Goal: Answer question/provide support

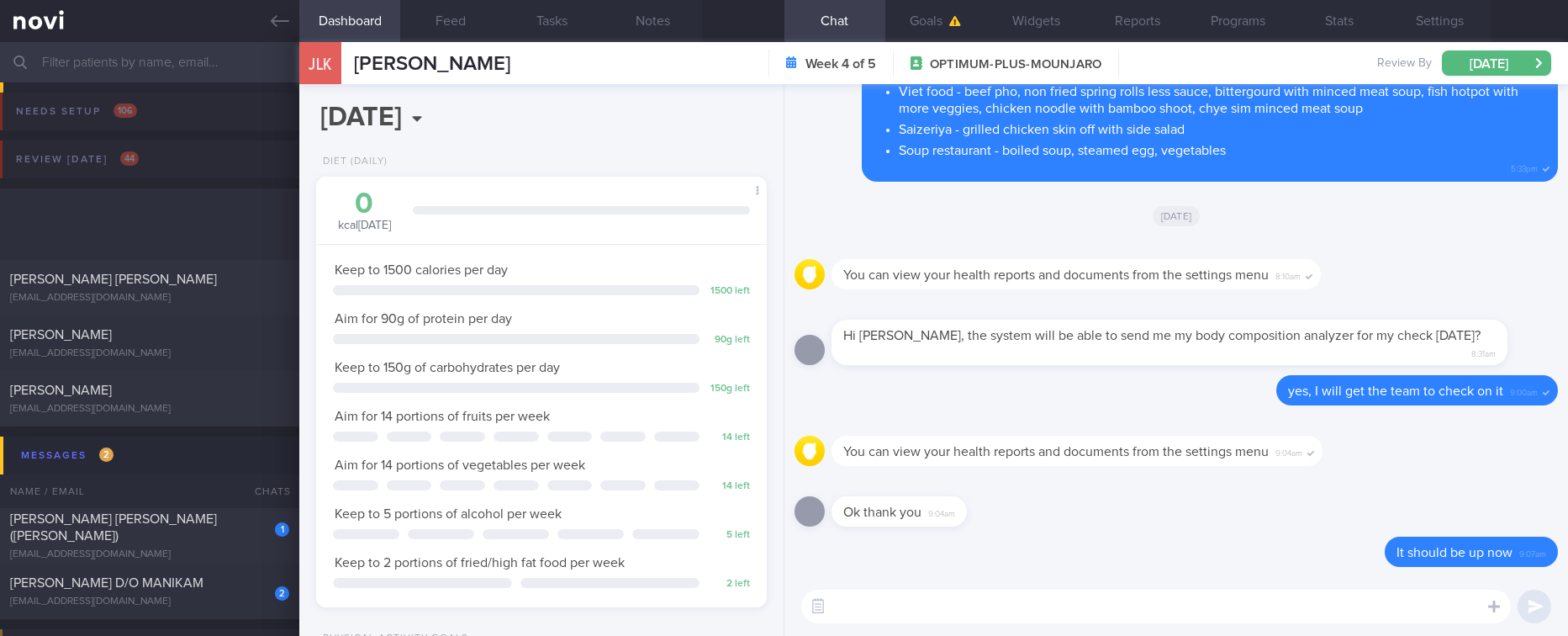
select select "9"
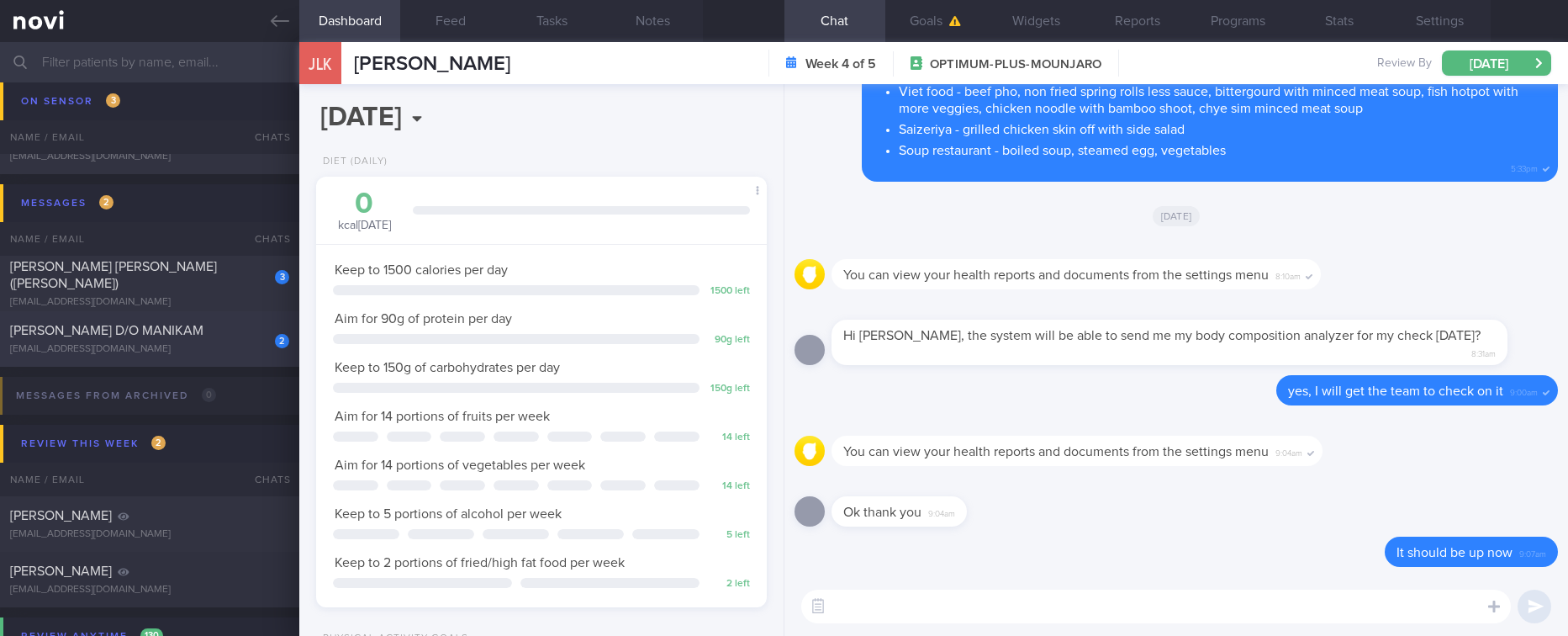
click at [135, 335] on span "[PERSON_NAME] D/O MANIKAM" at bounding box center [106, 331] width 194 height 14
type input "tracked. [MEDICAL_DATA] 3mg"
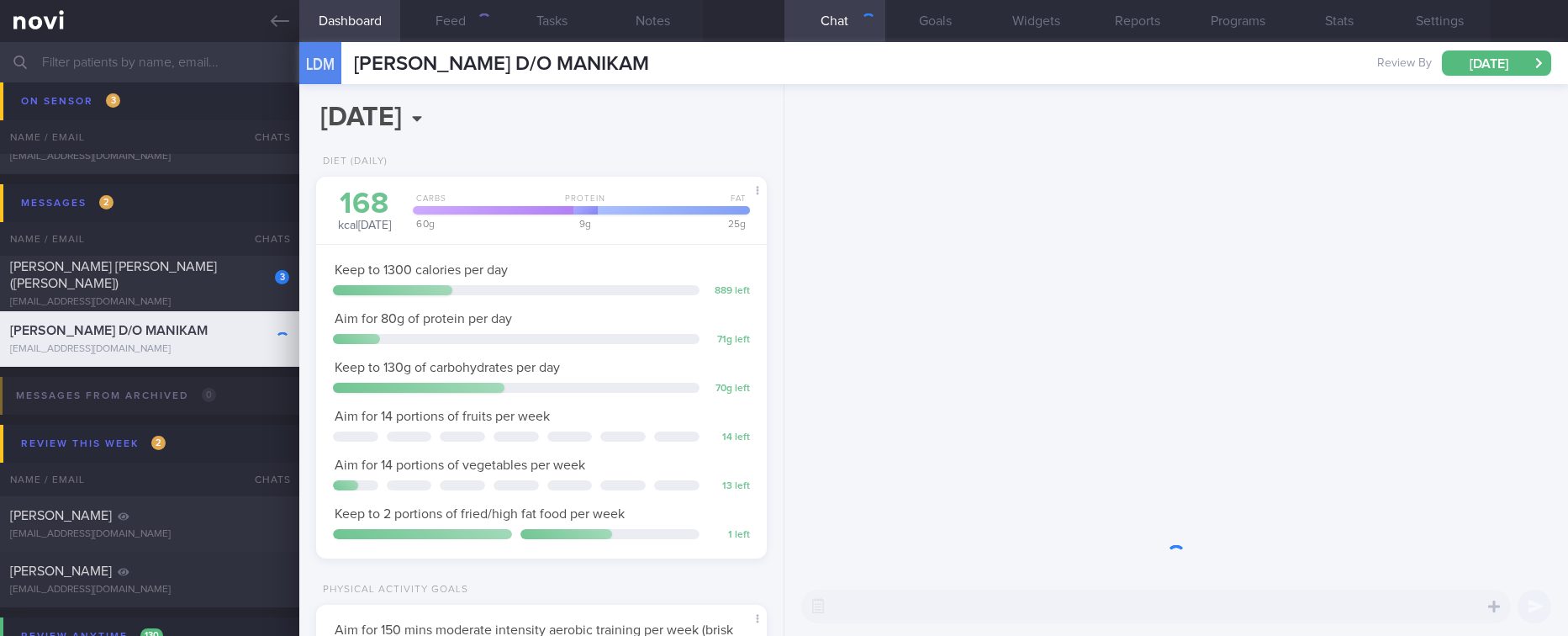
scroll to position [225, 401]
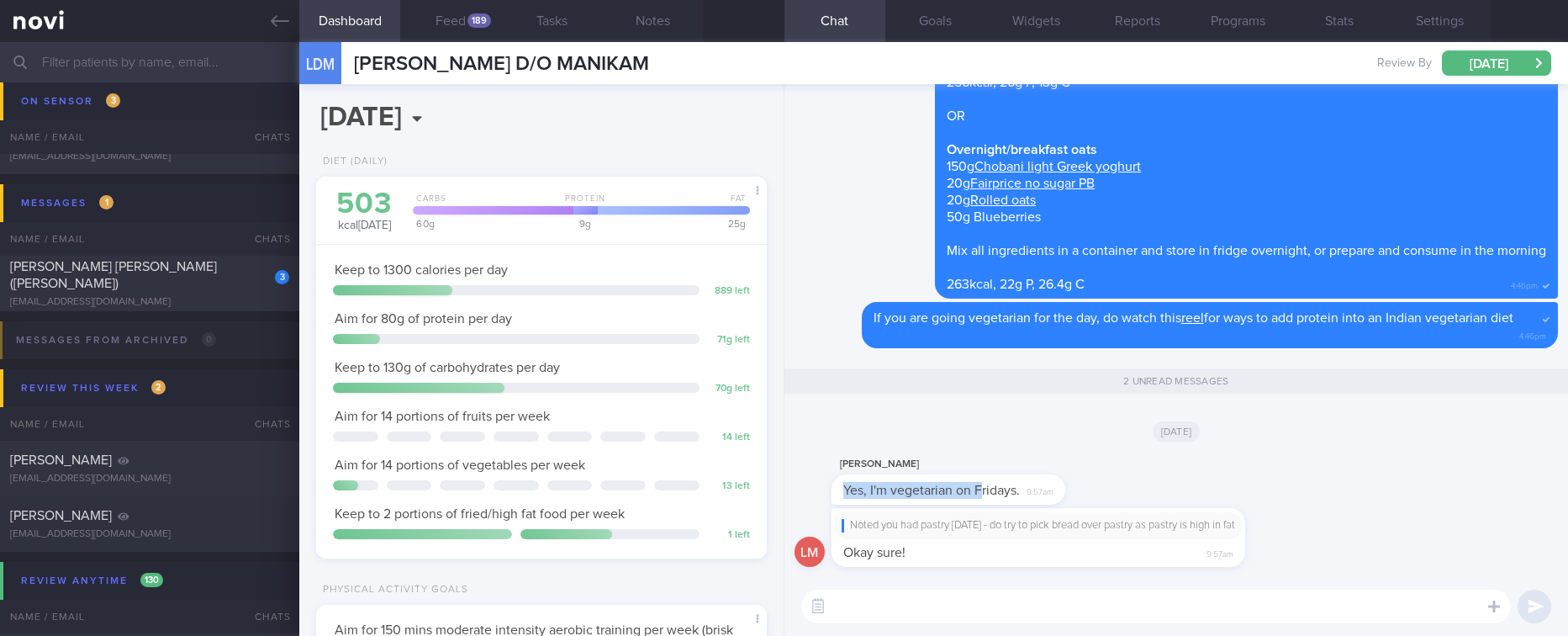
drag, startPoint x: 979, startPoint y: 477, endPoint x: 1240, endPoint y: 491, distance: 261.4
click at [1240, 491] on div "[PERSON_NAME] Yes, I'm vegetarian on Fridays. 9:57am" at bounding box center [1176, 480] width 763 height 54
drag, startPoint x: 1242, startPoint y: 458, endPoint x: 1136, endPoint y: 476, distance: 107.5
click at [1240, 458] on div "[PERSON_NAME] Yes, I'm vegetarian on Fridays. 9:57am" at bounding box center [1176, 480] width 763 height 54
click at [949, 486] on span "Yes, I'm vegetarian on Fridays." at bounding box center [930, 491] width 176 height 14
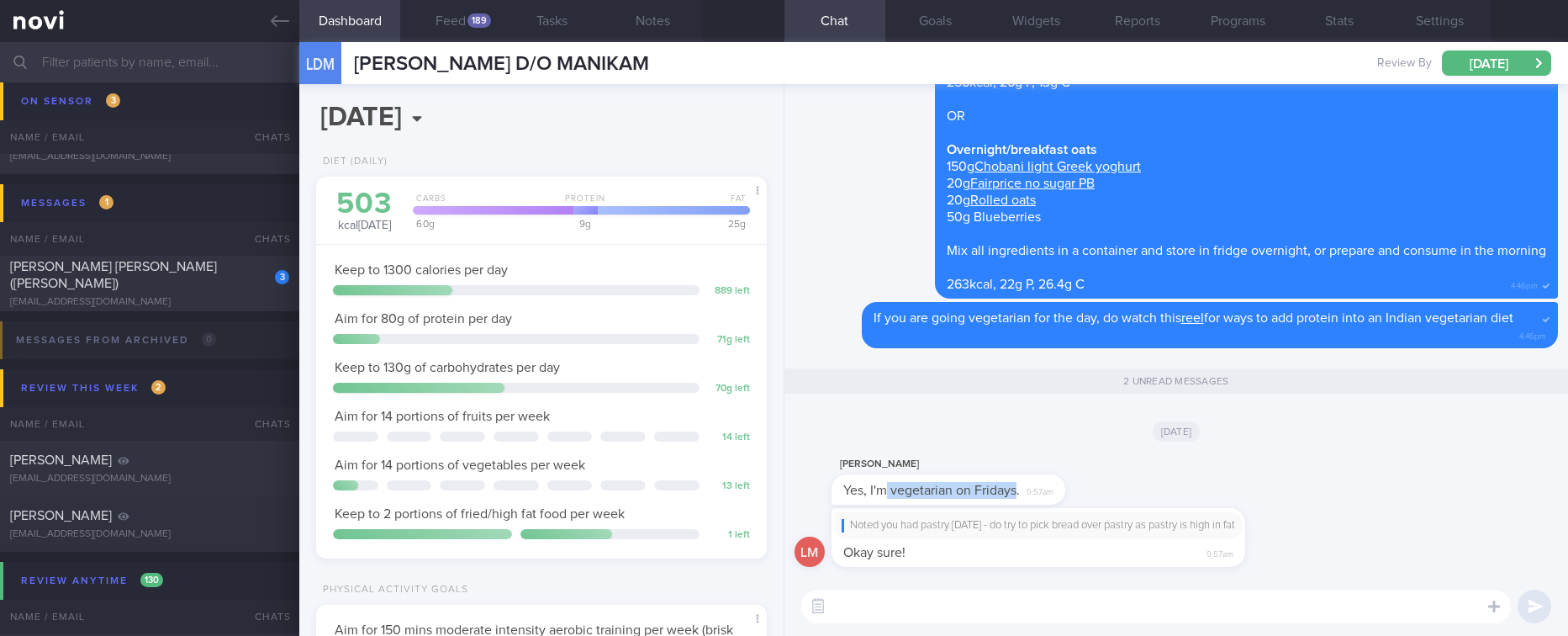
drag, startPoint x: 888, startPoint y: 484, endPoint x: 1016, endPoint y: 487, distance: 128.0
click at [1016, 487] on span "Yes, I'm vegetarian on Fridays." at bounding box center [930, 491] width 176 height 14
copy span "vegetarian on Fridays"
click at [664, 21] on button "Notes" at bounding box center [653, 20] width 101 height 42
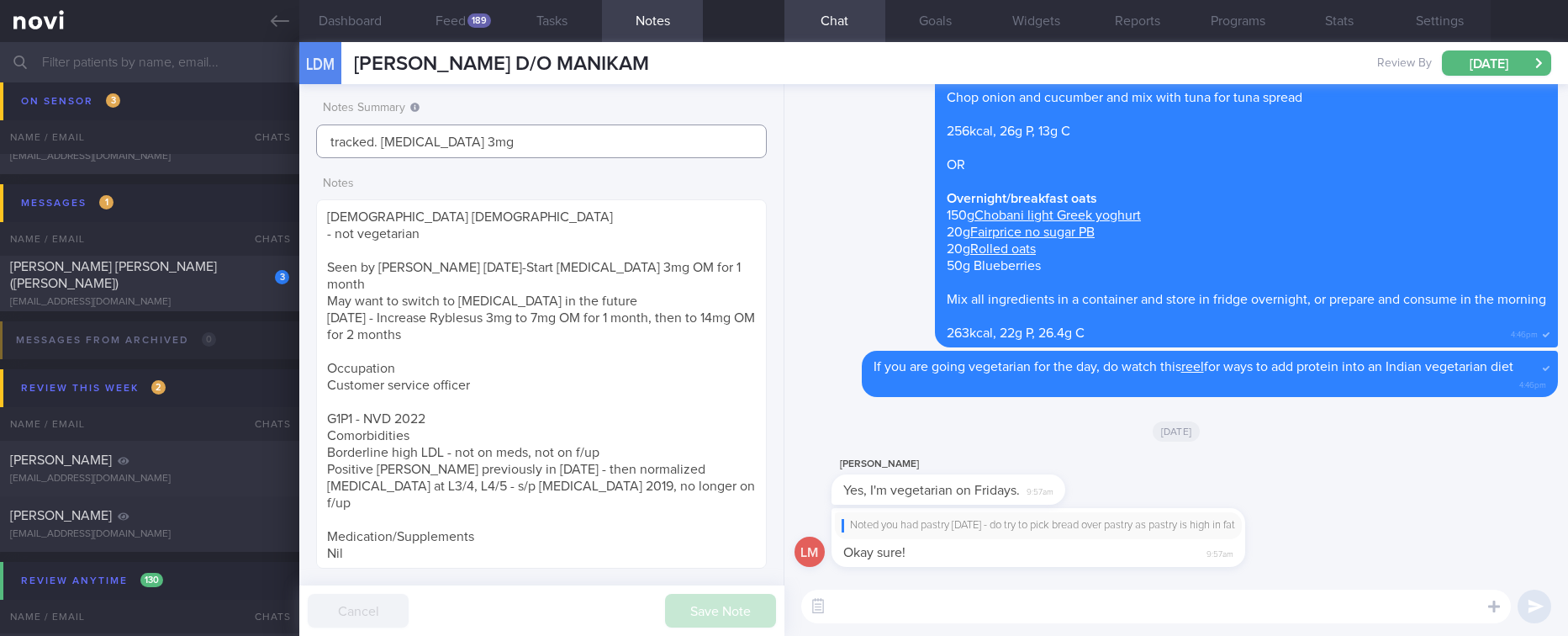
click at [497, 148] on input "tracked. [MEDICAL_DATA] 3mg" at bounding box center [541, 141] width 450 height 34
paste input "vegetarian on Fridays"
type input "tracked. [MEDICAL_DATA] 3mg. vegetarian on Fridays"
click at [707, 607] on button "Save Note" at bounding box center [720, 611] width 111 height 34
type input "tracked. [MEDICAL_DATA] 3mg. vegetarian on Fridays"
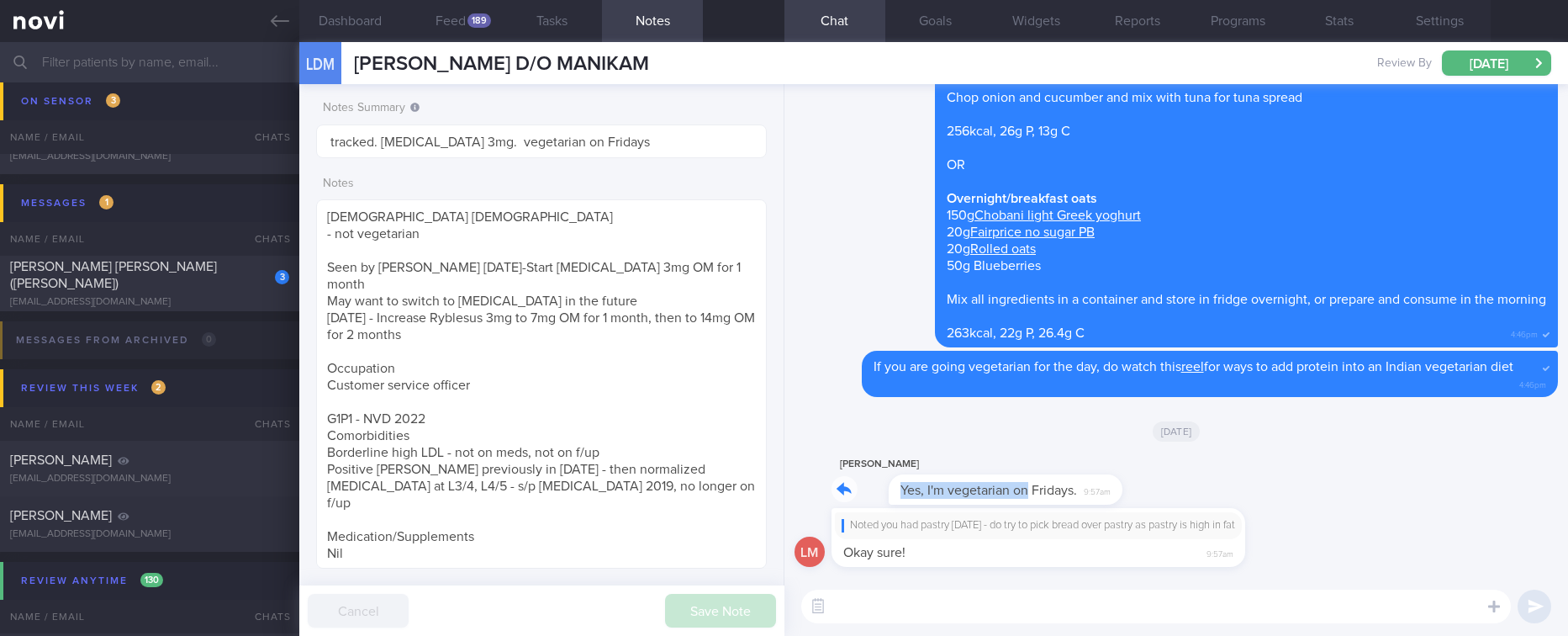
drag, startPoint x: 970, startPoint y: 474, endPoint x: 1137, endPoint y: 473, distance: 167.0
click at [1134, 475] on div "[PERSON_NAME] Yes, I'm vegetarian on Fridays. 9:57am" at bounding box center [1176, 480] width 763 height 54
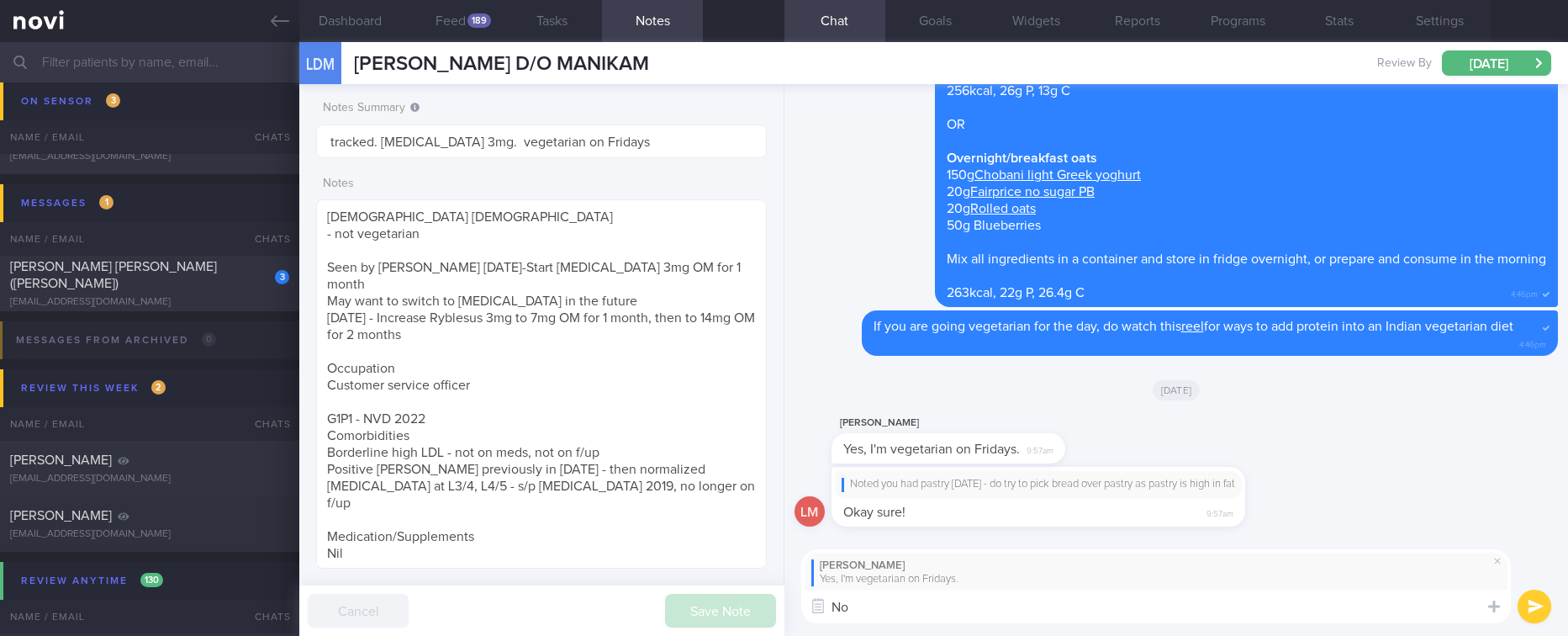
type textarea "N"
type textarea "Ok :)"
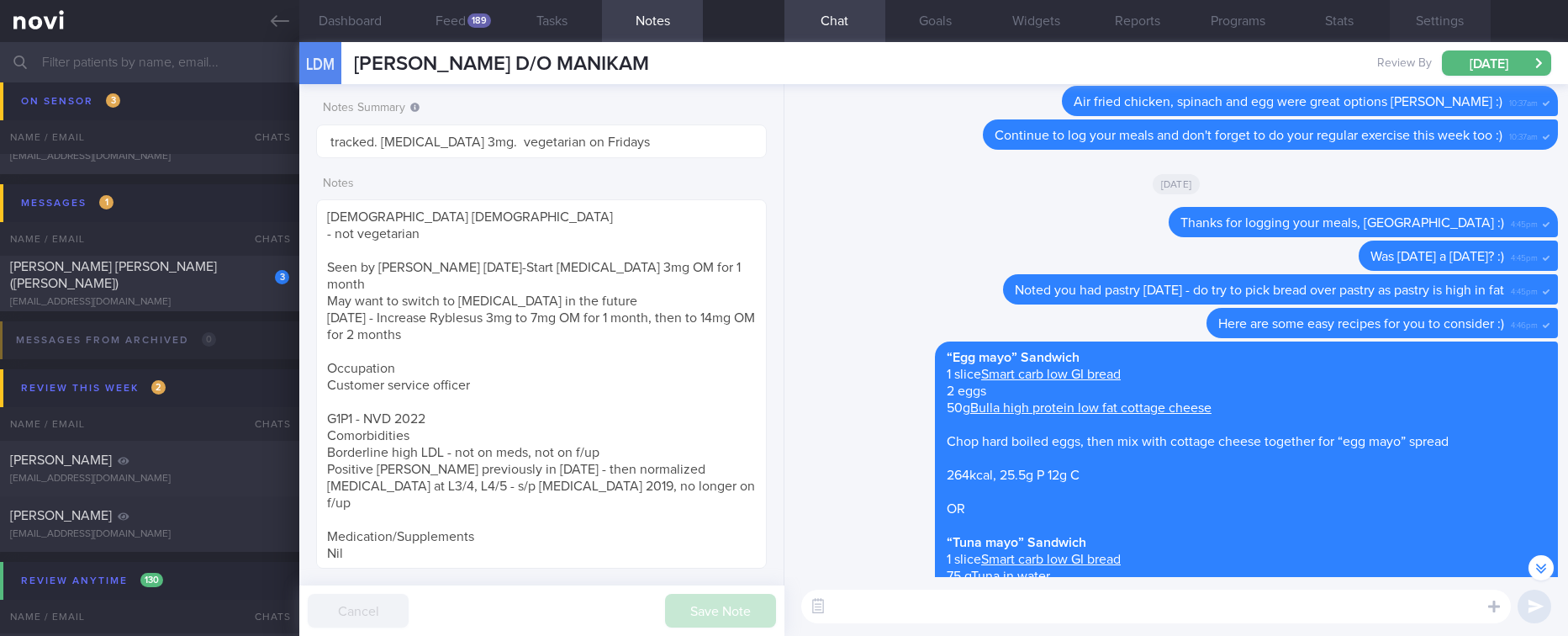
scroll to position [-884, 0]
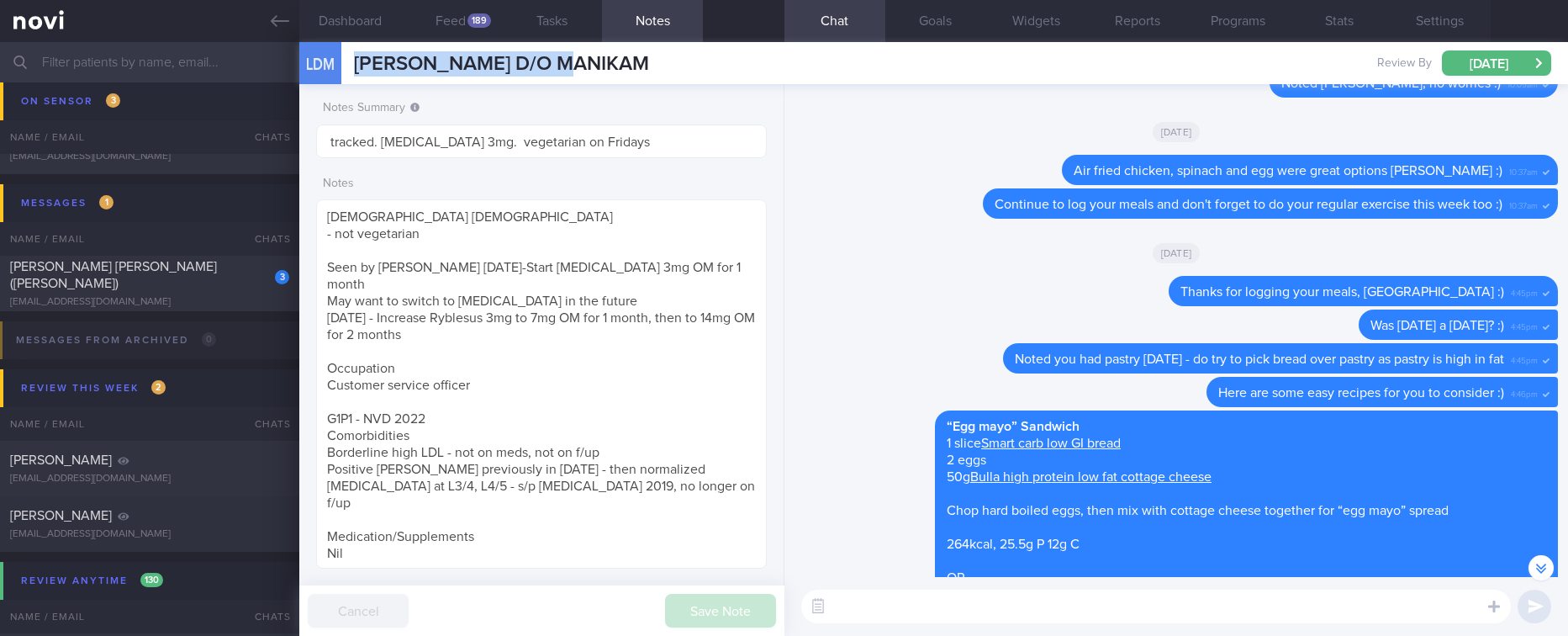
drag, startPoint x: 621, startPoint y: 71, endPoint x: 351, endPoint y: 69, distance: 270.0
click at [351, 69] on div "LDM [PERSON_NAME] D/O [PERSON_NAME] D/O MANIKAM [EMAIL_ADDRESS][DOMAIN_NAME] Re…" at bounding box center [934, 62] width 1269 height 42
copy span "[PERSON_NAME] D/O MANIKAM"
drag, startPoint x: 999, startPoint y: 625, endPoint x: 1001, endPoint y: 613, distance: 12.2
click at [999, 625] on div "​ ​" at bounding box center [1176, 607] width 784 height 58
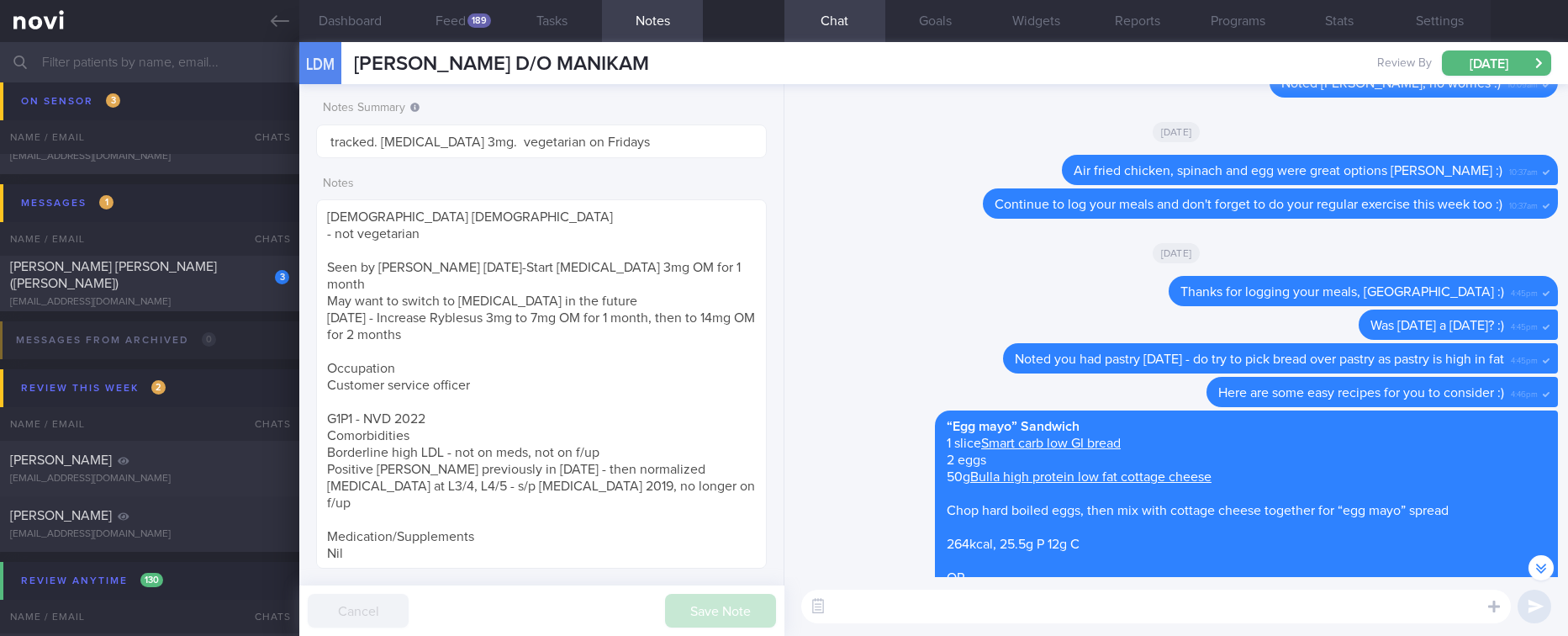
click at [1001, 604] on textarea at bounding box center [1155, 607] width 710 height 34
paste textarea "we noticed your program has ended, and there are no upcoming appointments sched…"
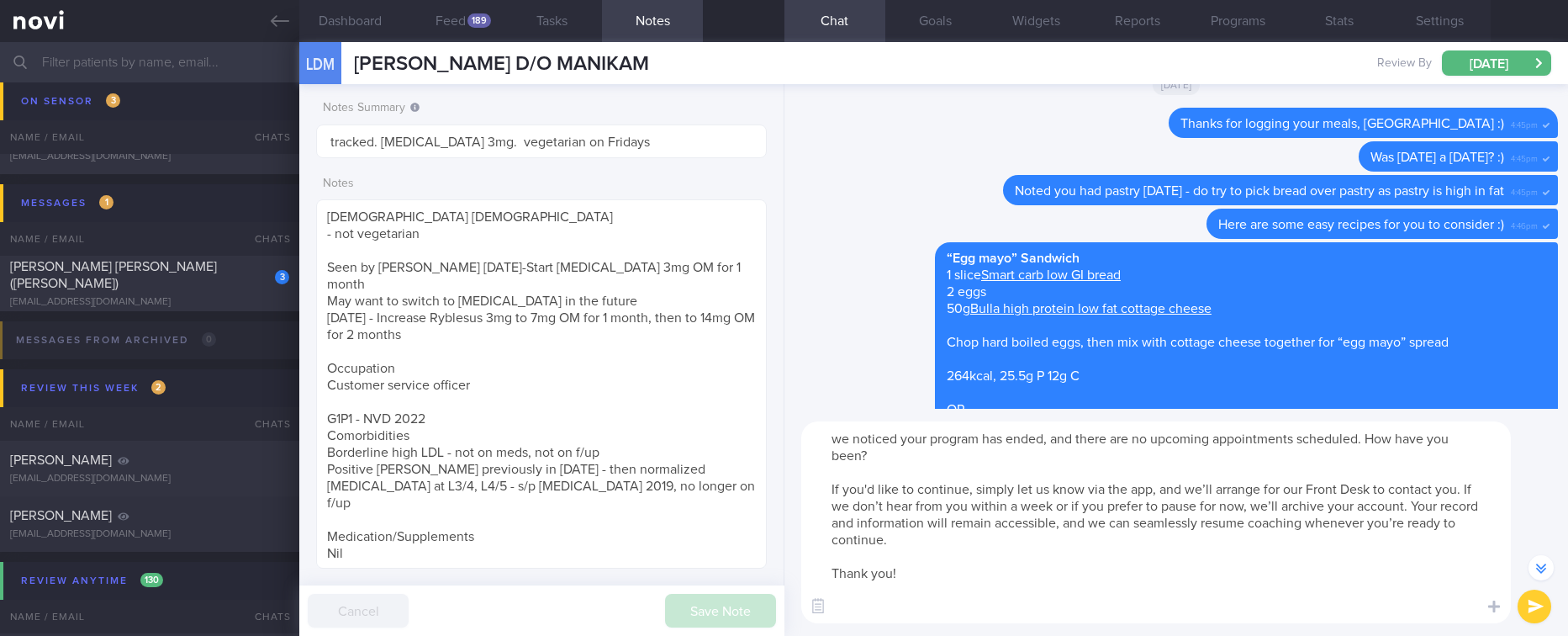
scroll to position [-1053, 0]
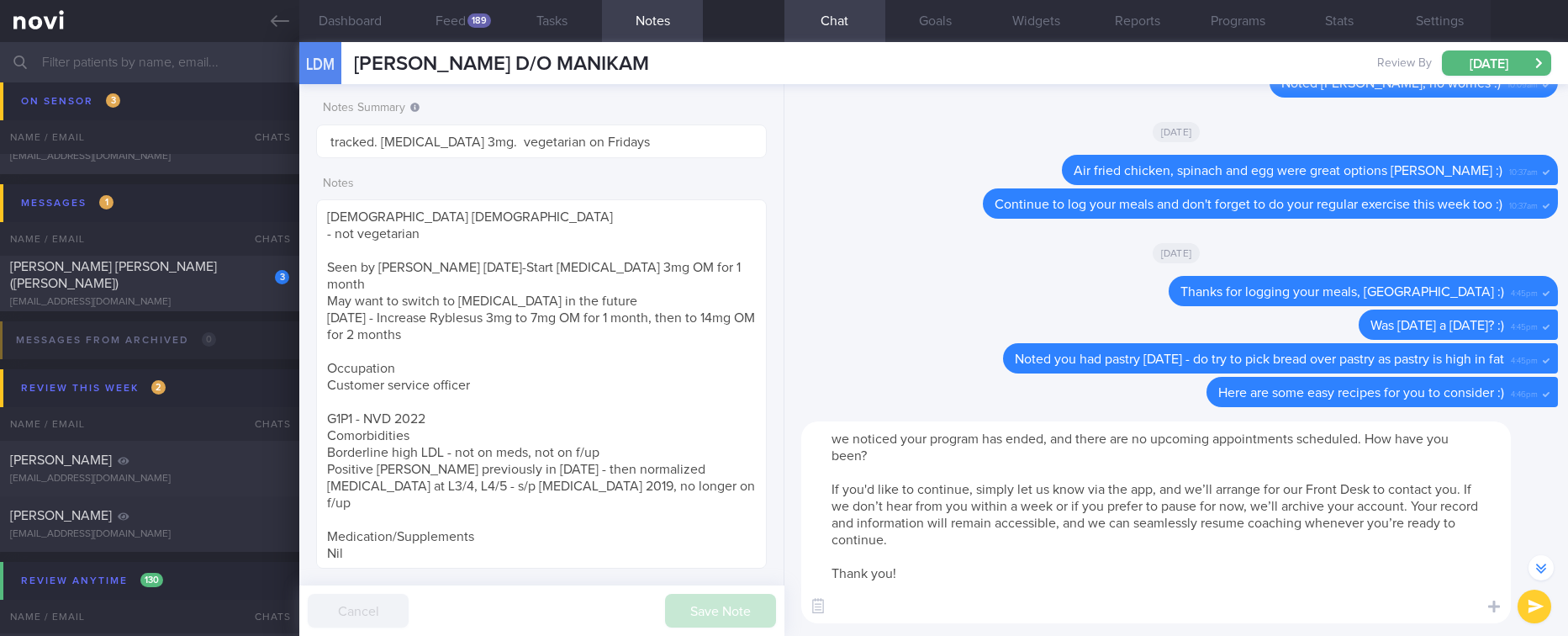
drag, startPoint x: 945, startPoint y: 461, endPoint x: 1362, endPoint y: 445, distance: 417.3
click at [1362, 445] on textarea "we noticed your program has ended, and there are no upcoming appointments sched…" at bounding box center [1155, 522] width 710 height 202
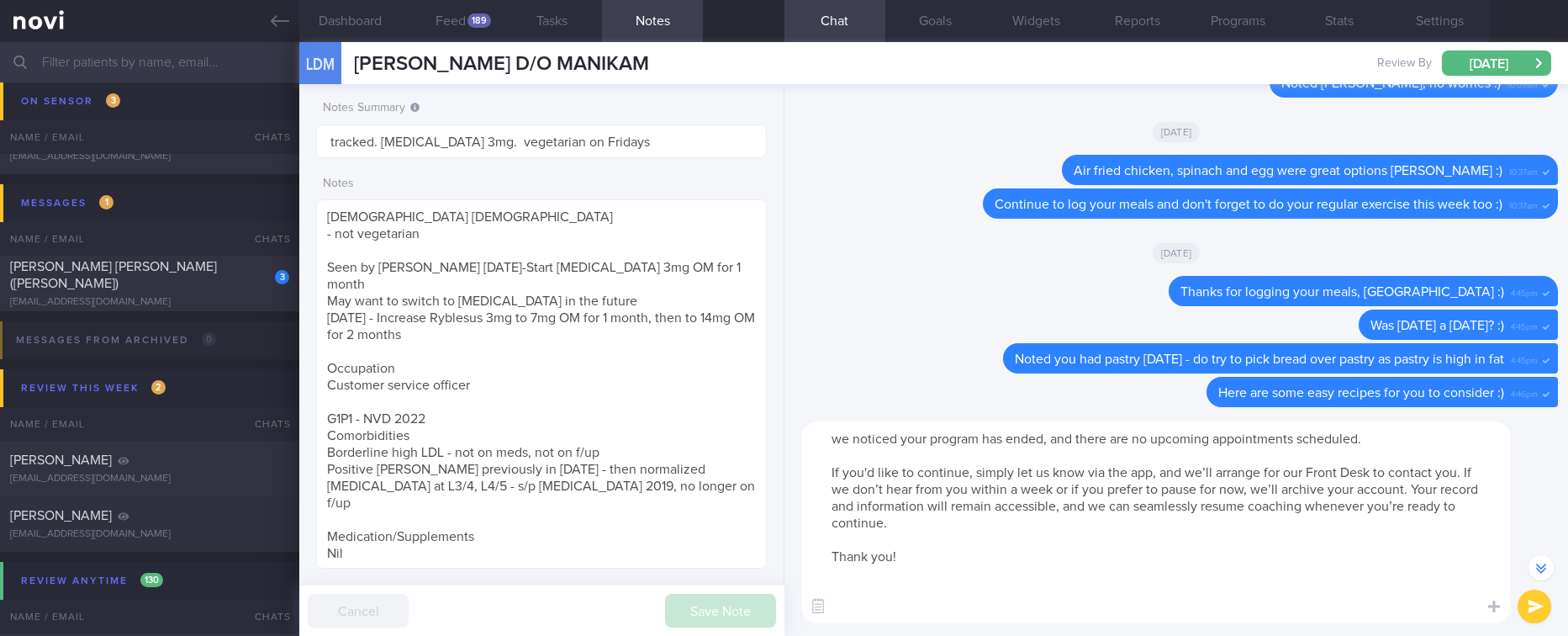
scroll to position [-1035, 0]
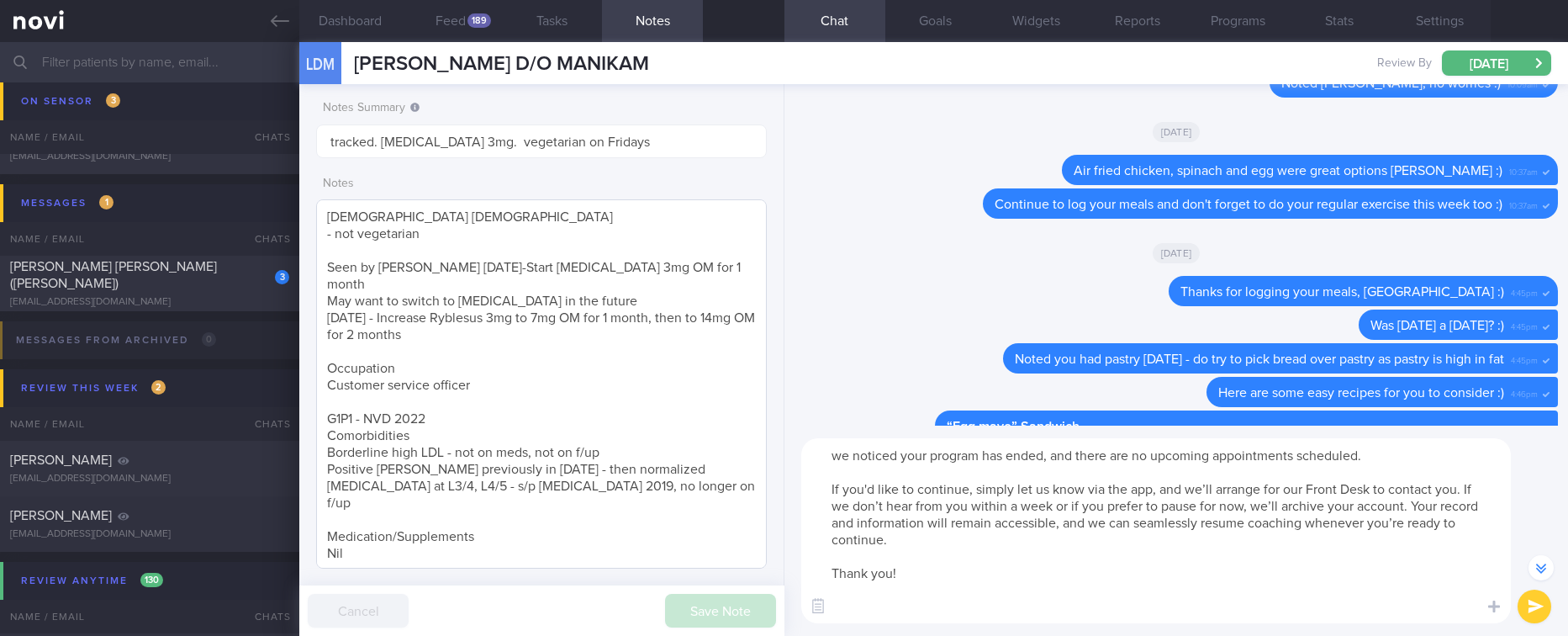
drag, startPoint x: 839, startPoint y: 457, endPoint x: 734, endPoint y: 455, distance: 105.0
click at [734, 455] on div "Dashboard Feed 189 Tasks Notes Chat Goals Widgets Reports Programs Stats Settin…" at bounding box center [934, 339] width 1269 height 594
click at [1254, 19] on button "Programs" at bounding box center [1239, 20] width 101 height 42
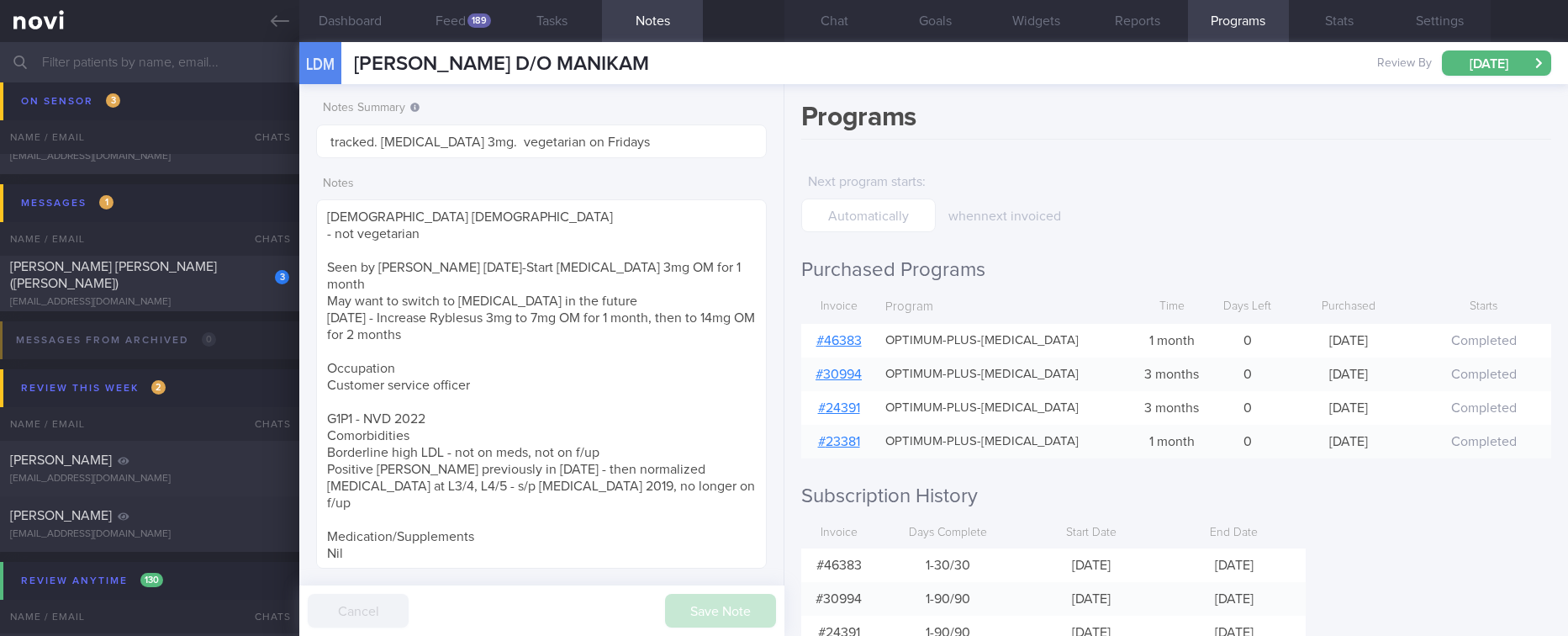
drag, startPoint x: 1279, startPoint y: 570, endPoint x: 1144, endPoint y: 565, distance: 135.1
click at [1144, 565] on div "# 46383 1-30 / 30 [DATE] [DATE]" at bounding box center [1053, 565] width 504 height 34
copy div "[DATE]"
click at [1211, 195] on div "when next invoiced" at bounding box center [1084, 194] width 273 height 59
click at [871, 27] on button "Chat" at bounding box center [835, 20] width 101 height 42
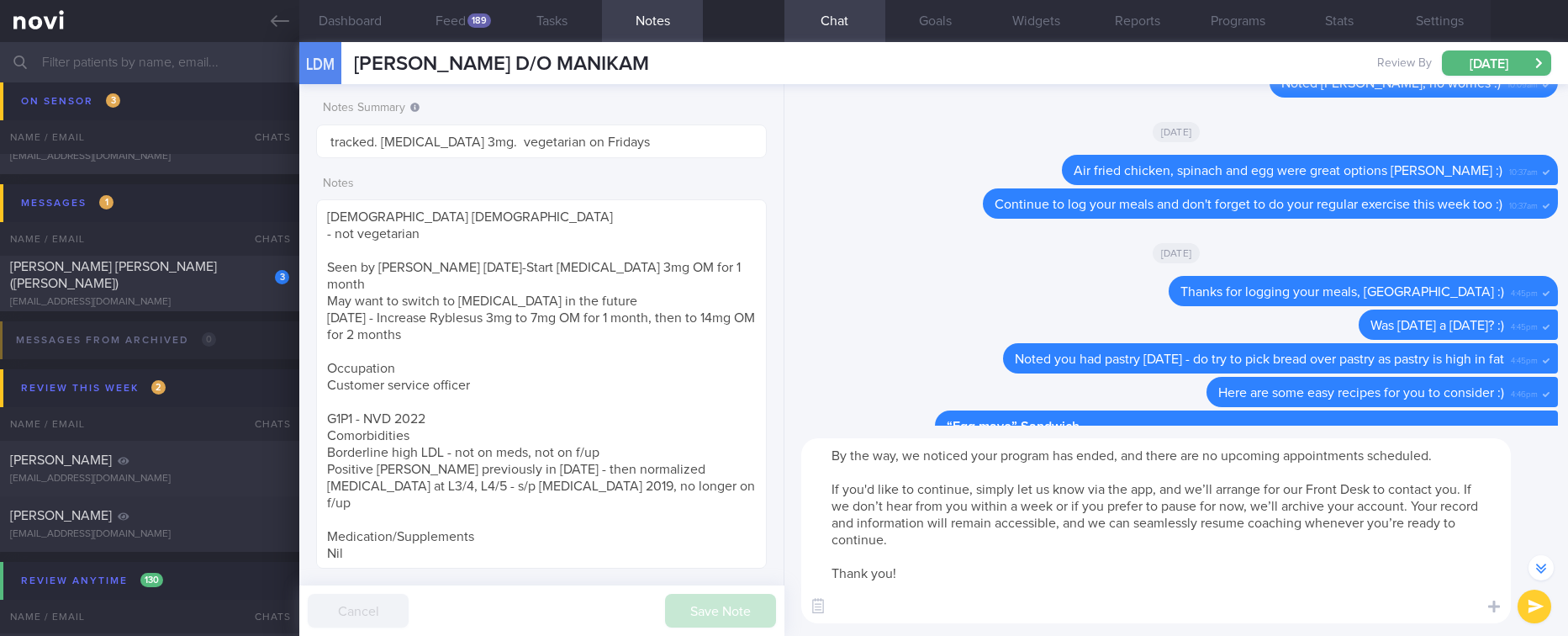
click at [1090, 478] on textarea "By the way, we noticed your program has ended, and there are no upcoming appoin…" at bounding box center [1155, 531] width 710 height 185
click at [1429, 11] on button "Settings" at bounding box center [1440, 20] width 101 height 42
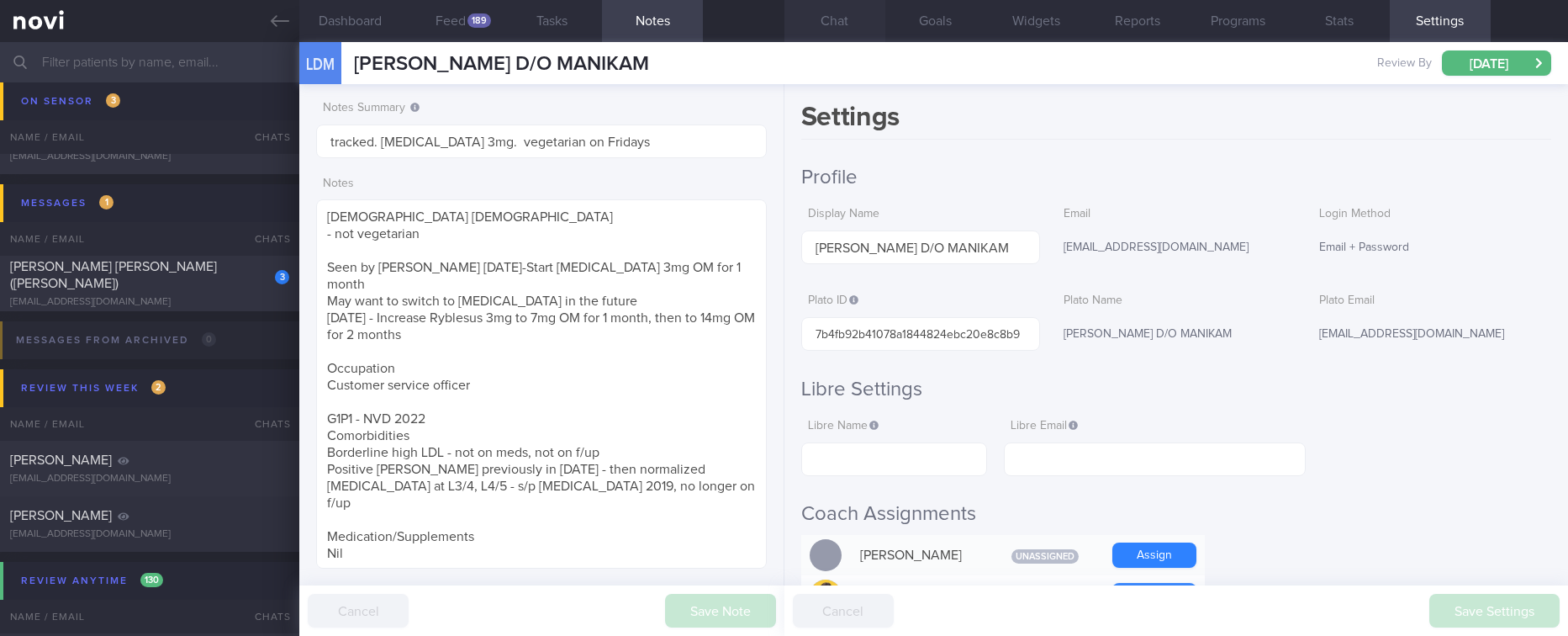
click at [836, 13] on button "Chat" at bounding box center [835, 20] width 101 height 42
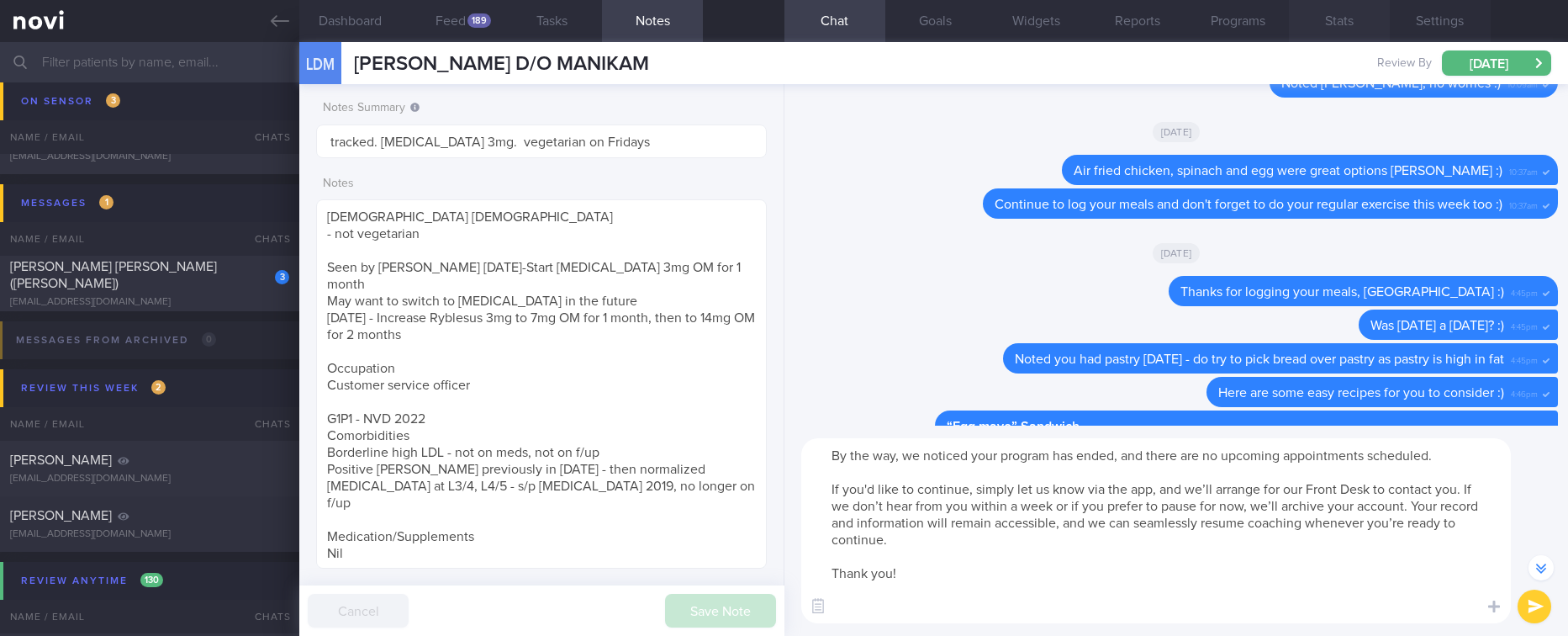
click at [1356, 20] on button "Stats" at bounding box center [1339, 20] width 101 height 42
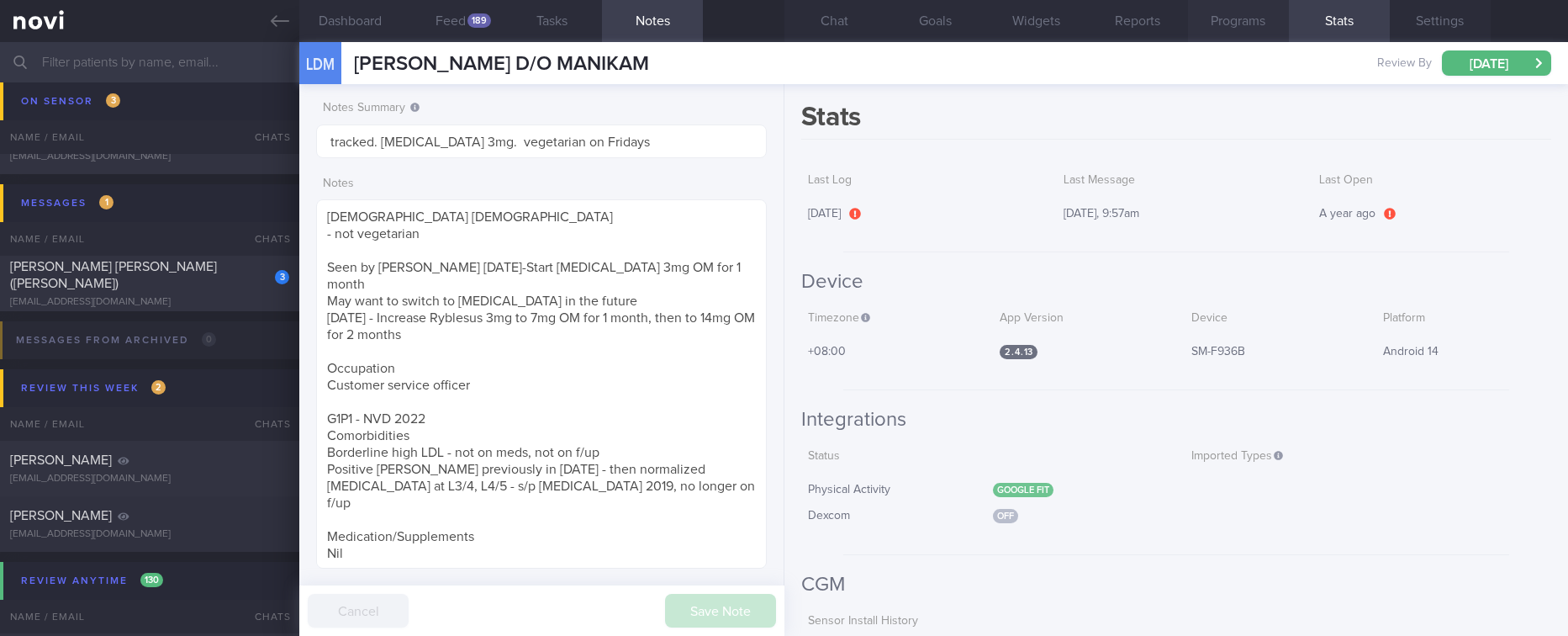
click at [1217, 28] on button "Programs" at bounding box center [1239, 20] width 101 height 42
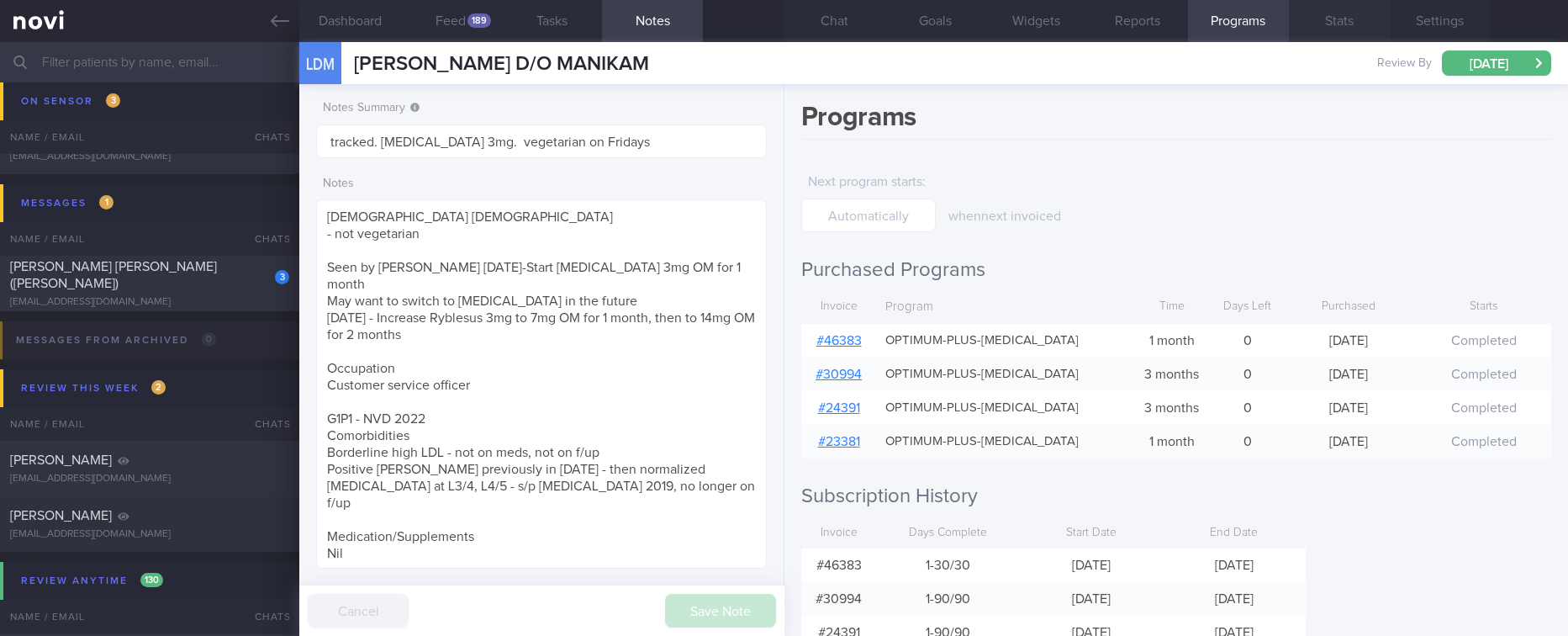
click at [1315, 21] on button "Stats" at bounding box center [1339, 20] width 101 height 42
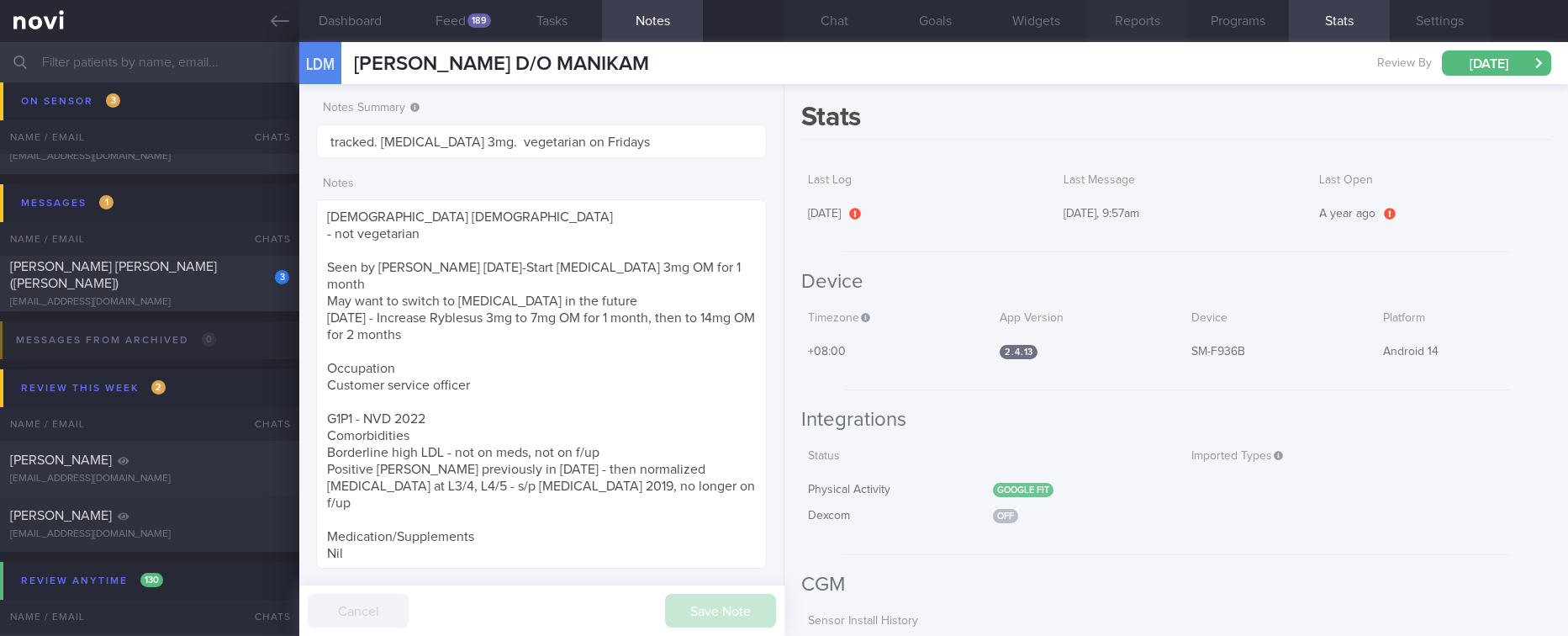
click at [1176, 30] on button "Reports" at bounding box center [1138, 20] width 101 height 42
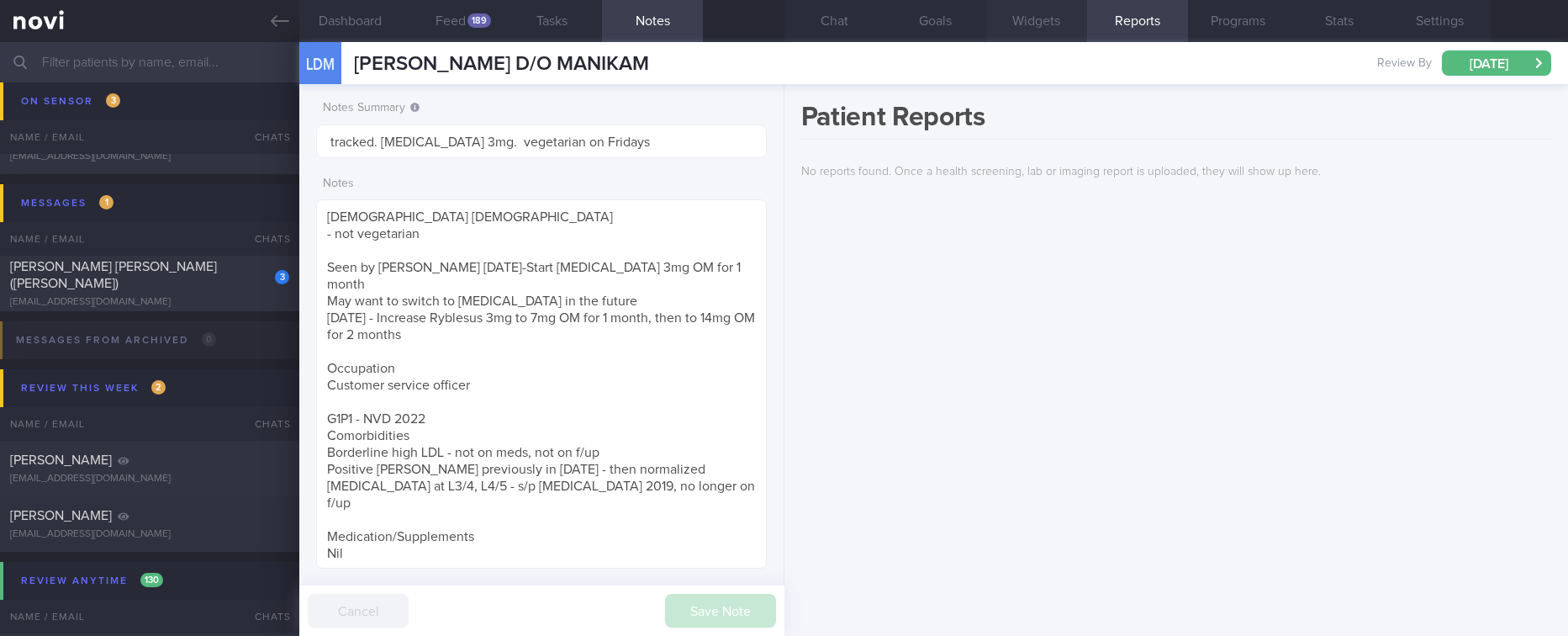
click at [1009, 26] on button "Widgets" at bounding box center [1037, 20] width 101 height 42
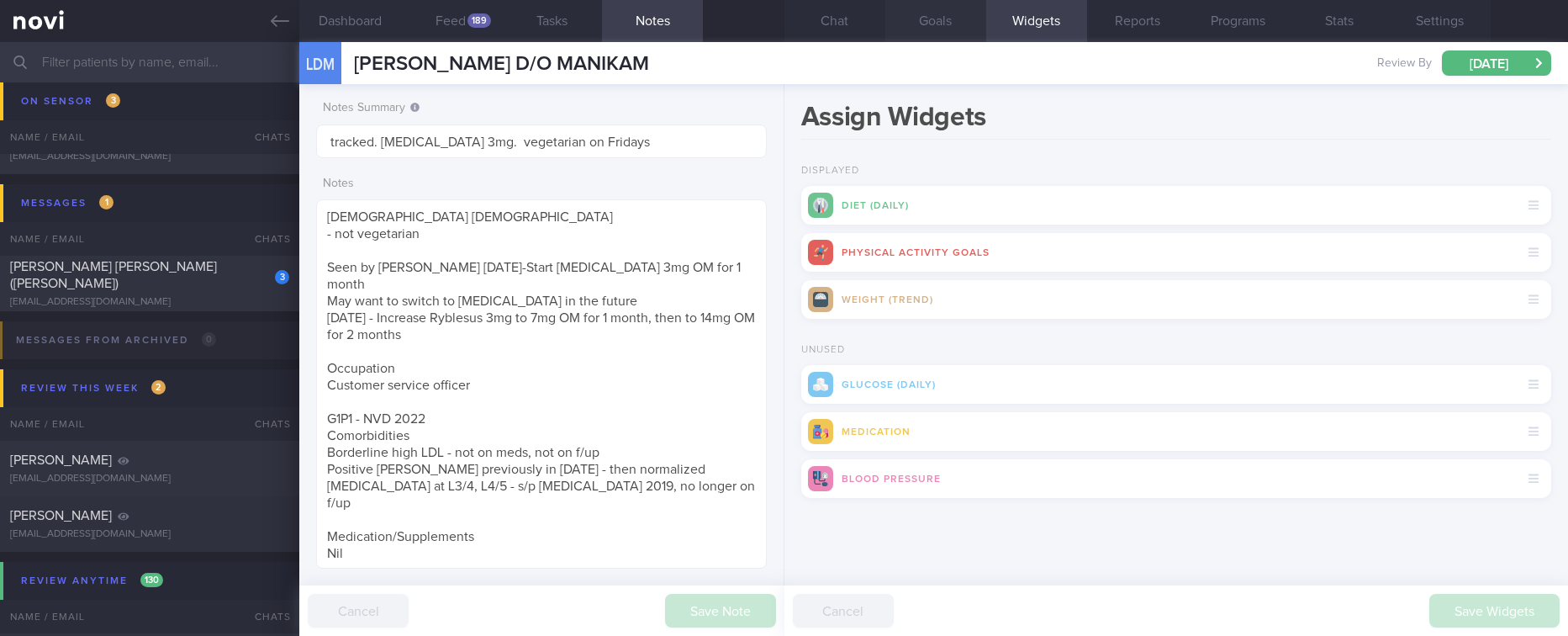
click at [966, 34] on button "Goals" at bounding box center [936, 20] width 101 height 42
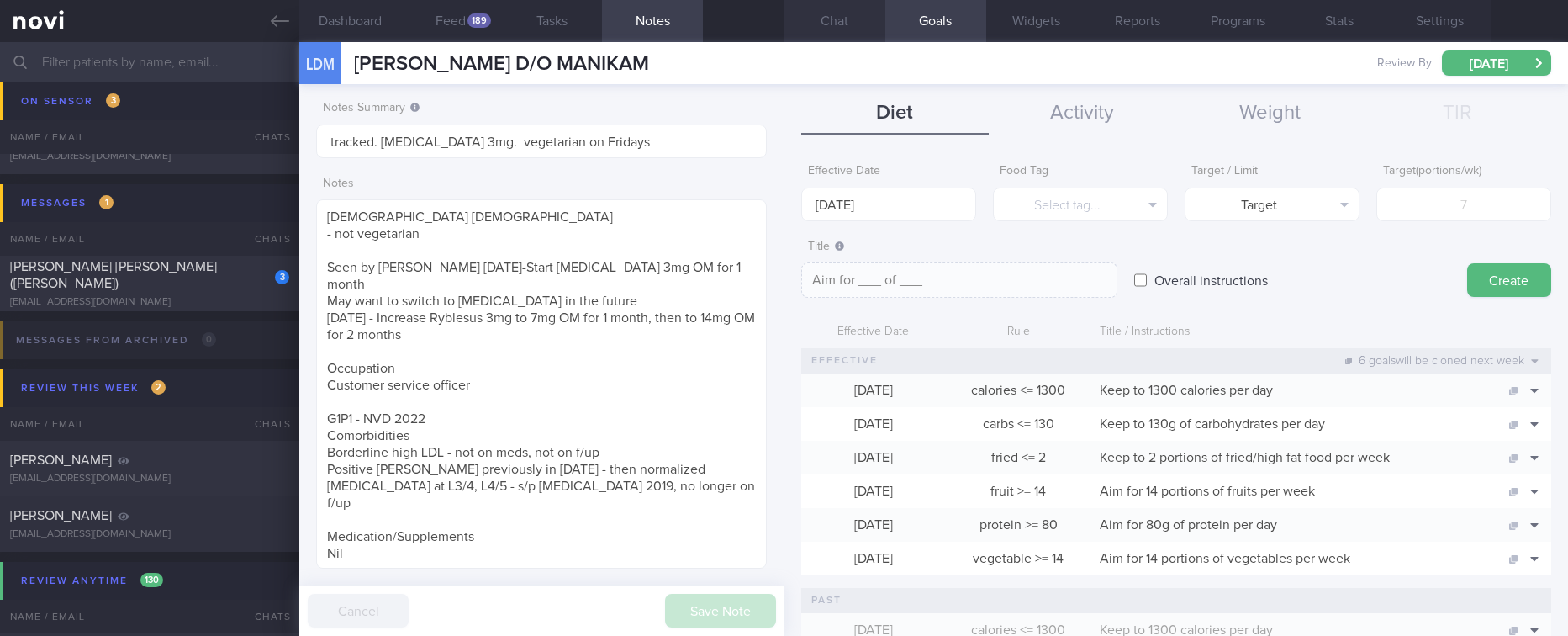
click at [843, 33] on button "Chat" at bounding box center [835, 20] width 101 height 42
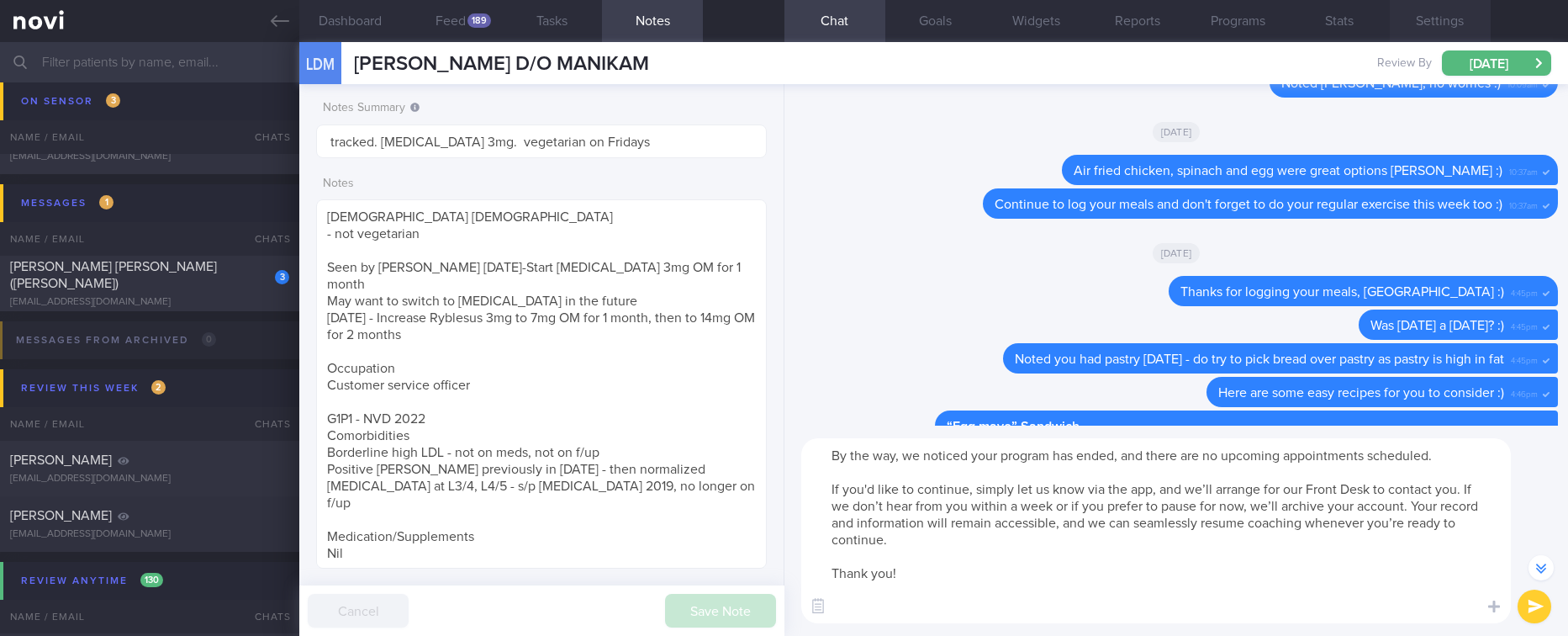
click at [1440, 26] on button "Settings" at bounding box center [1440, 20] width 101 height 42
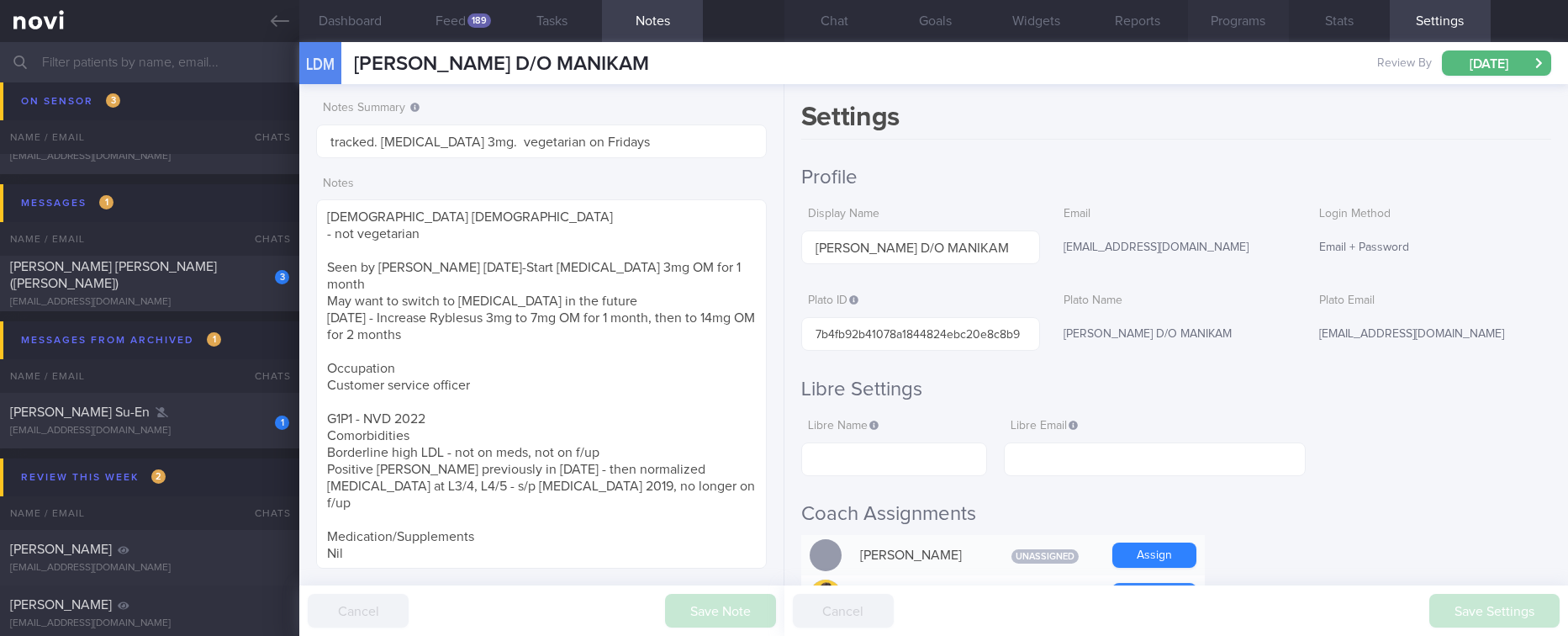
click at [1244, 10] on button "Programs" at bounding box center [1239, 20] width 101 height 42
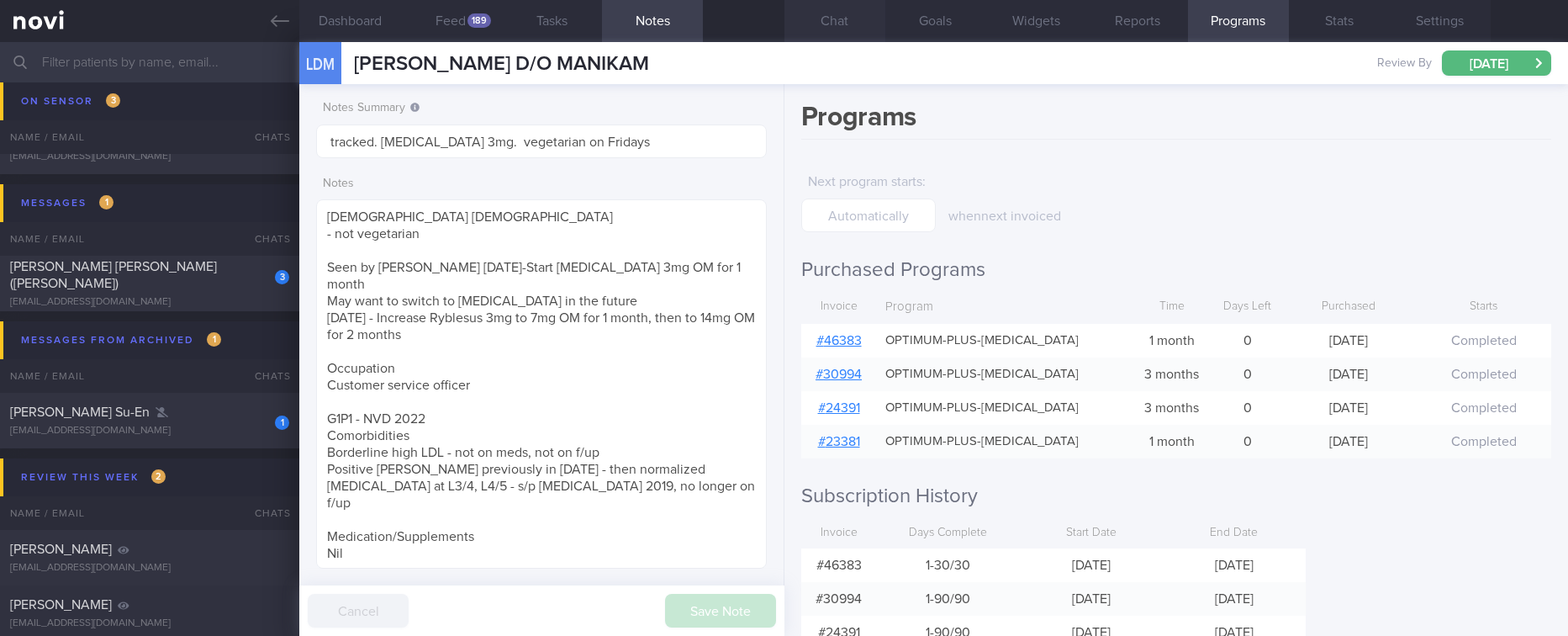
click at [850, 22] on button "Chat" at bounding box center [835, 20] width 101 height 42
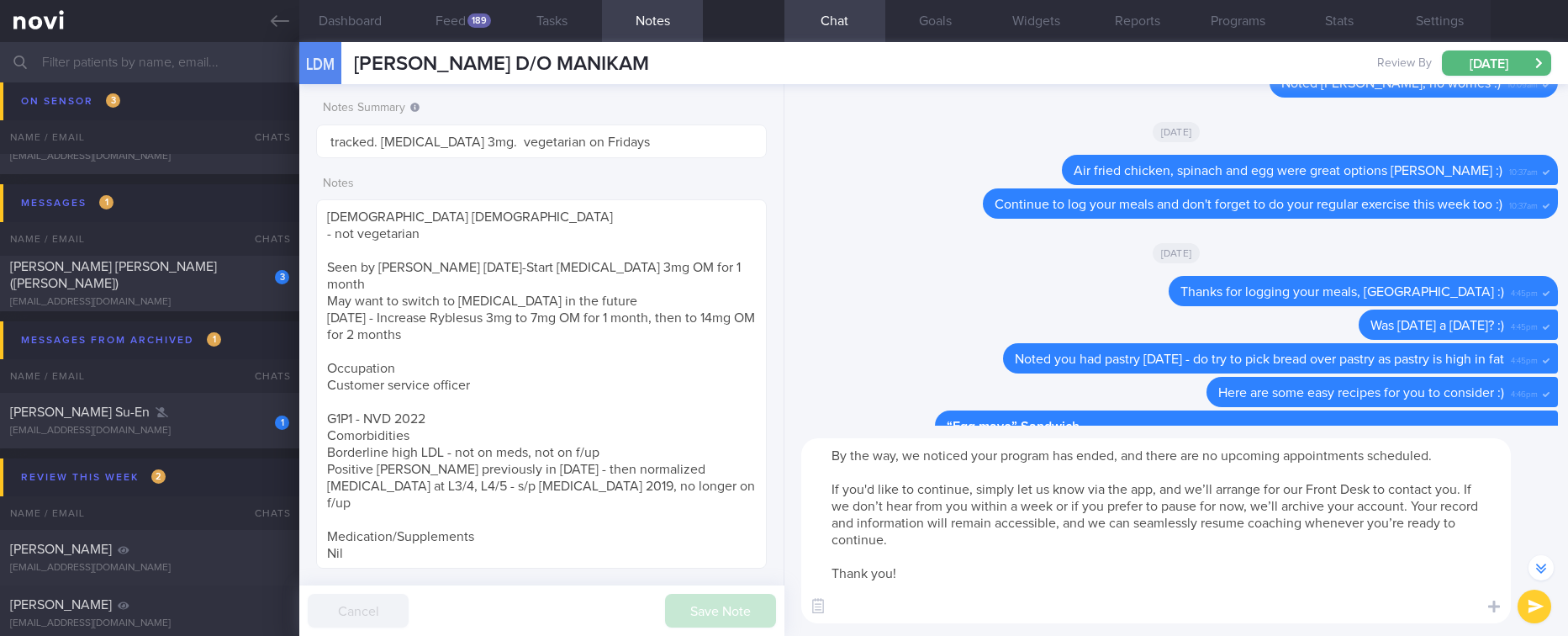
click at [1096, 466] on textarea "By the way, we noticed your program has ended, and there are no upcoming appoin…" at bounding box center [1155, 531] width 710 height 185
click at [1093, 447] on textarea "By the way, we noticed your program has ended, and there are no upcoming appoin…" at bounding box center [1155, 531] width 710 height 185
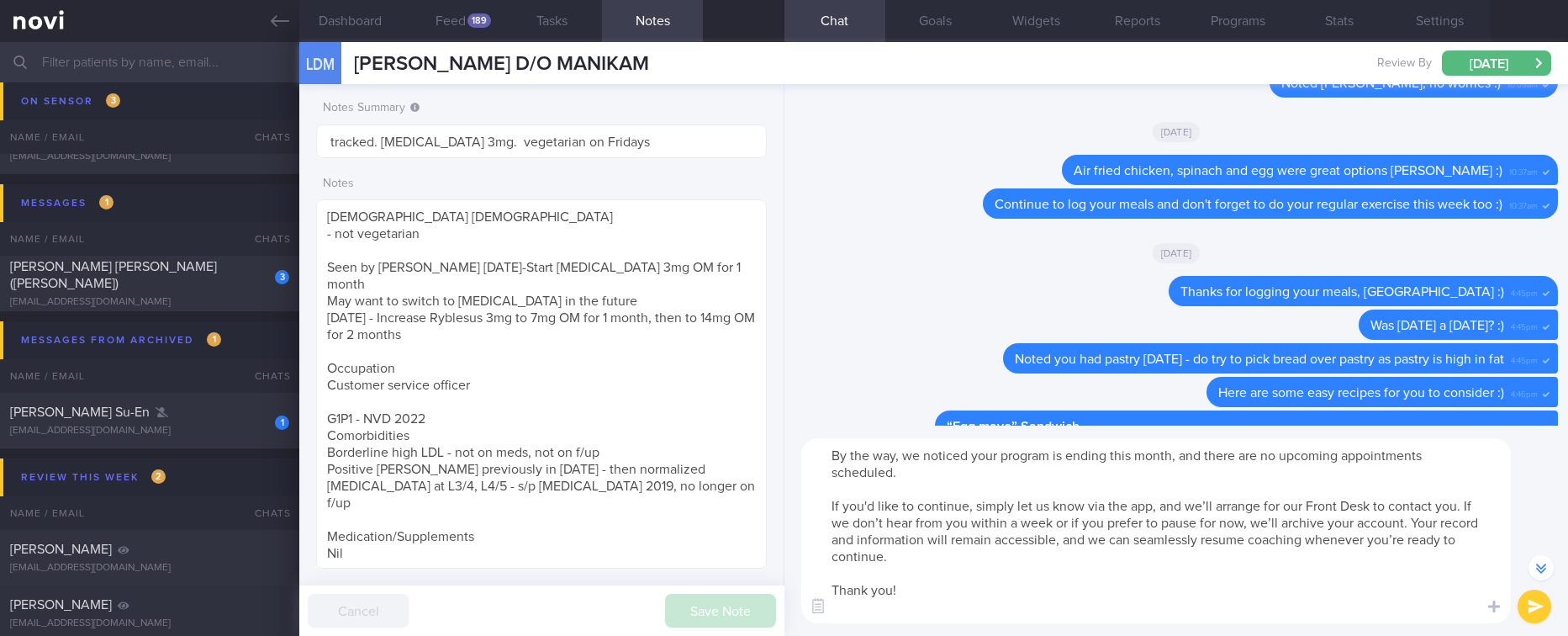
scroll to position [-1053, 0]
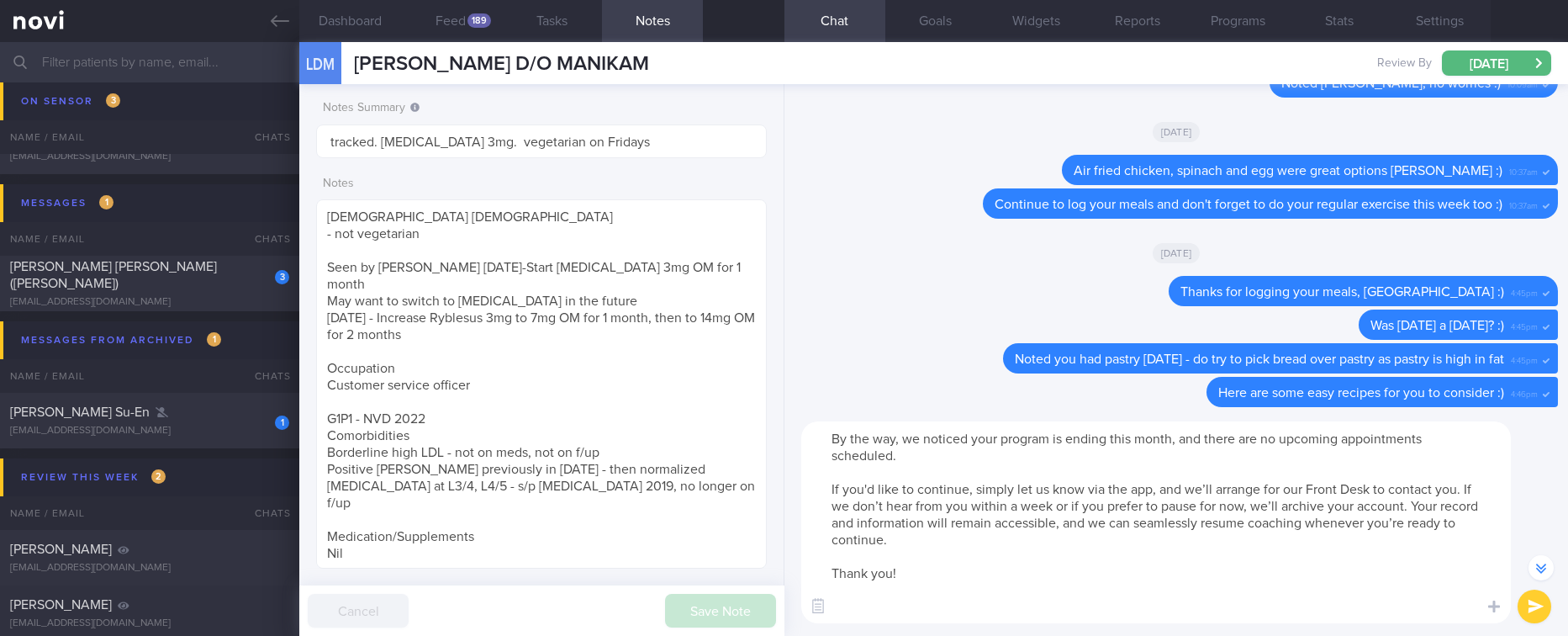
click at [900, 474] on textarea "By the way, we noticed your program is ending this month, and there are no upco…" at bounding box center [1155, 522] width 710 height 202
drag, startPoint x: 1147, startPoint y: 486, endPoint x: 1087, endPoint y: 483, distance: 60.1
click at [1087, 483] on textarea "By the way, we noticed your program is ending this month, and there are no upco…" at bounding box center [1155, 522] width 710 height 202
click at [949, 449] on textarea "By the way, we noticed your program is ending this month, and there are no upco…" at bounding box center [1155, 522] width 710 height 202
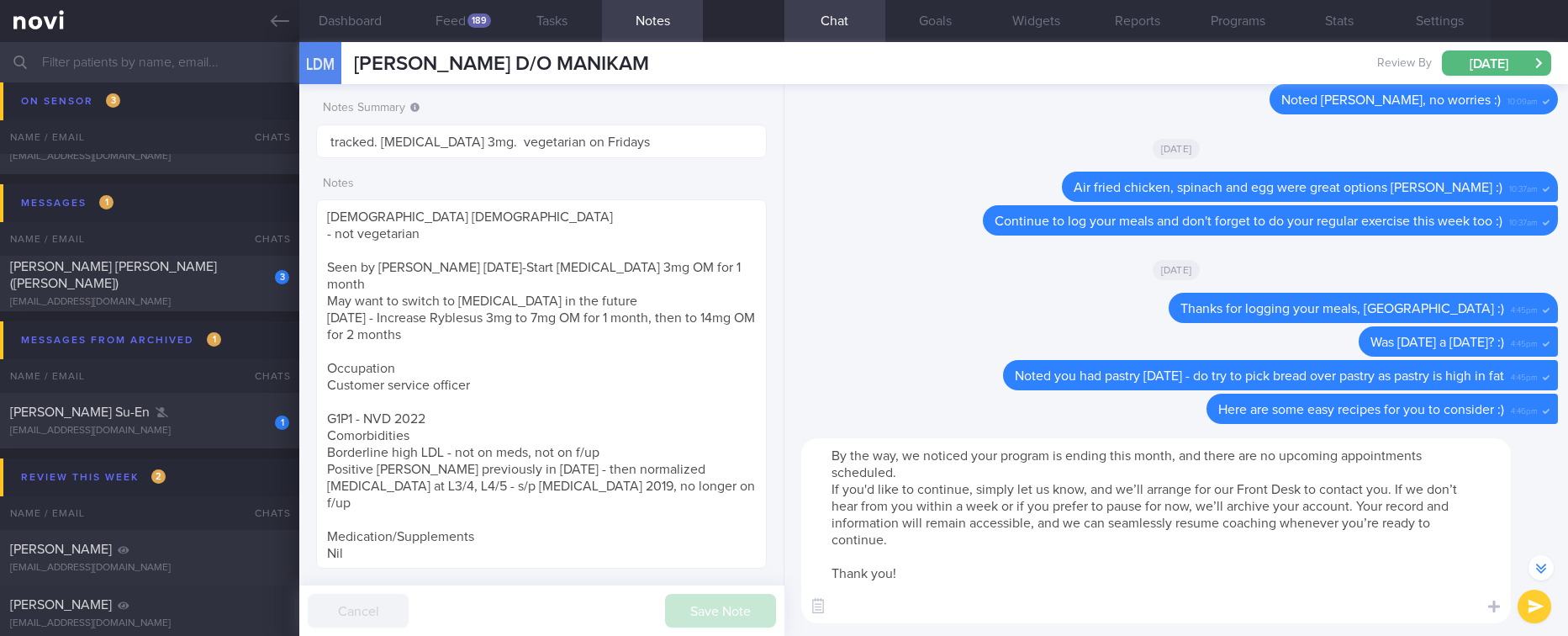
scroll to position [-1019, 0]
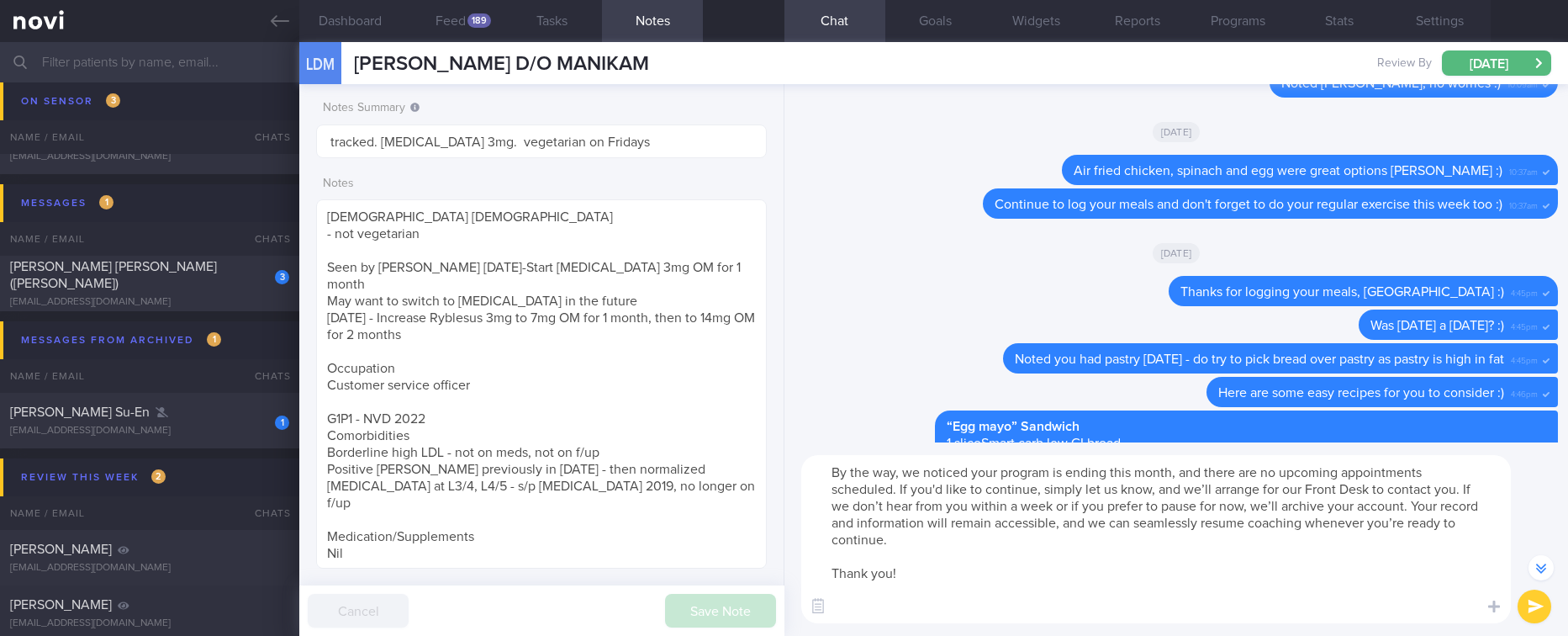
drag, startPoint x: 1460, startPoint y: 488, endPoint x: 1432, endPoint y: 664, distance: 178.2
click at [1432, 635] on html "You are offline! Some functionality will be unavailable Patients New Users Coac…" at bounding box center [784, 318] width 1568 height 636
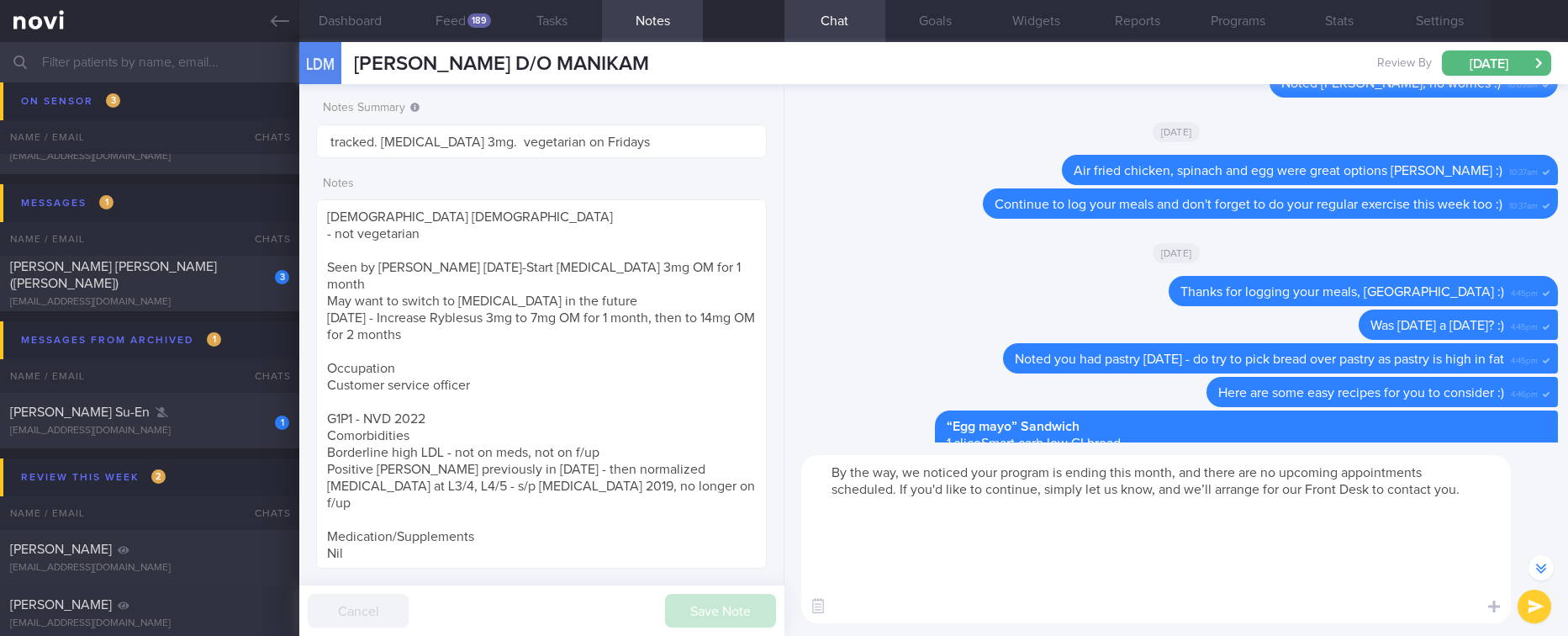
scroll to position [-901, 0]
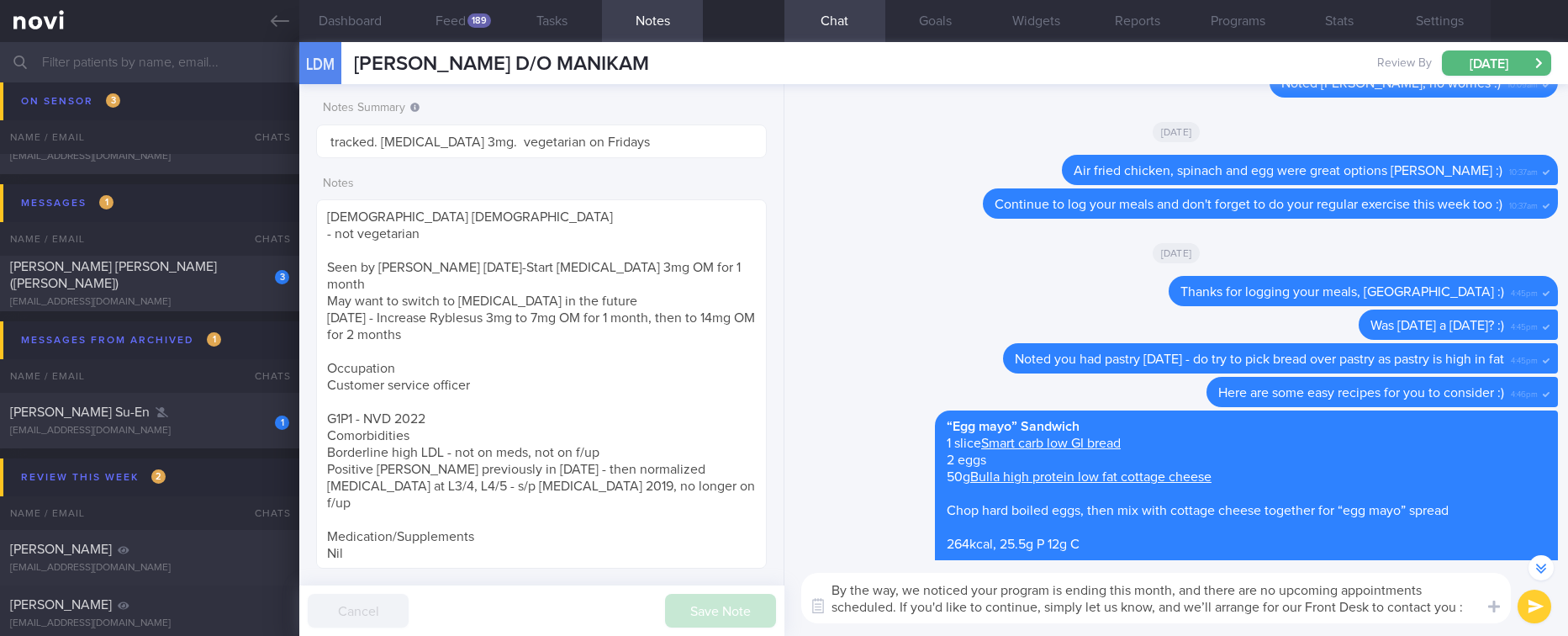
type textarea "By the way, we noticed your program is ending this month, and there are no upco…"
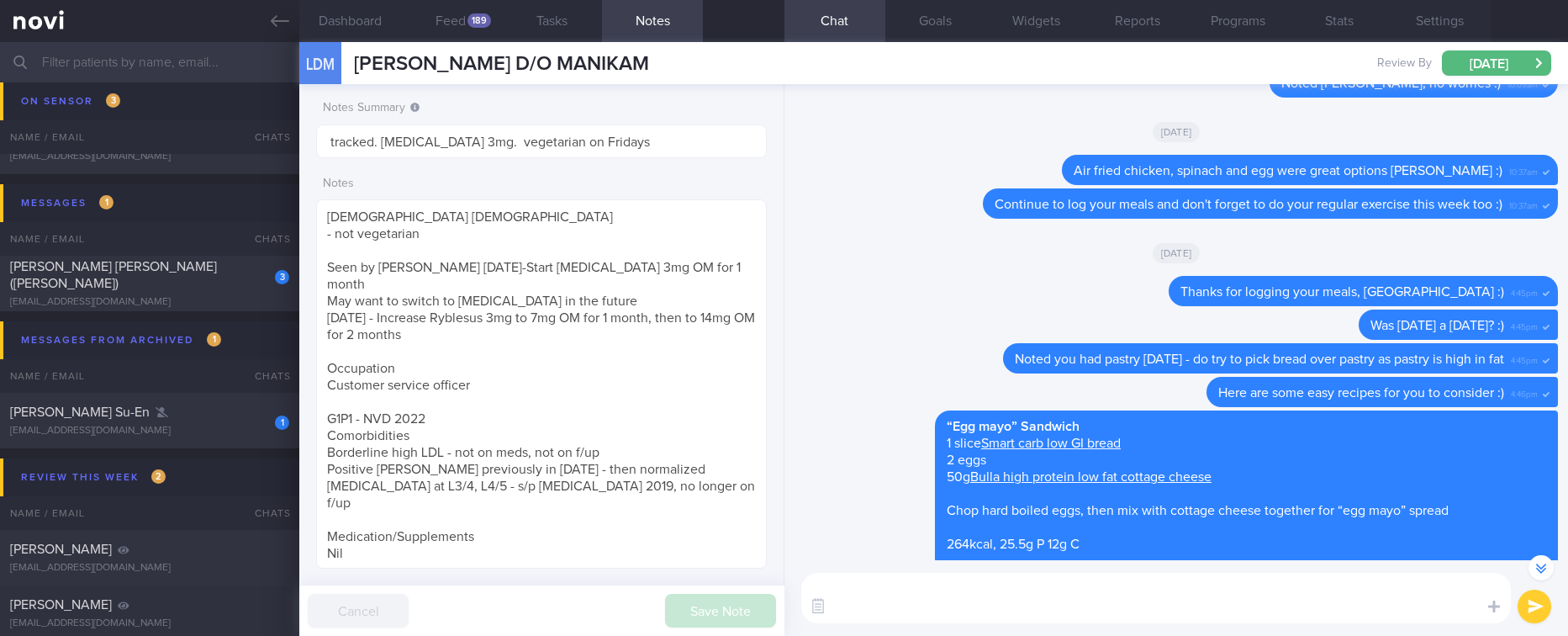
scroll to position [0, 0]
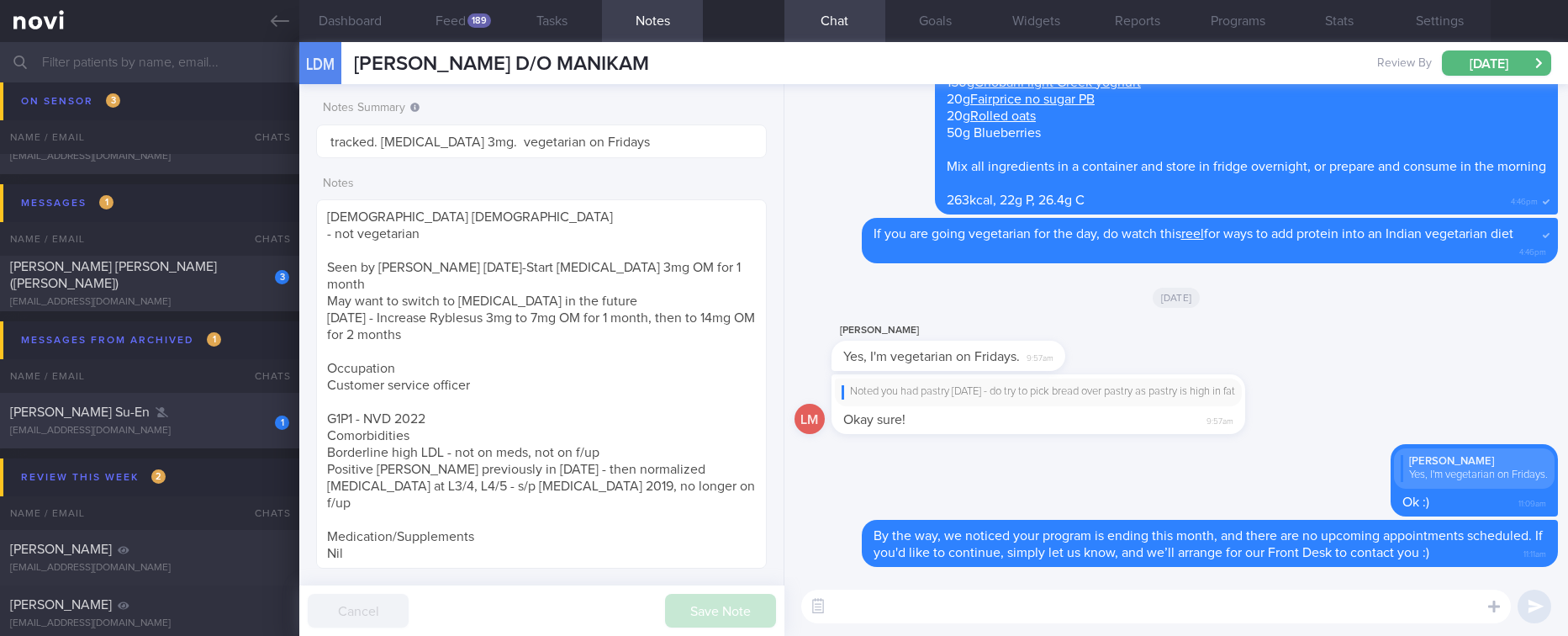
click at [159, 433] on div "[EMAIL_ADDRESS][DOMAIN_NAME]" at bounding box center [149, 430] width 279 height 13
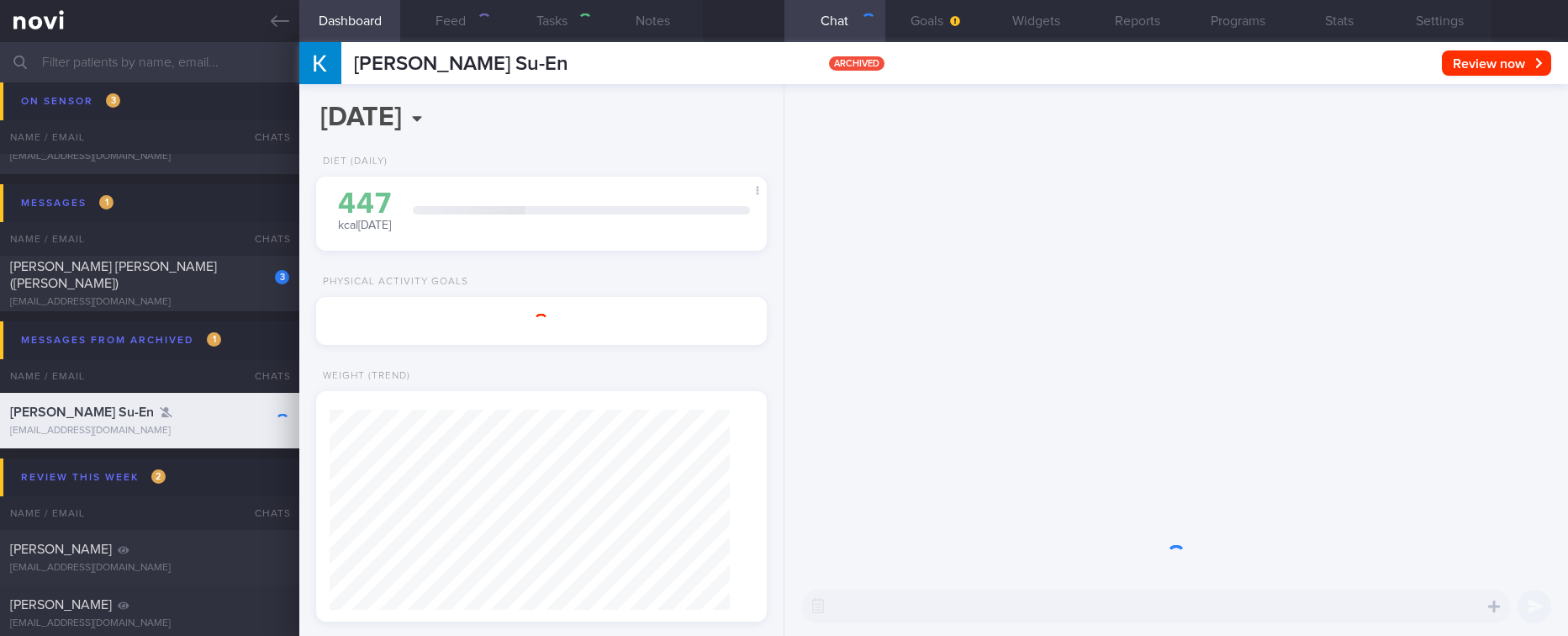
type input "Tracked. Weight 63.5kg (BMI 24.5), aiming for 55kg"
type textarea "[DEMOGRAPHIC_DATA] [DEMOGRAPHIC_DATA] Business development for HR consultancy -…"
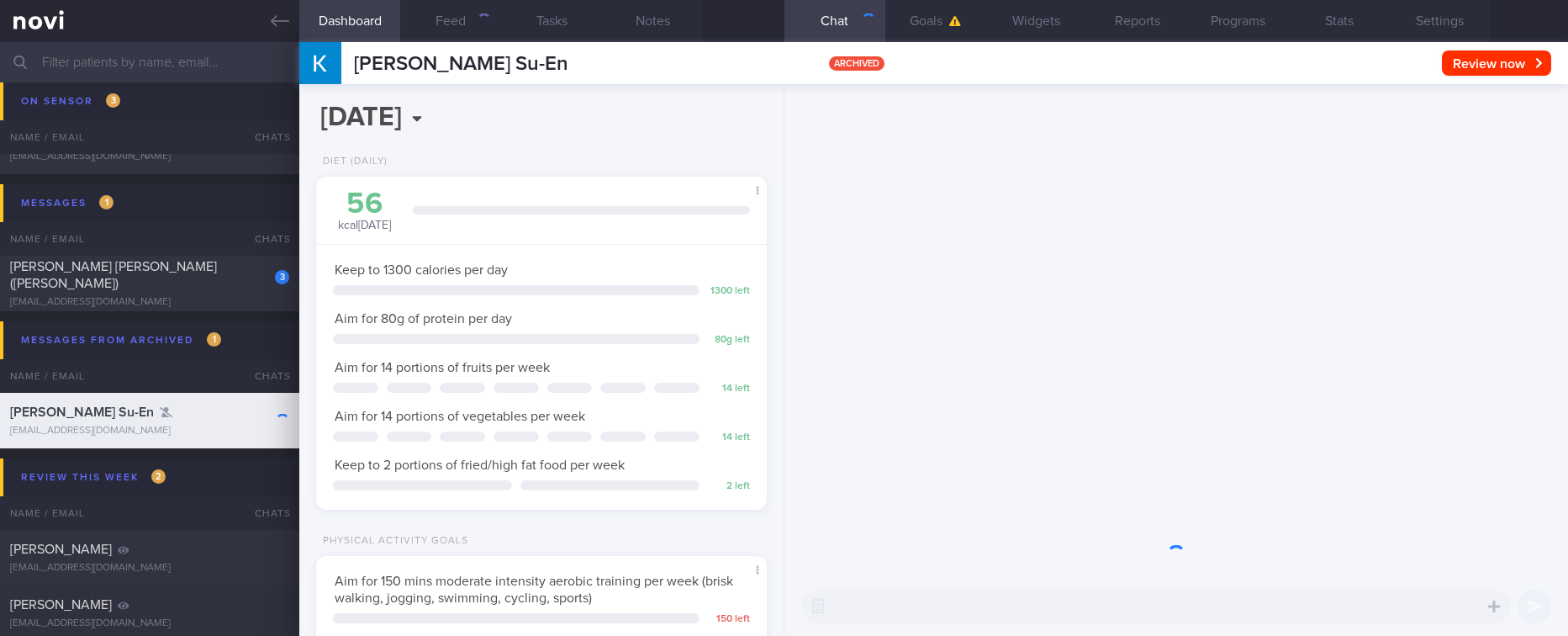
scroll to position [225, 401]
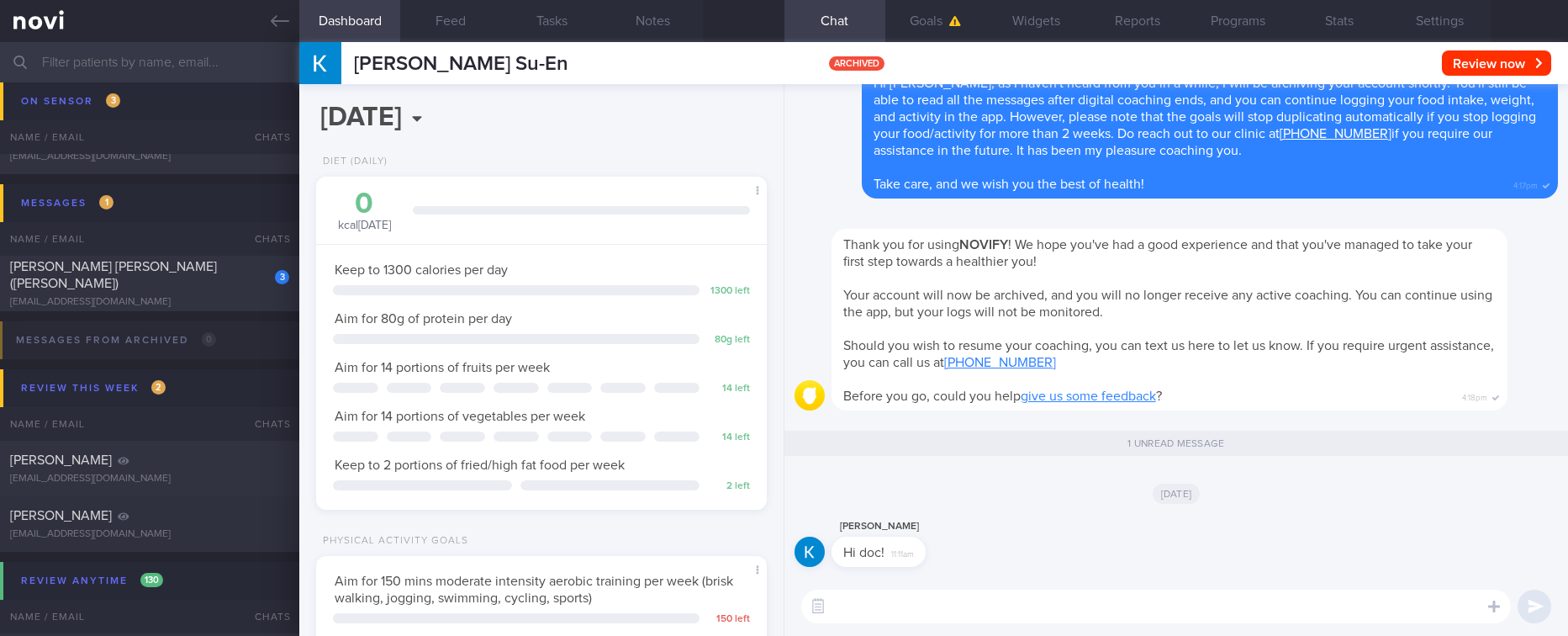
click at [941, 623] on div "​ ​" at bounding box center [1176, 607] width 784 height 58
click at [938, 623] on div "​ ​" at bounding box center [1176, 607] width 784 height 58
click at [938, 610] on textarea at bounding box center [1155, 607] width 710 height 34
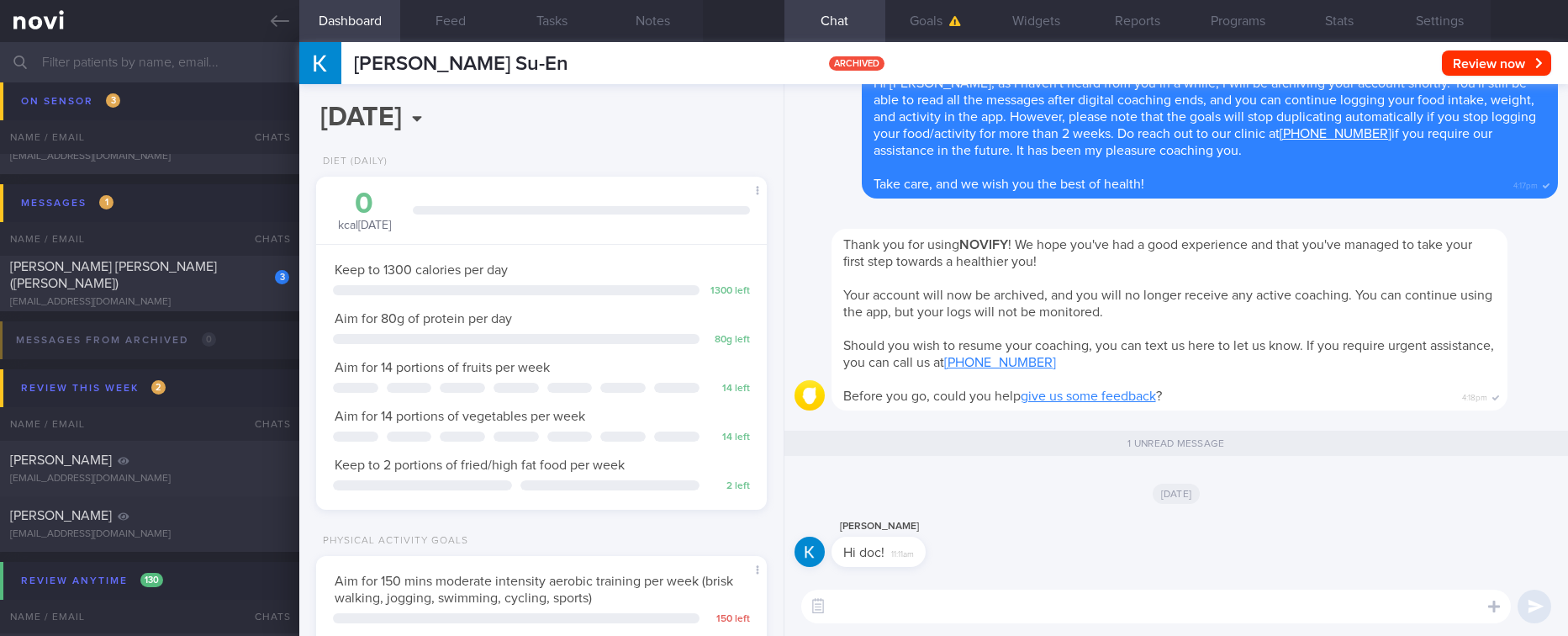
click at [938, 610] on textarea at bounding box center [1155, 607] width 710 height 34
type textarea "Hi [PERSON_NAME], how can we help?"
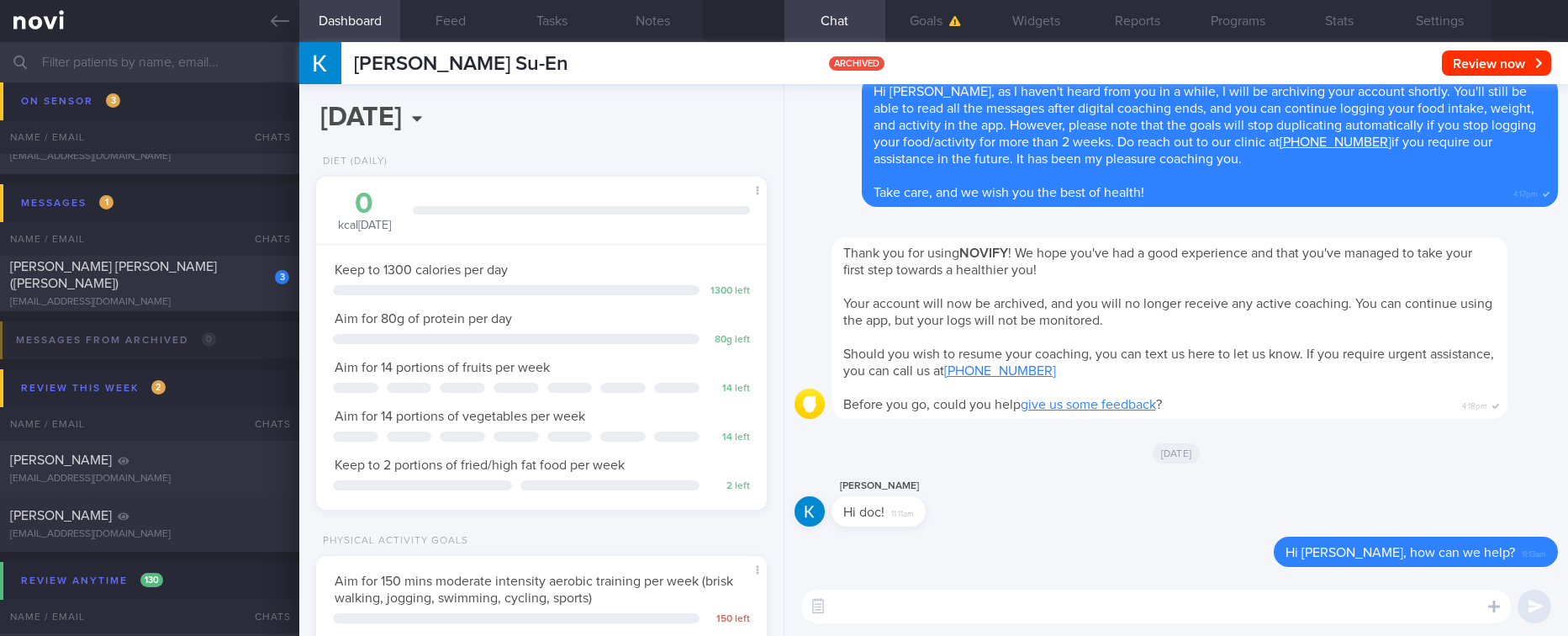
click at [225, 297] on div "[EMAIL_ADDRESS][DOMAIN_NAME]" at bounding box center [149, 302] width 279 height 13
type input "Tracked"
type textarea "[PERSON_NAME] [PERSON_NAME] ([PERSON_NAME]) [EMAIL_ADDRESS][DOMAIN_NAME] [PHONE…"
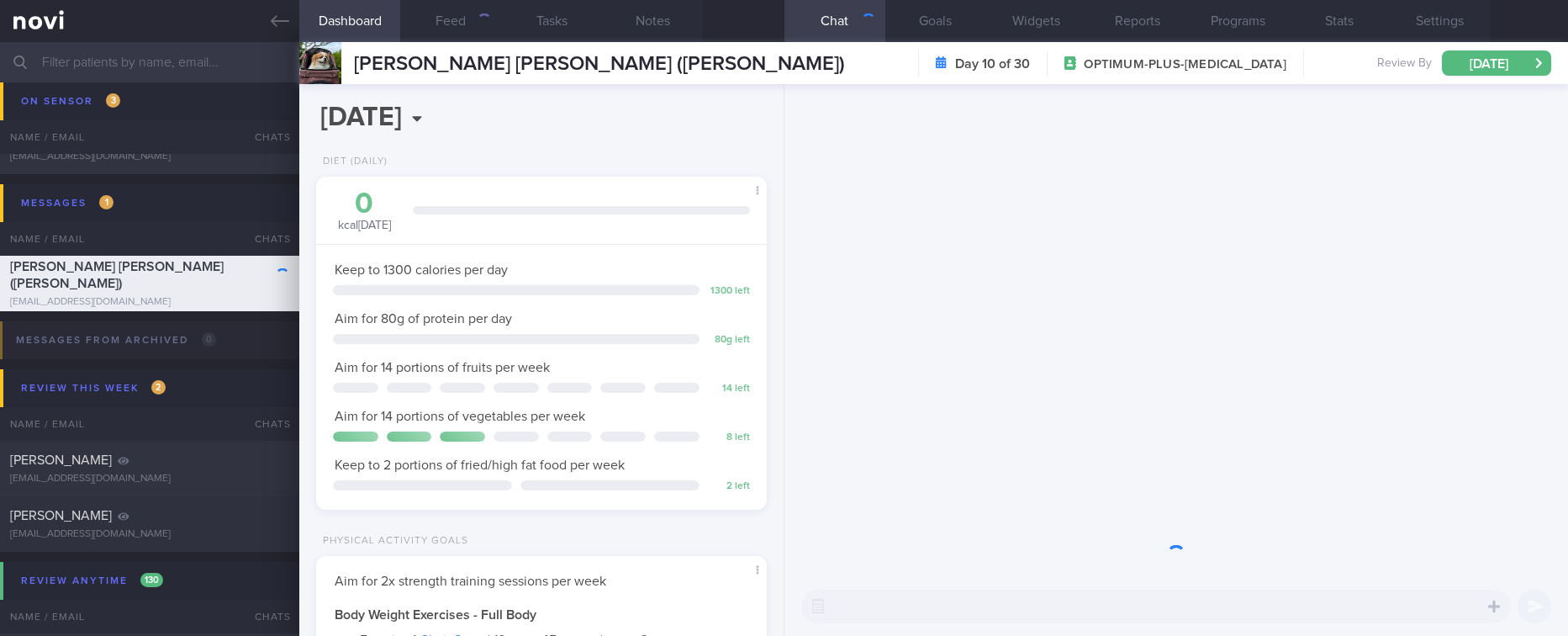
scroll to position [201, 401]
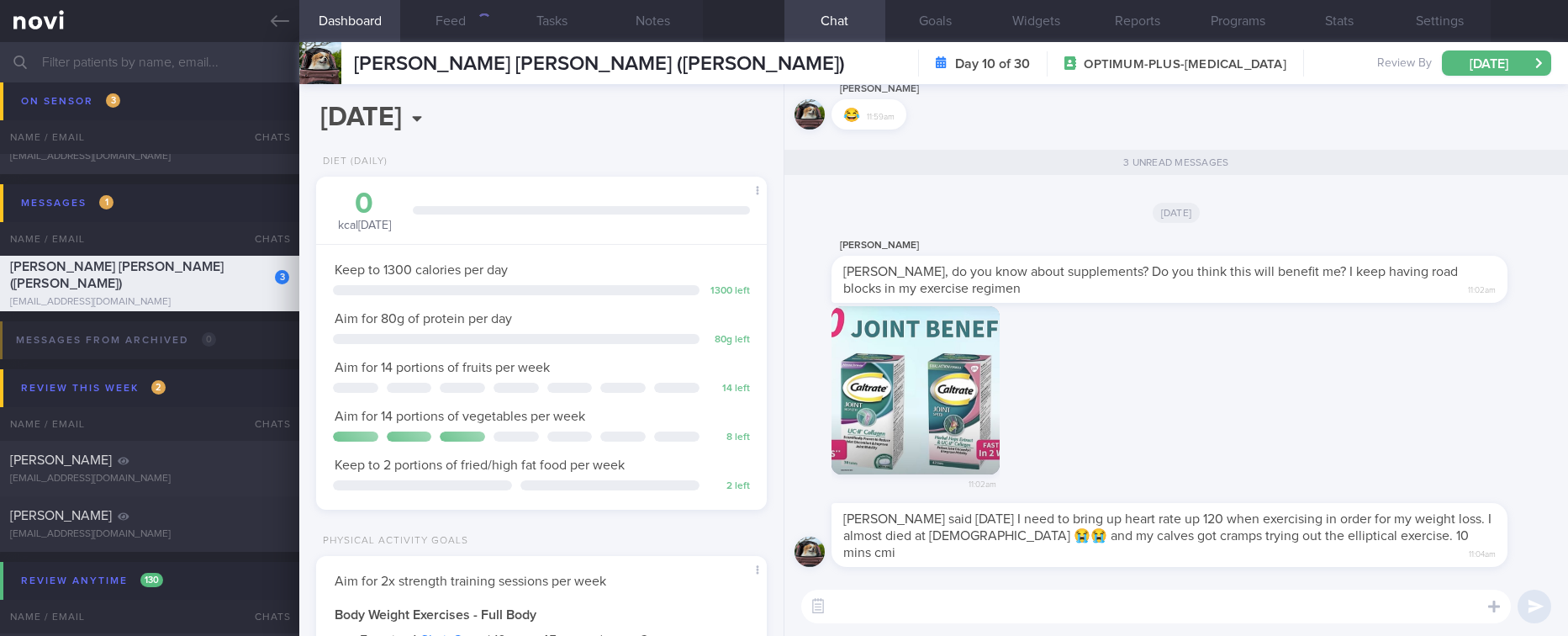
click at [871, 435] on button "button" at bounding box center [915, 390] width 168 height 168
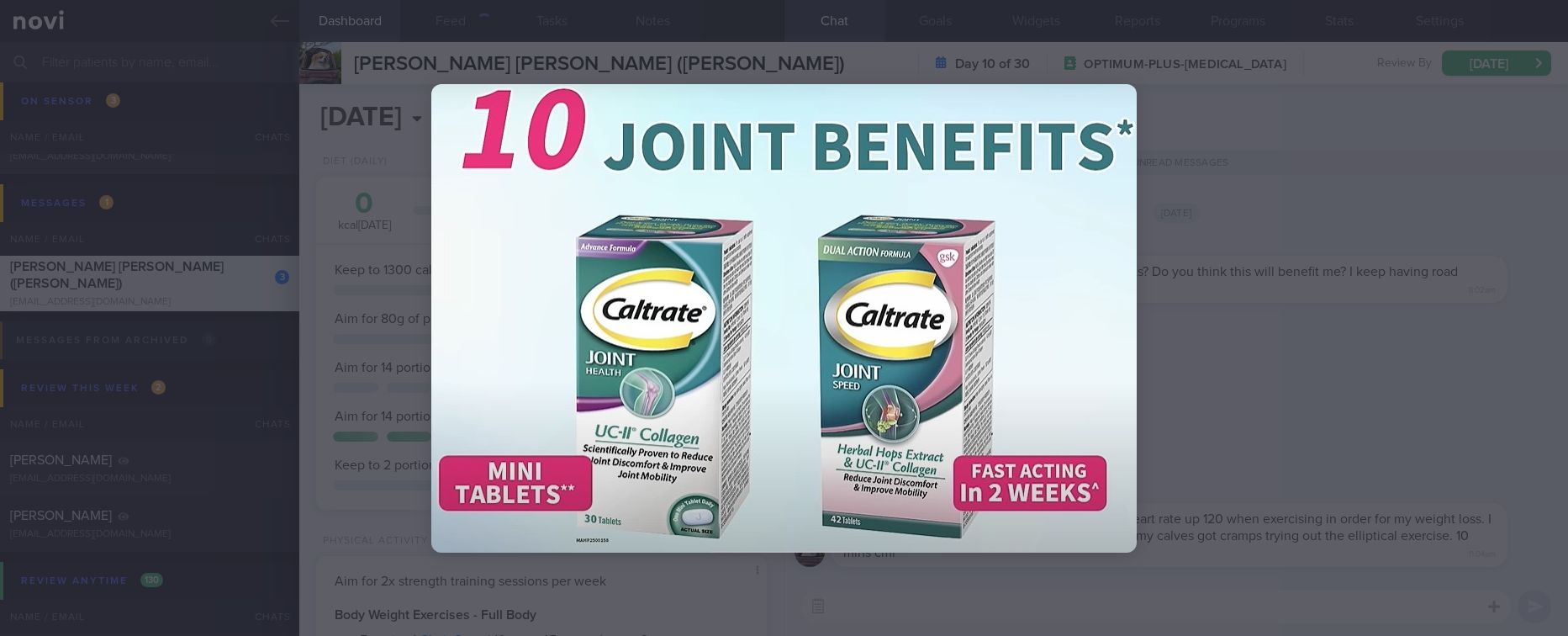
click at [1201, 361] on div at bounding box center [784, 318] width 840 height 636
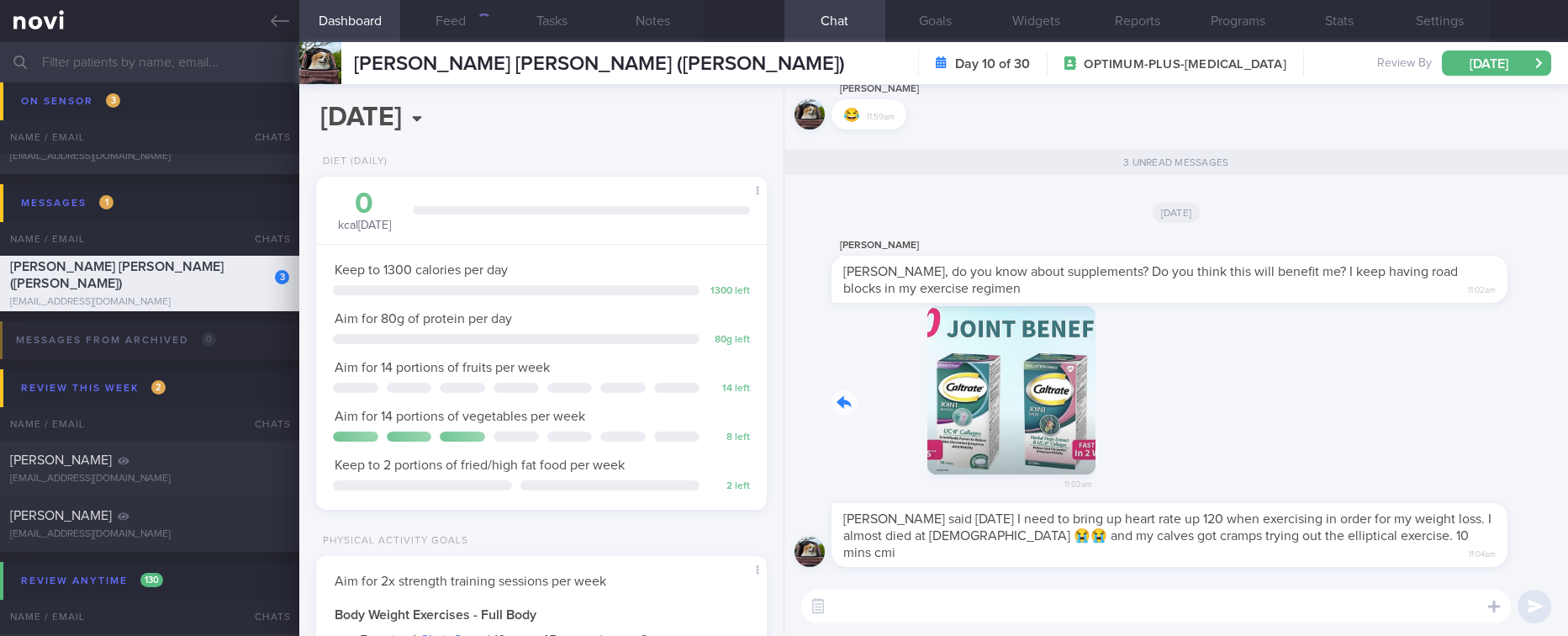
drag, startPoint x: 880, startPoint y: 416, endPoint x: 1175, endPoint y: 414, distance: 295.0
click at [1175, 414] on div "11:02am" at bounding box center [1176, 404] width 763 height 198
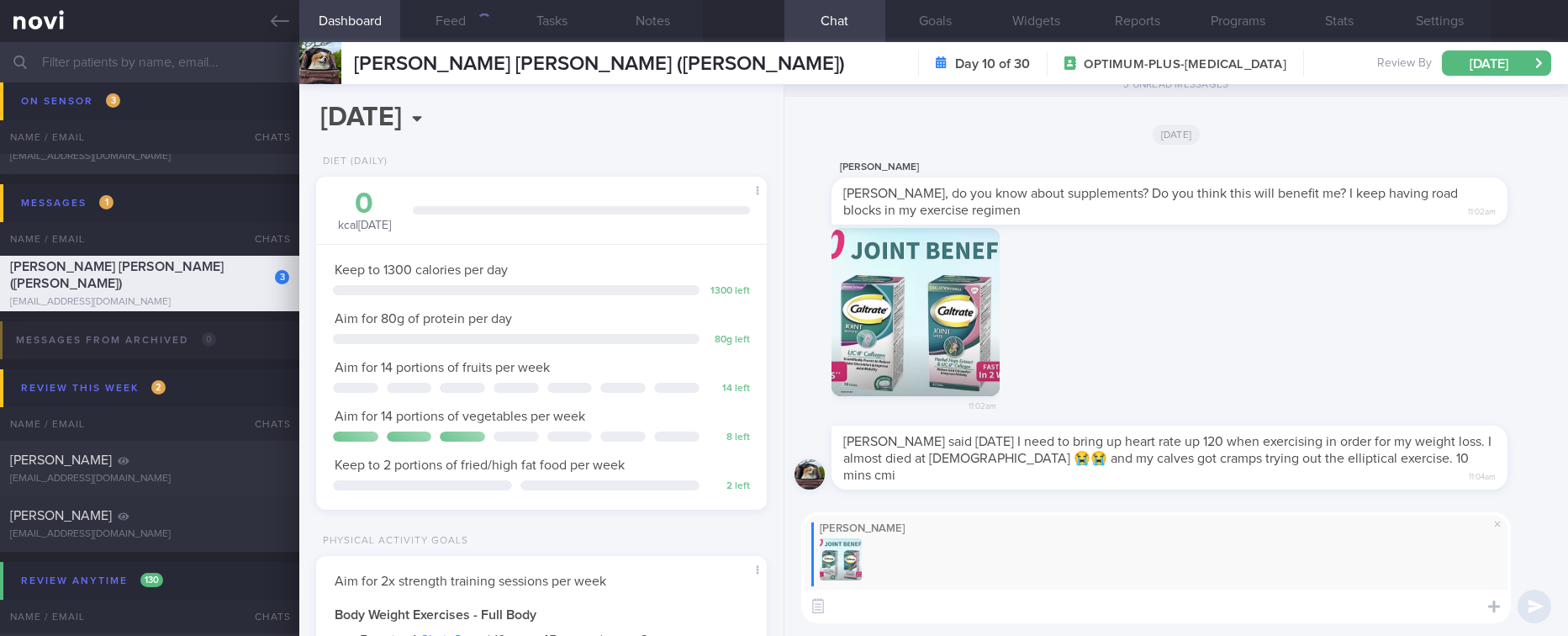
click at [948, 622] on textarea at bounding box center [1155, 607] width 710 height 34
click at [949, 611] on textarea at bounding box center [1155, 607] width 710 height 34
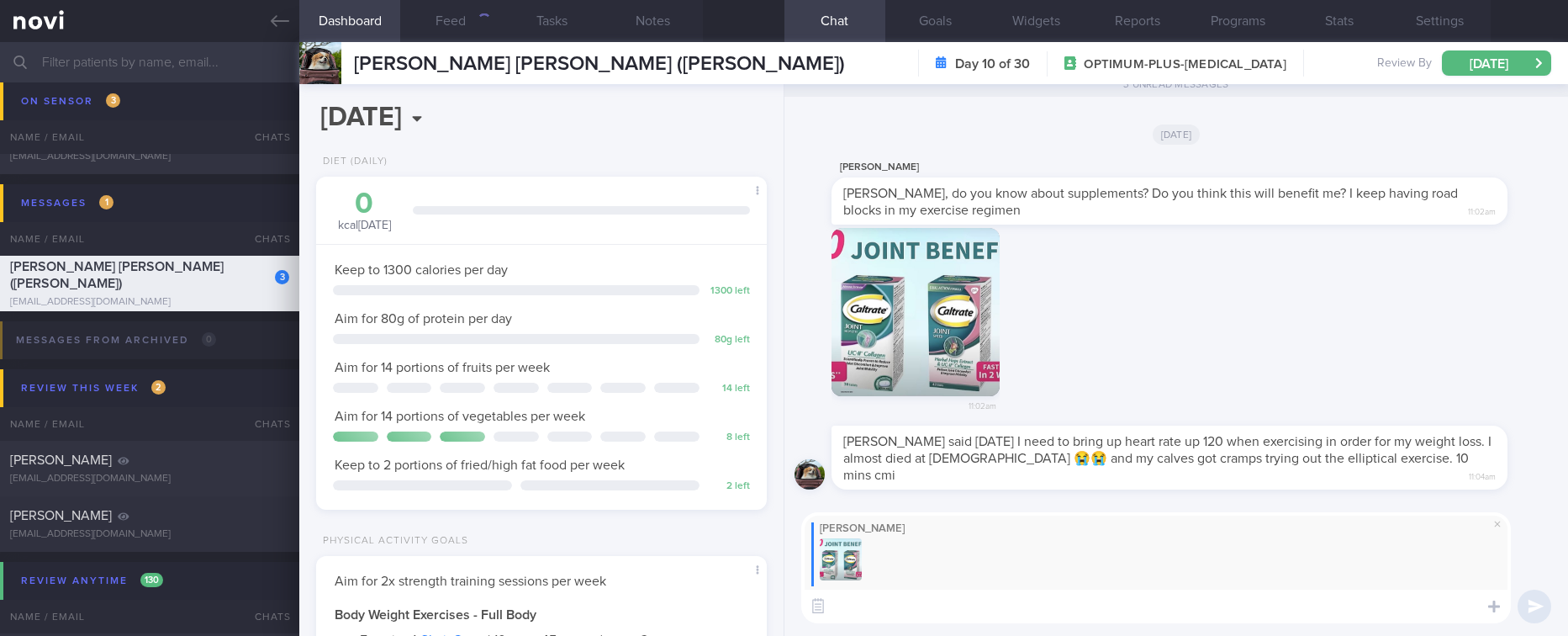
click at [949, 611] on textarea at bounding box center [1155, 607] width 710 height 34
type textarea "C"
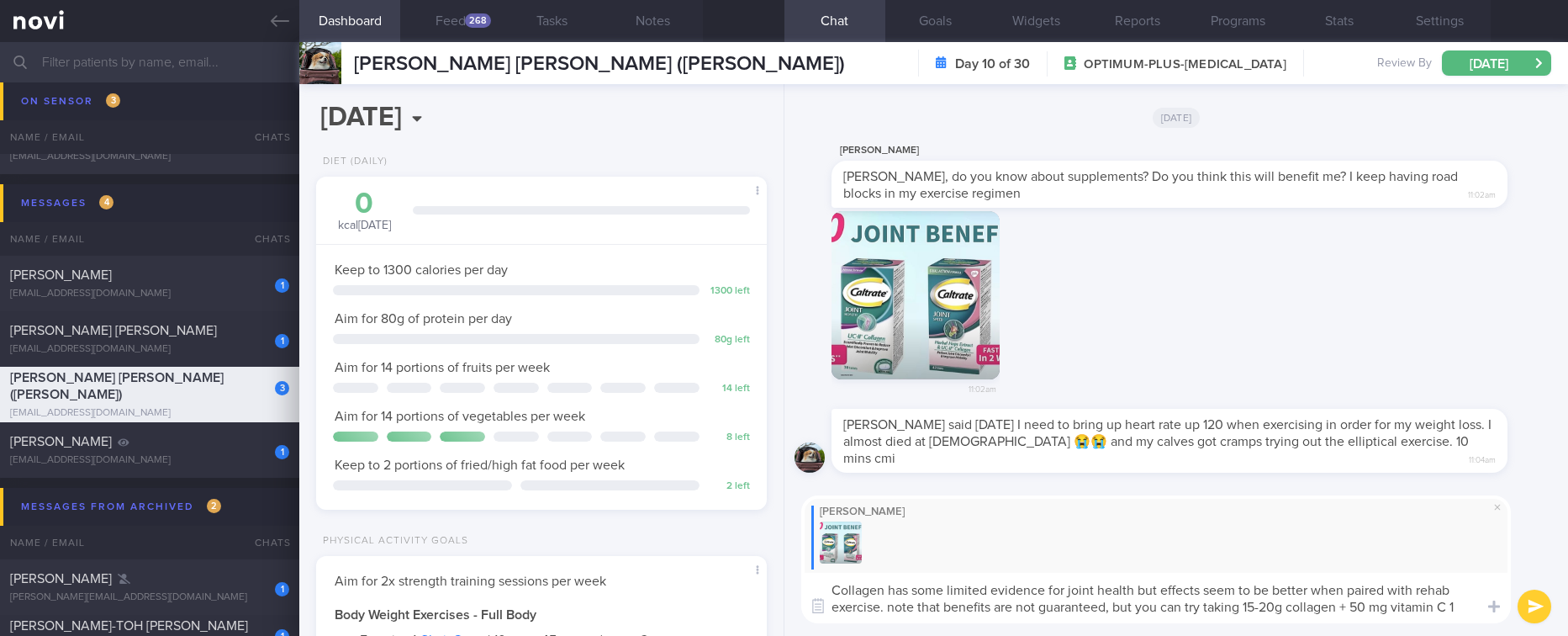
scroll to position [0, 0]
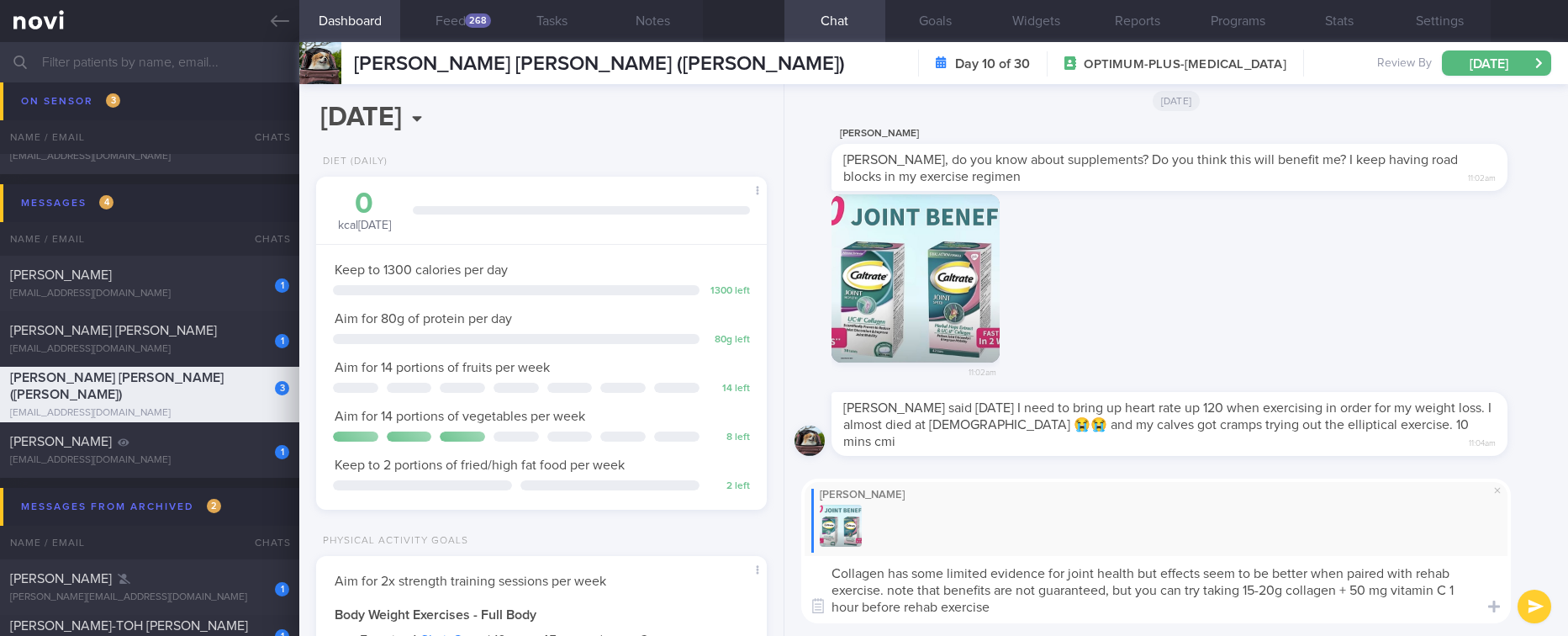
click at [942, 596] on textarea "Collagen has some limited evidence for joint health but effects seem to be bett…" at bounding box center [1155, 589] width 710 height 67
click at [1110, 591] on textarea "Collagen has some limited evidence for joint health but effects seem to be bett…" at bounding box center [1155, 589] width 710 height 67
type textarea "Collagen has some limited evidence for joint health but effects seem to be bett…"
click at [1024, 586] on textarea "Collagen has some limited evidence for joint health but effects seem to be bett…" at bounding box center [1155, 589] width 710 height 67
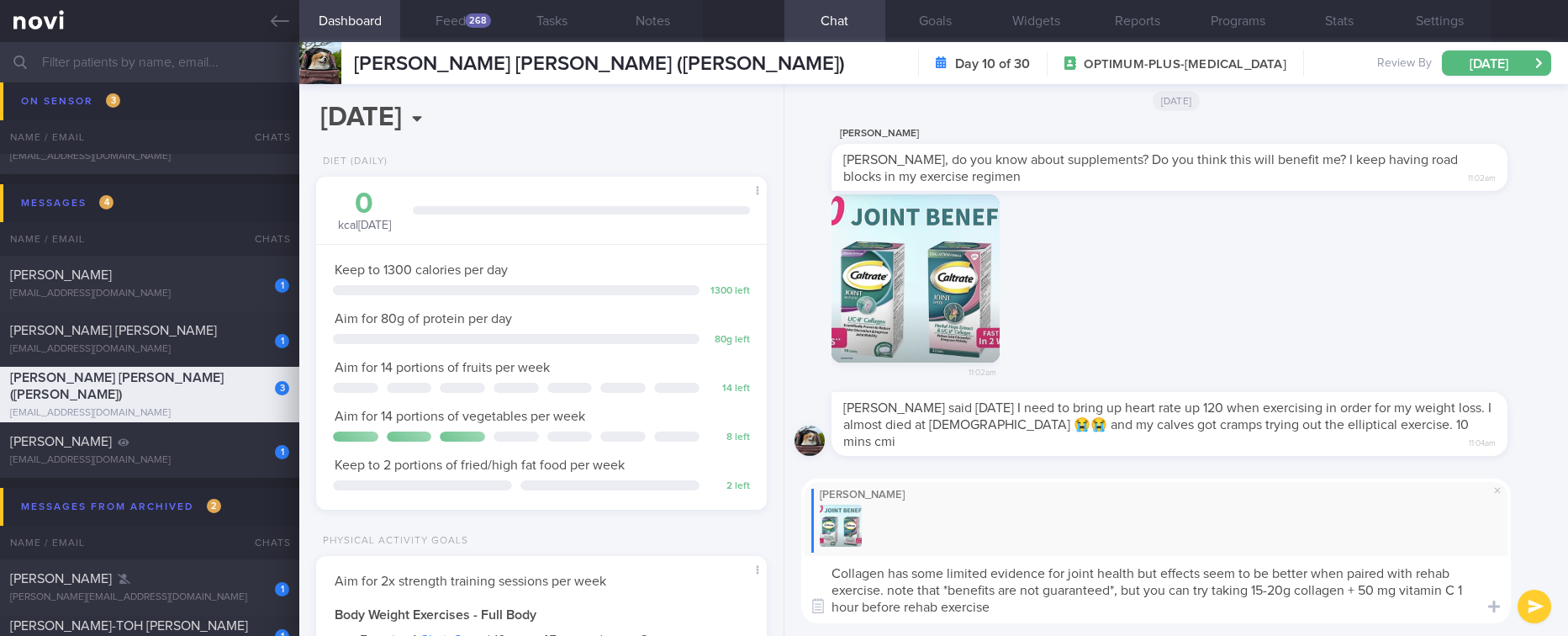
click at [1044, 607] on textarea "Collagen has some limited evidence for joint health but effects seem to be bett…" at bounding box center [1155, 589] width 710 height 67
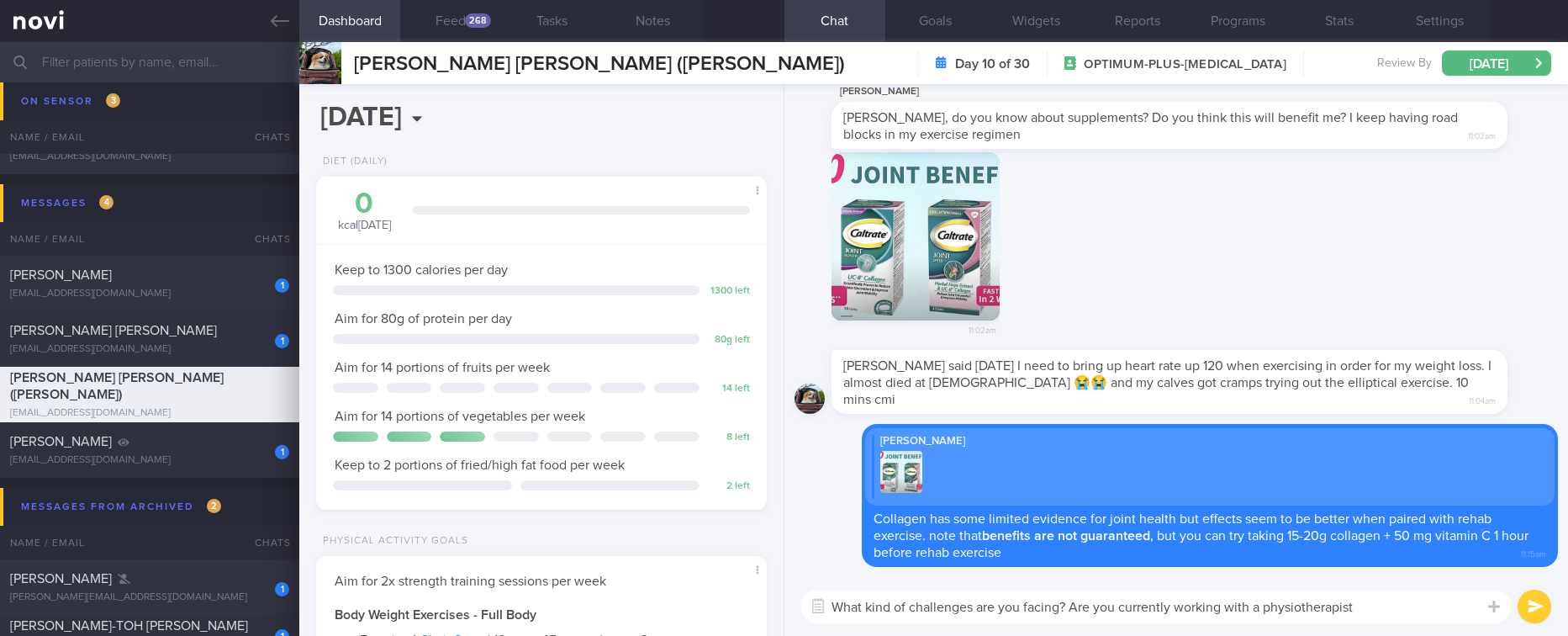
type textarea "What kind of challenges are you facing? Are you currently working with a physio…"
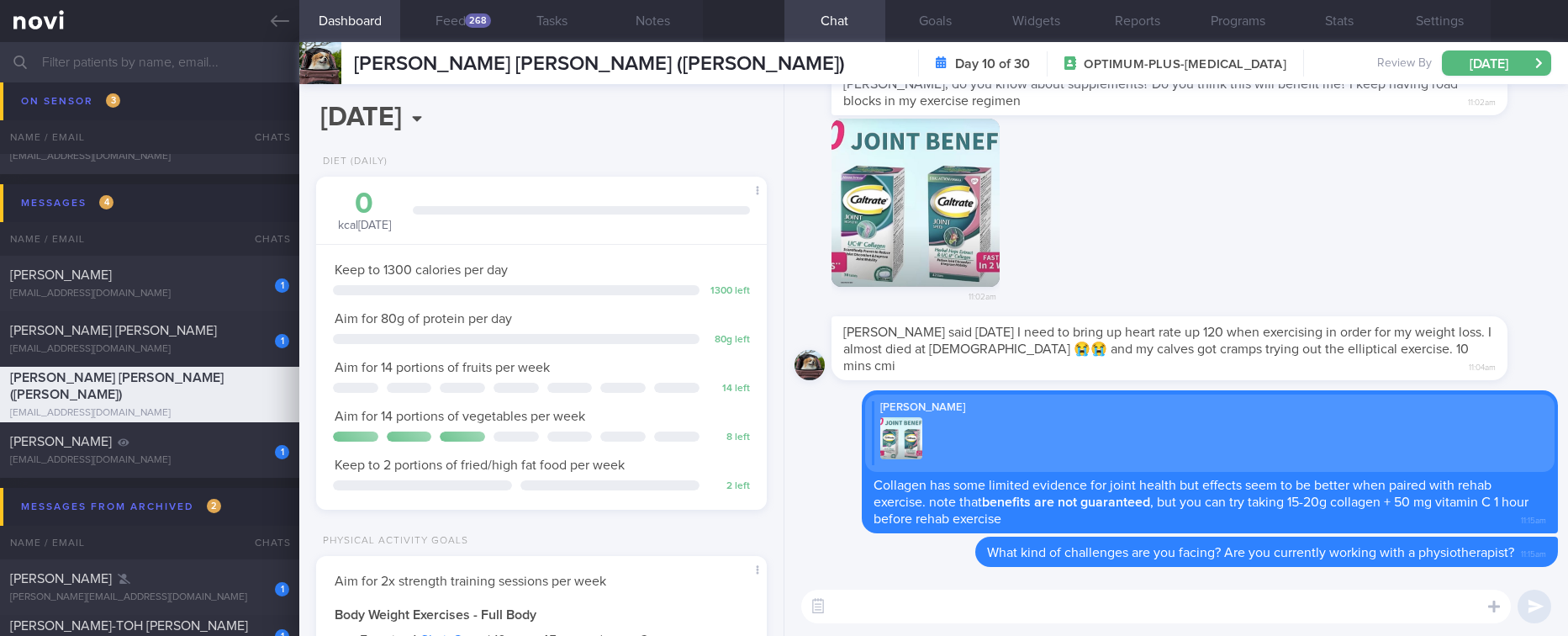
click at [1102, 317] on div "11:02am" at bounding box center [1176, 217] width 763 height 198
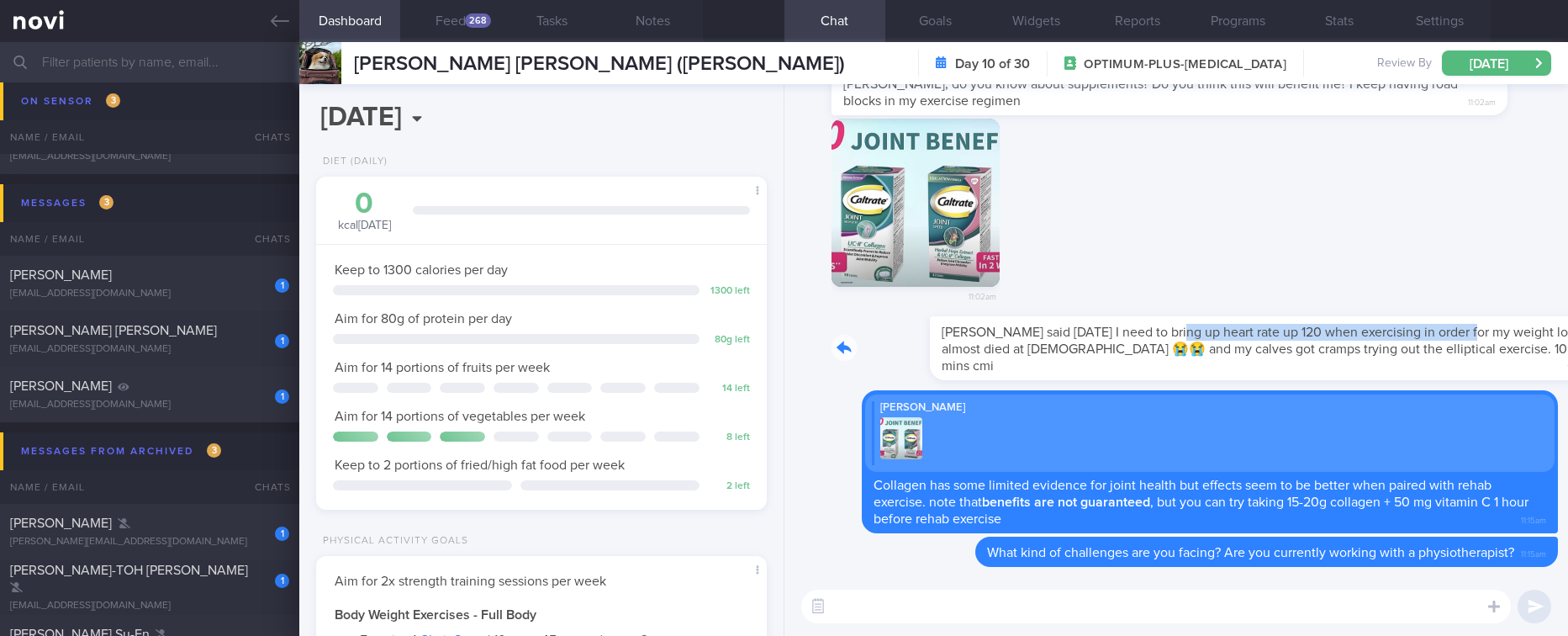
drag, startPoint x: 1074, startPoint y: 338, endPoint x: 1365, endPoint y: 341, distance: 291.0
click at [1365, 341] on div "[PERSON_NAME] said [DATE] I need to bring up heart rate up 120 when exercising …" at bounding box center [1194, 349] width 726 height 64
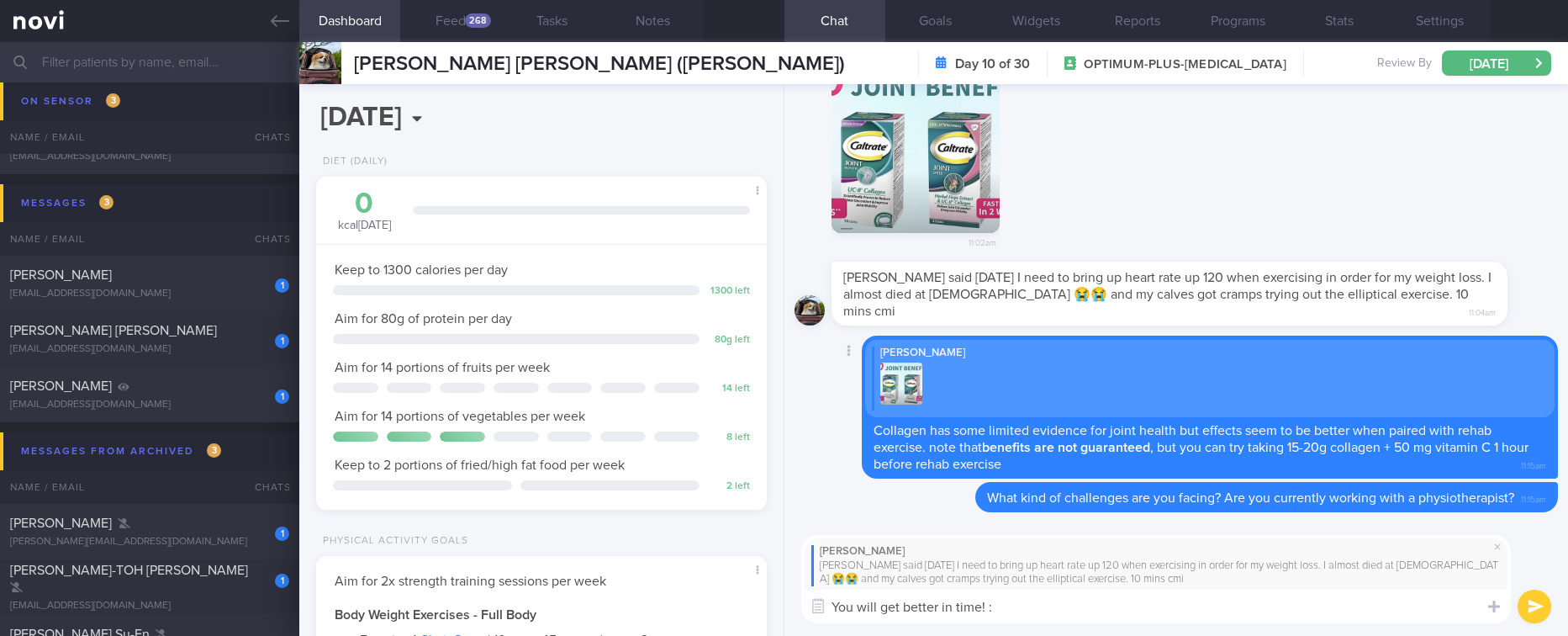
type textarea "You will get better in time! :)"
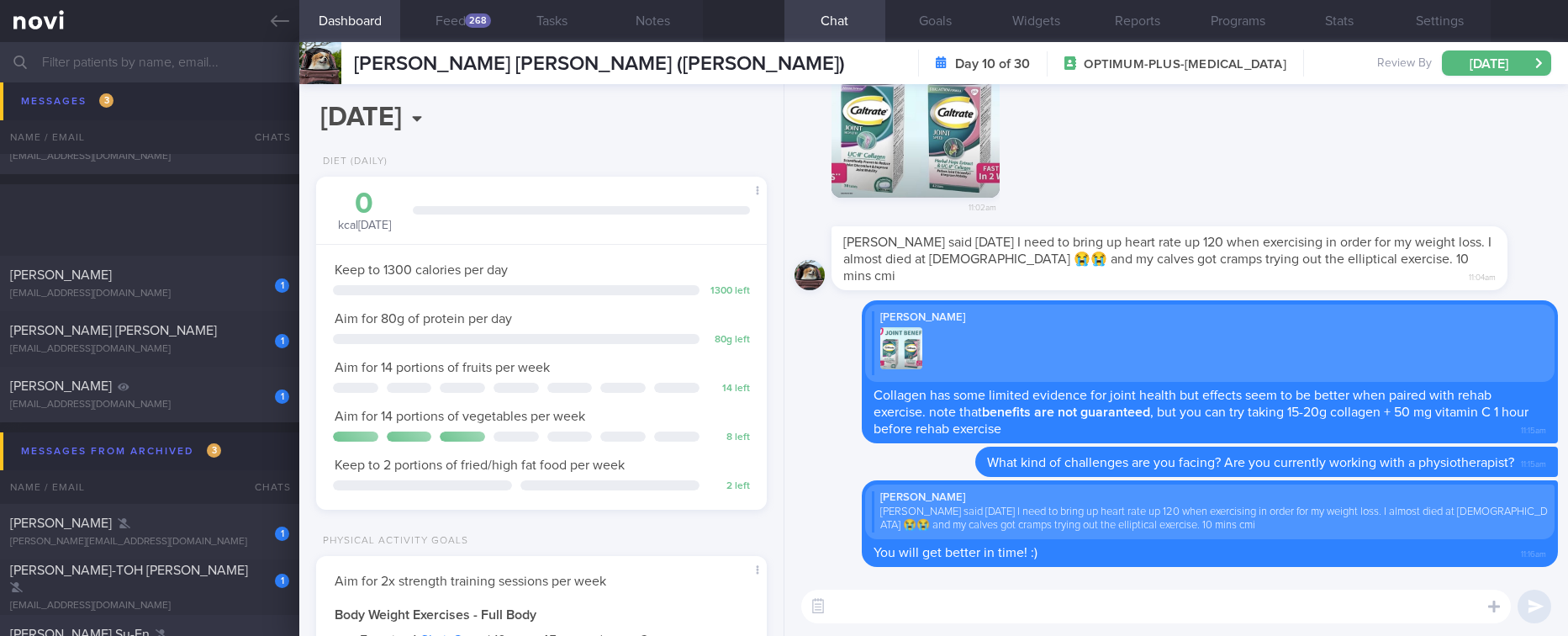
scroll to position [379, 0]
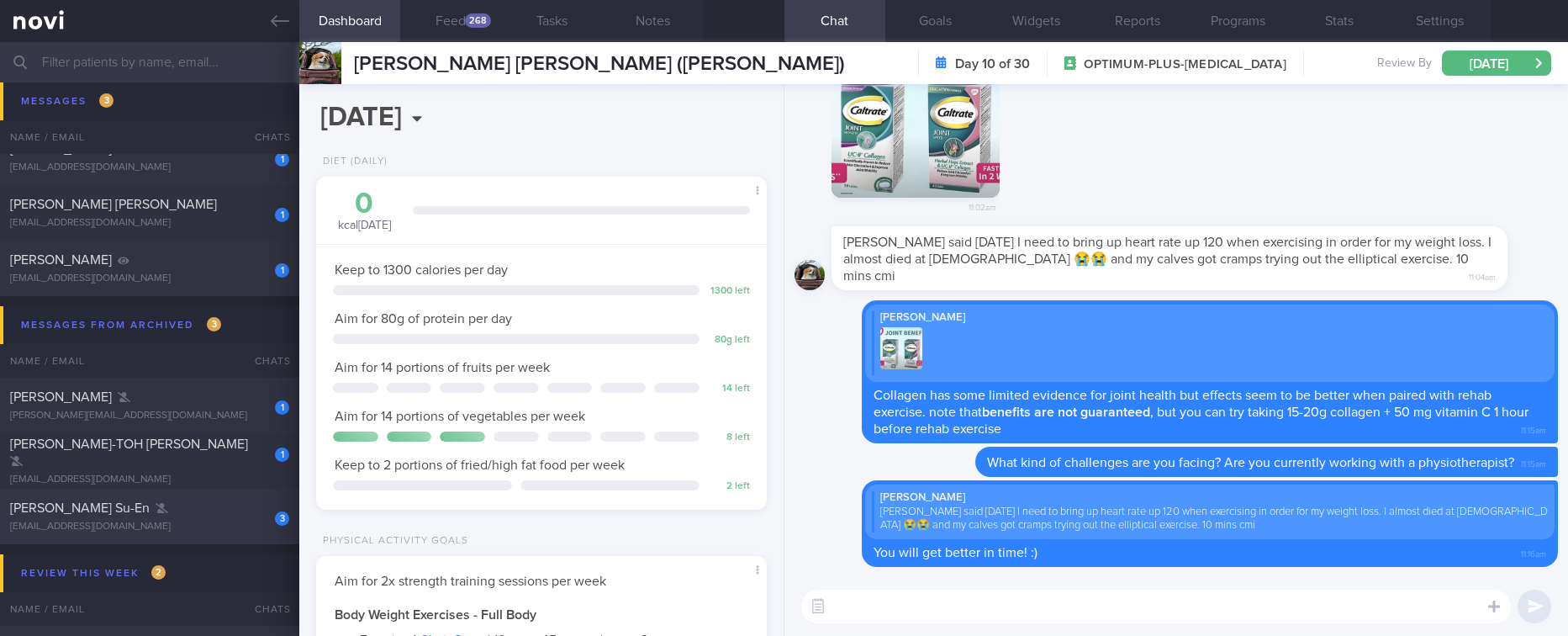
click at [188, 536] on div "3 [PERSON_NAME] Su-En [EMAIL_ADDRESS][DOMAIN_NAME] [DATE] Tracked. Weight 63.5k…" at bounding box center [784, 516] width 1568 height 56
type input "Tracked. Weight 63.5kg (BMI 24.5), aiming for 55kg"
type textarea "[DEMOGRAPHIC_DATA] [DEMOGRAPHIC_DATA] Business development for HR consultancy -…"
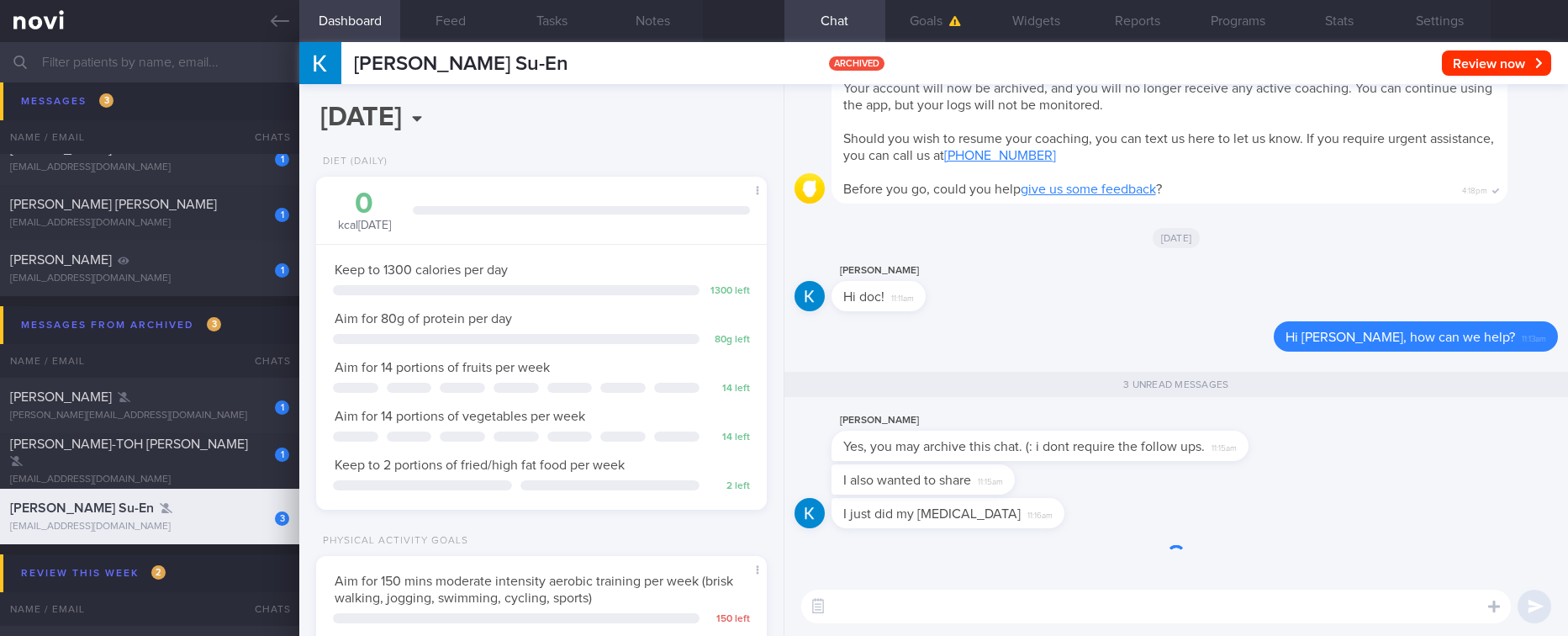
scroll to position [225, 401]
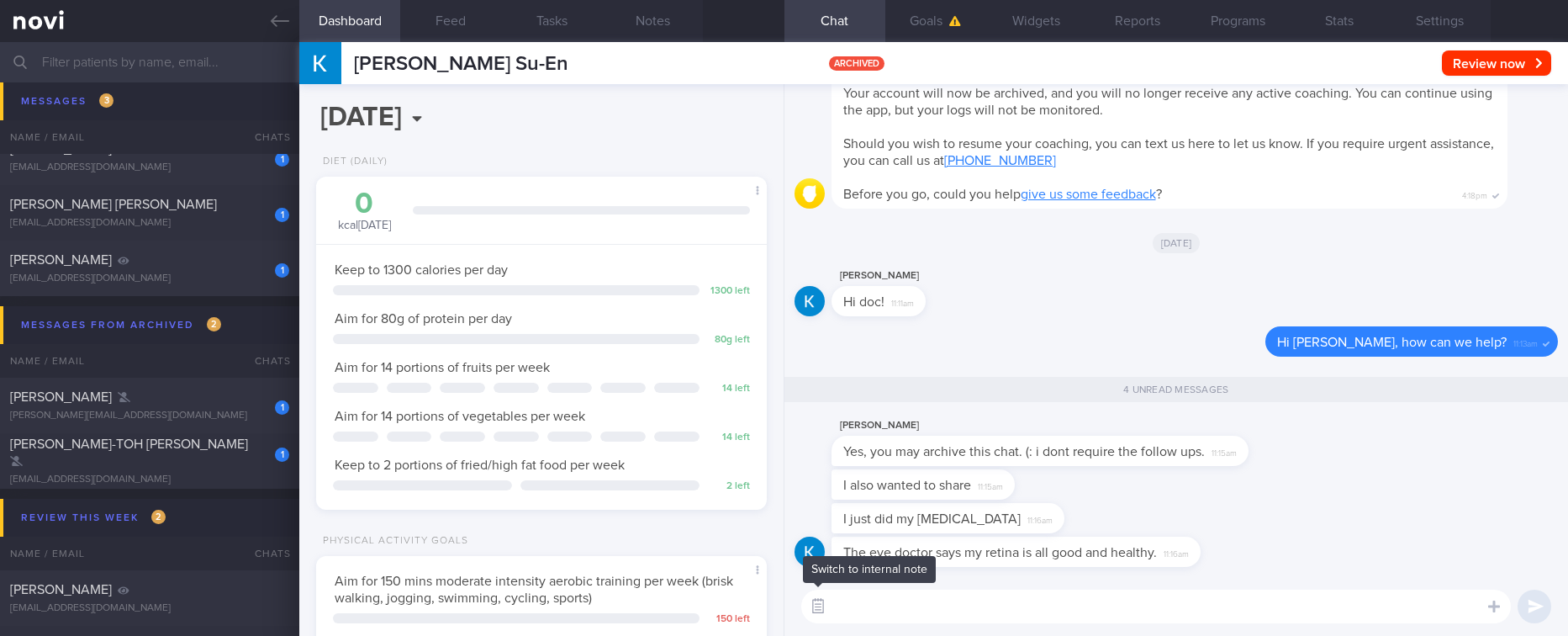
click at [825, 593] on button "button" at bounding box center [818, 606] width 30 height 30
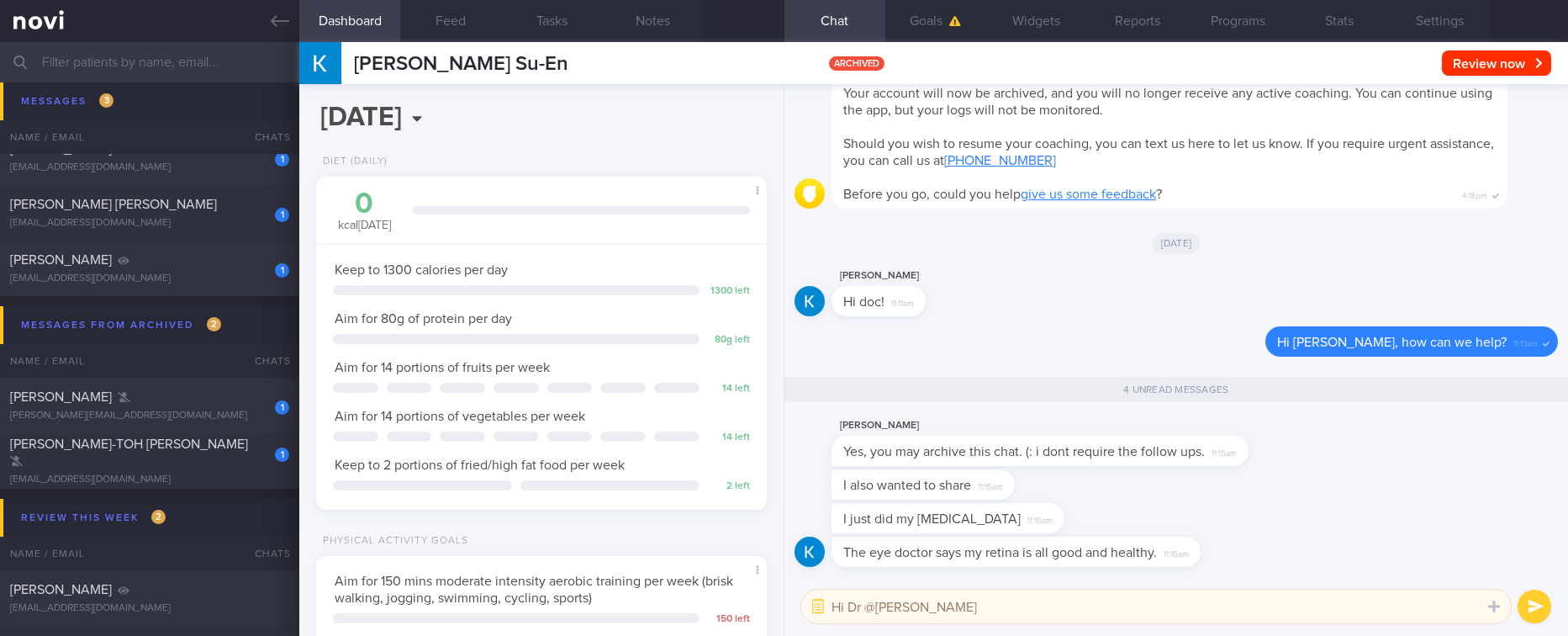
type textarea "Hi Dr @[PERSON_NAME]"
drag, startPoint x: 990, startPoint y: 540, endPoint x: 1139, endPoint y: 516, distance: 150.9
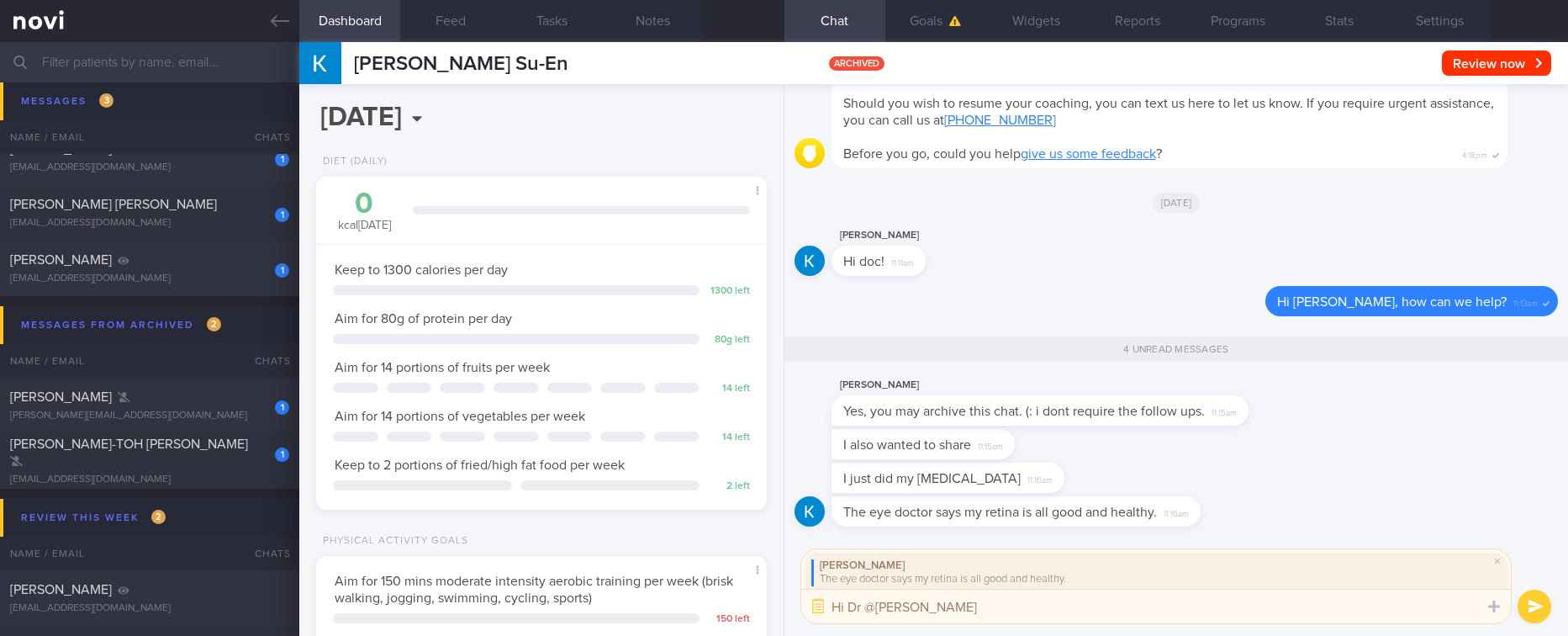
click at [1541, 607] on button "submit" at bounding box center [1534, 607] width 34 height 34
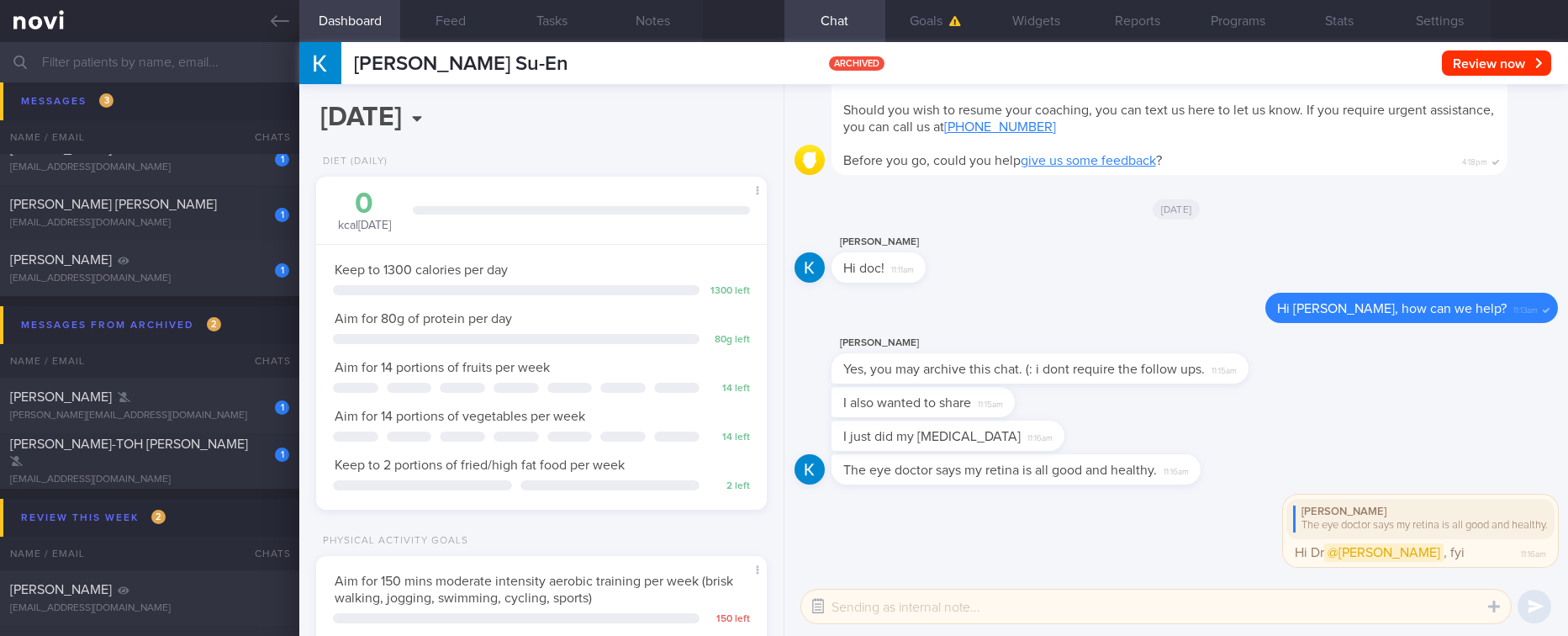
click at [820, 600] on button "button" at bounding box center [818, 606] width 30 height 30
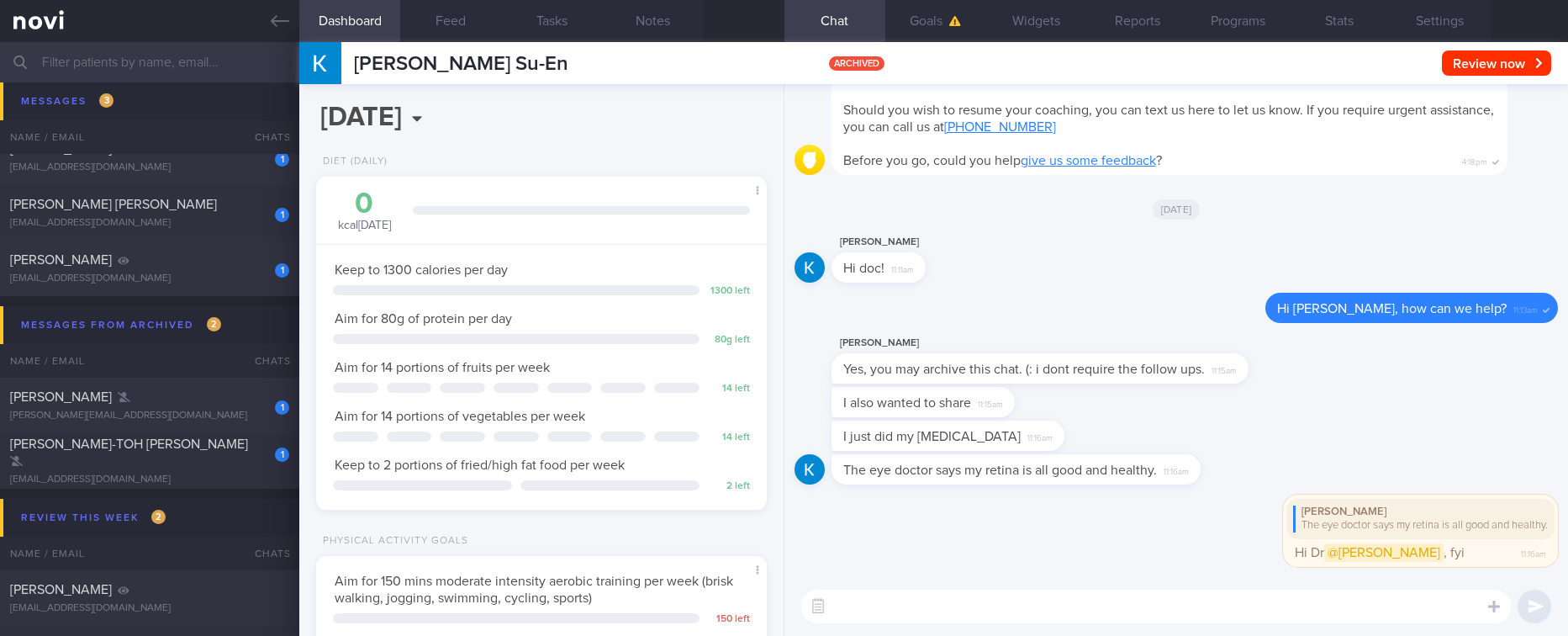
click at [919, 602] on textarea at bounding box center [1155, 607] width 710 height 34
click at [1455, 28] on button "Settings" at bounding box center [1440, 20] width 101 height 42
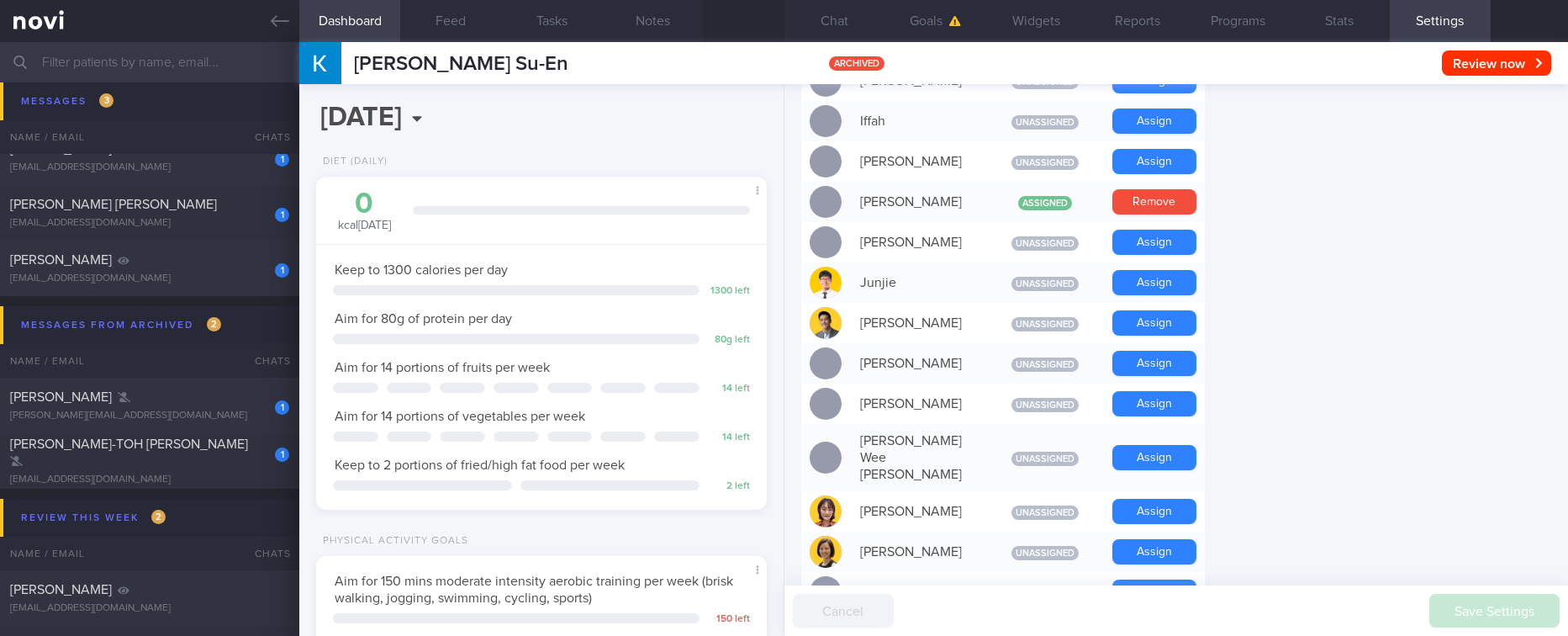
scroll to position [1262, 0]
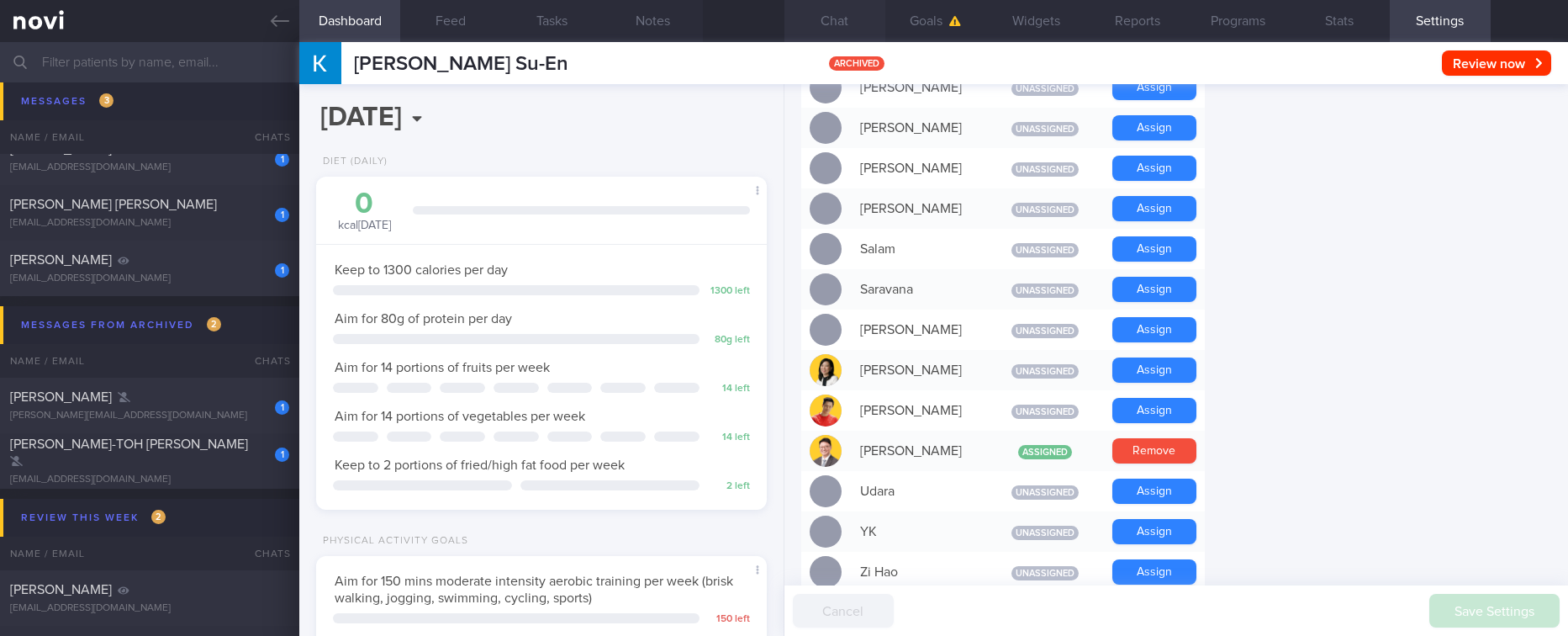
click at [849, 14] on button "Chat" at bounding box center [835, 20] width 101 height 42
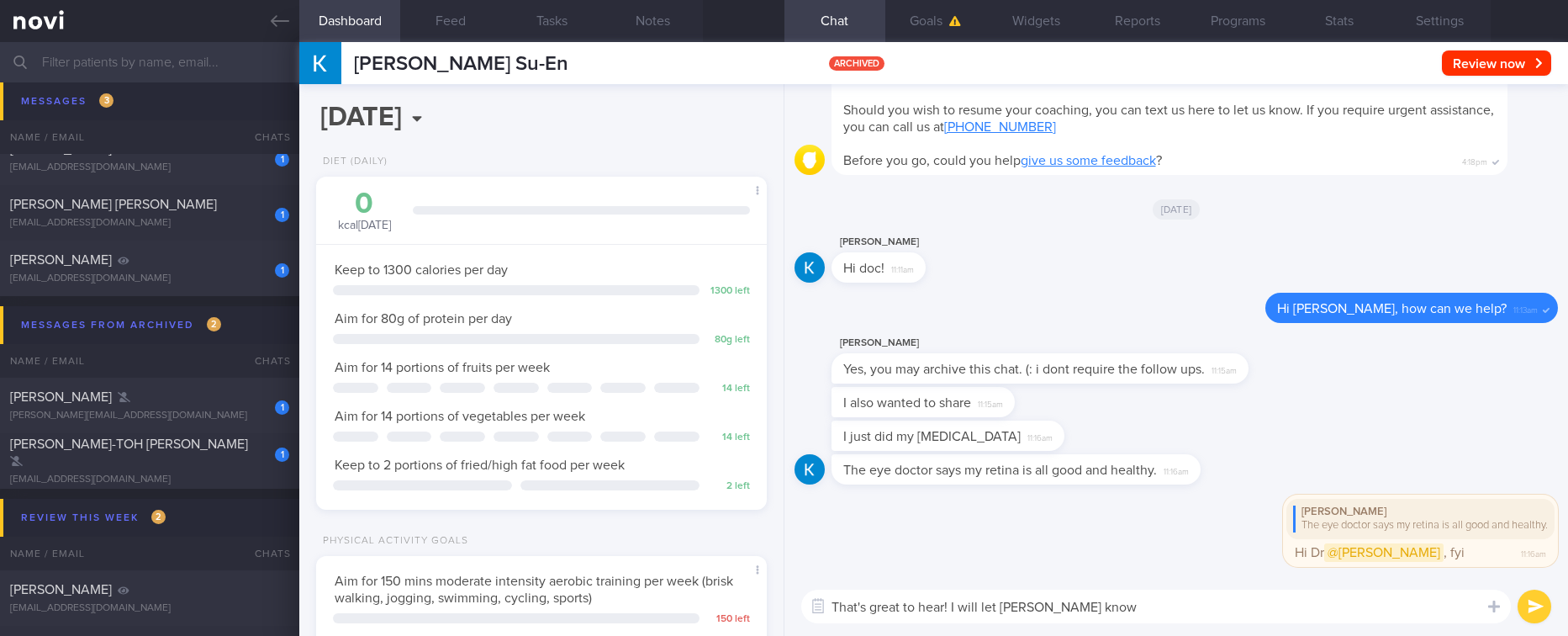
click at [1164, 625] on div "That's great to hear! I will let [PERSON_NAME] know That's great to hear! I wil…" at bounding box center [1176, 607] width 784 height 58
click at [1164, 611] on textarea "That's great to hear! I will let [PERSON_NAME] know" at bounding box center [1155, 607] width 710 height 34
click at [953, 608] on textarea "That's great to hear! I will let [PERSON_NAME] know" at bounding box center [1155, 607] width 710 height 34
click at [1098, 601] on textarea "That's great to hear! I will let [PERSON_NAME] know" at bounding box center [1155, 607] width 710 height 34
type textarea "That's great to hear! I will let [PERSON_NAME] know :)"
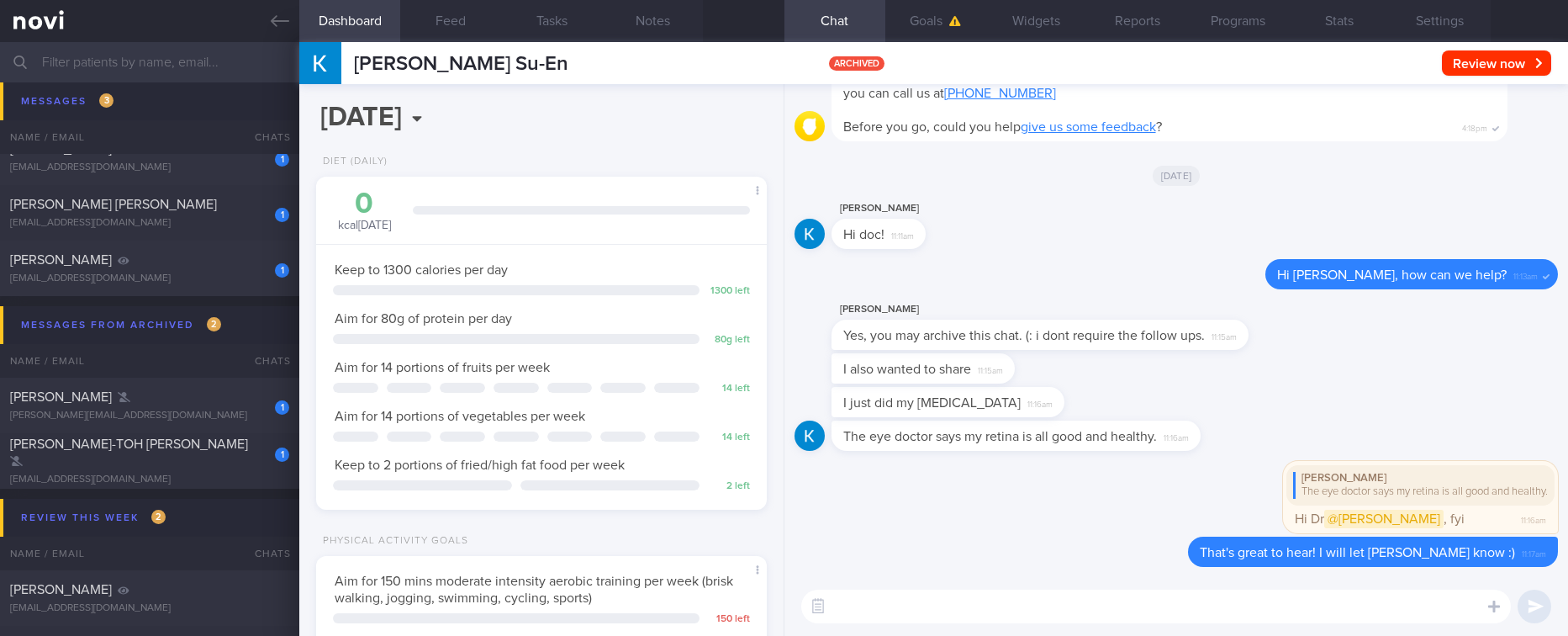
drag, startPoint x: 188, startPoint y: 480, endPoint x: 963, endPoint y: 448, distance: 775.7
click at [188, 481] on div "1 [PERSON_NAME]-[PERSON_NAME] [EMAIL_ADDRESS][DOMAIN_NAME] [DATE] tracked" at bounding box center [784, 461] width 1568 height 56
type input "tracked"
type textarea "2x strength with PT at Snapfitness 3x cardio (4-5km each) per week step count: …"
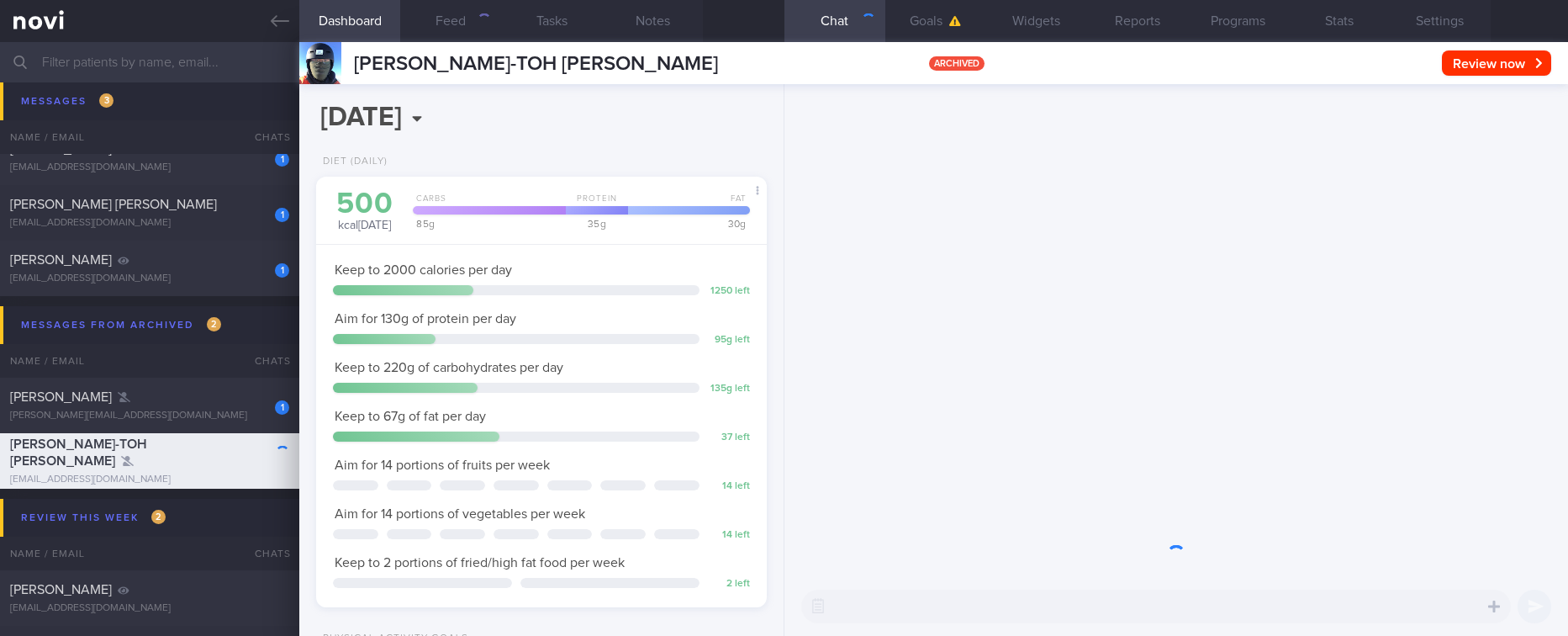
scroll to position [204, 408]
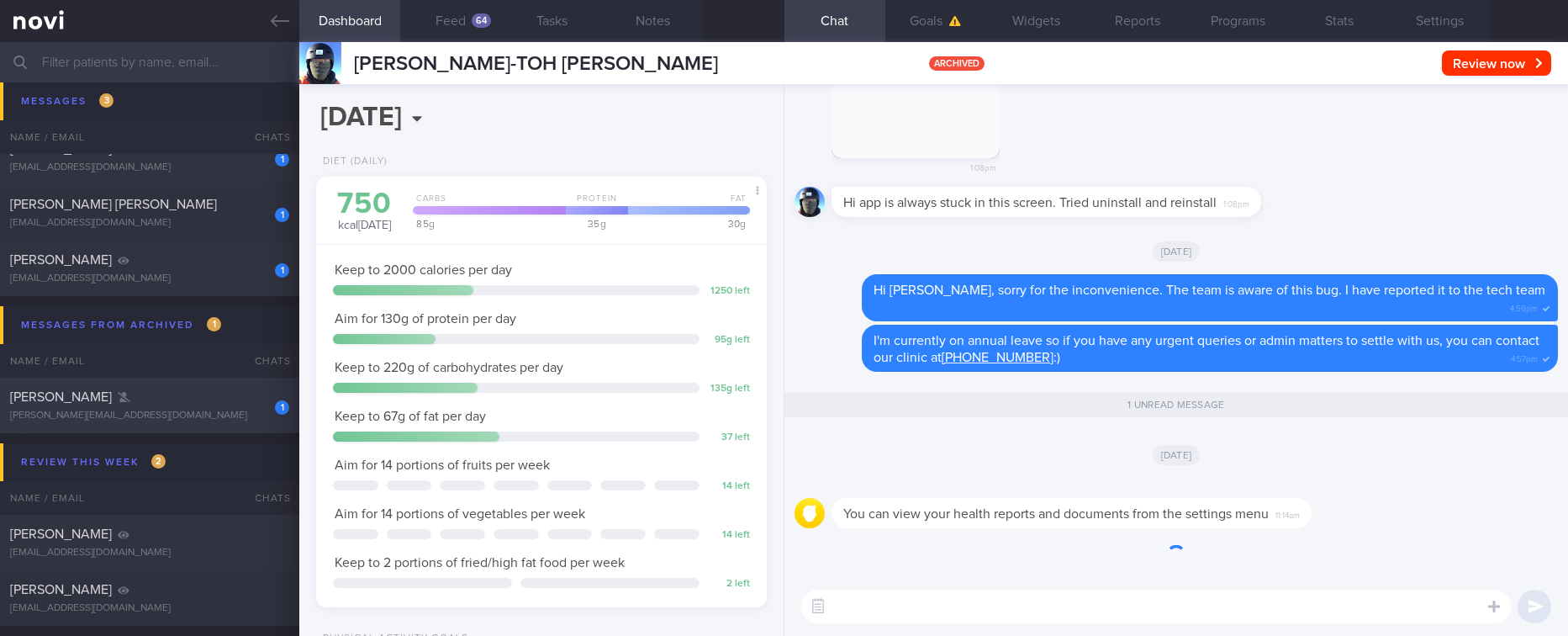
click at [225, 418] on div "[PERSON_NAME][EMAIL_ADDRESS][DOMAIN_NAME]" at bounding box center [149, 416] width 279 height 13
type input "[PERSON_NAME] - on Nutrition Kitchen meal plan"
type textarea "[DEMOGRAPHIC_DATA] Gentleman seen by Dr [PERSON_NAME] [DATE] Ryblesus 3mg for 1…"
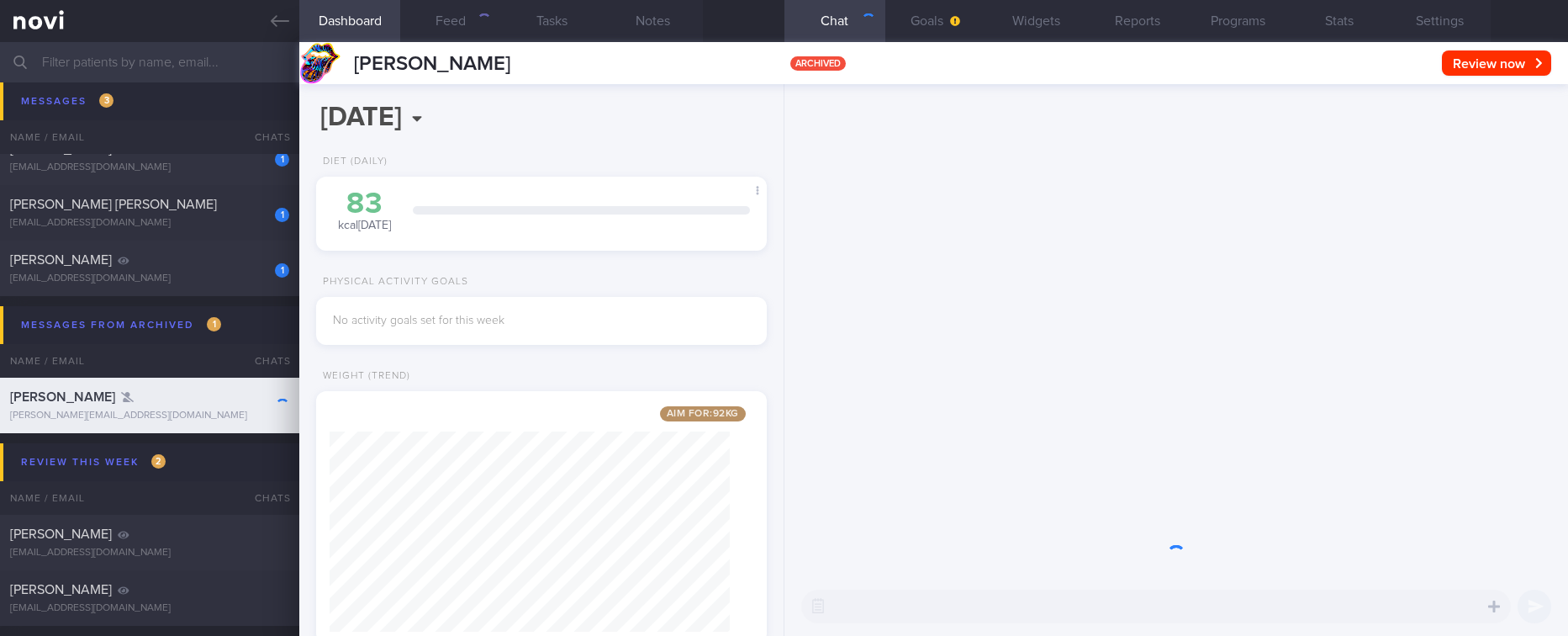
scroll to position [225, 401]
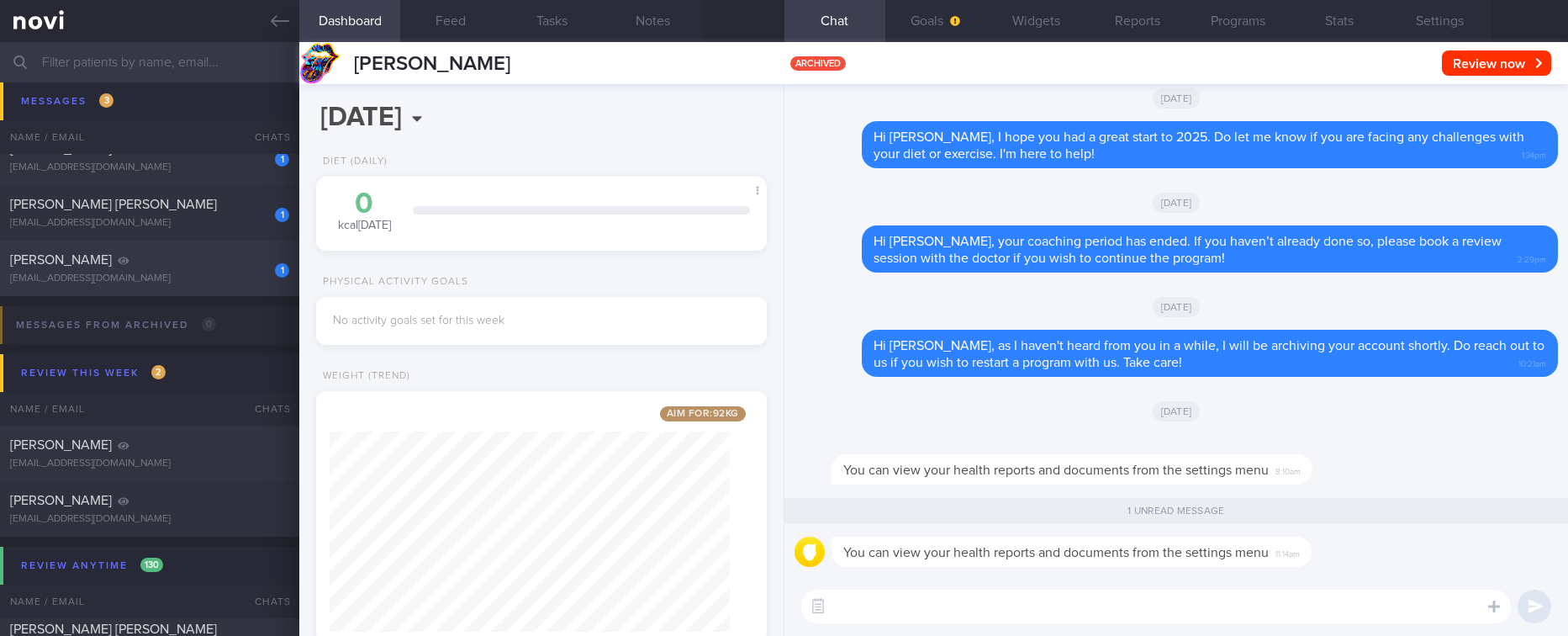
click at [219, 275] on div "[EMAIL_ADDRESS][DOMAIN_NAME]" at bounding box center [149, 279] width 279 height 13
type input "Tracked. lacto-vegetarian (no eggs)"
type textarea "Mr [PERSON_NAME] S8787211D [DATE] [DATE] Sulpha [EMAIL_ADDRESS][DOMAIN_NAME] [P…"
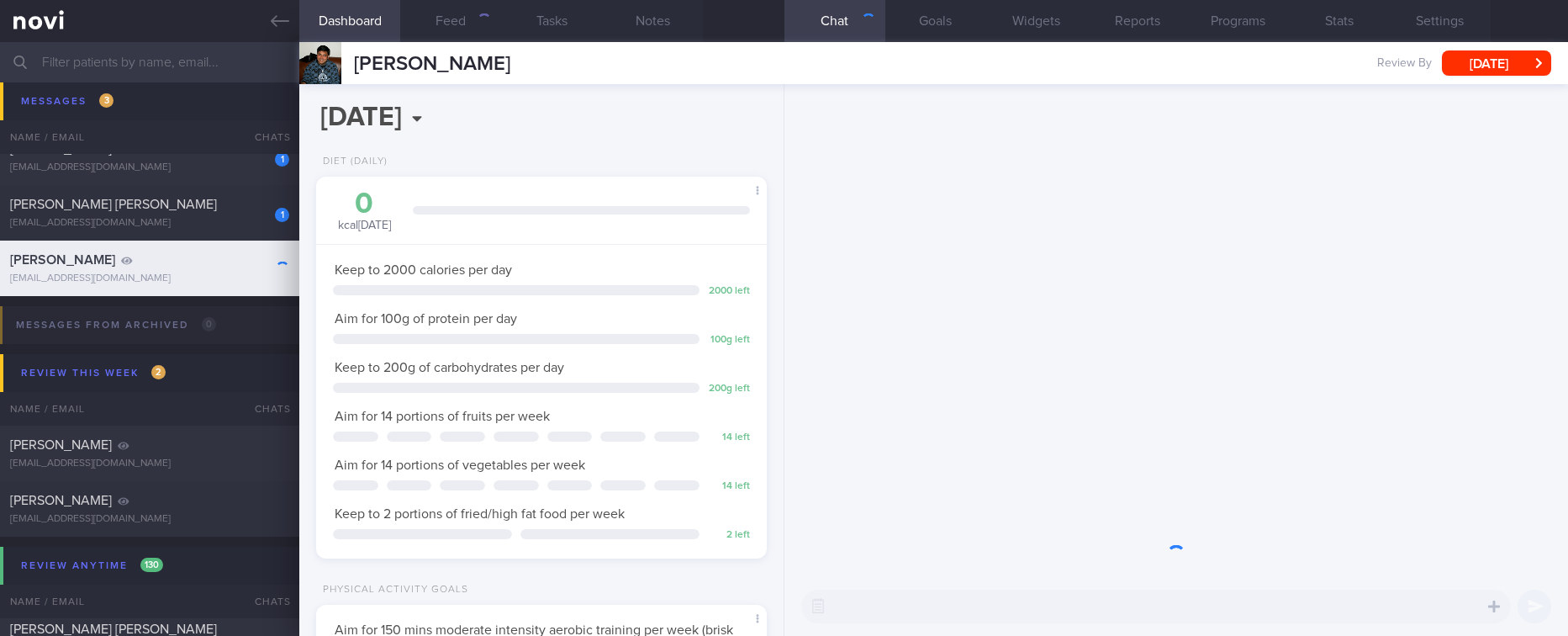
scroll to position [225, 401]
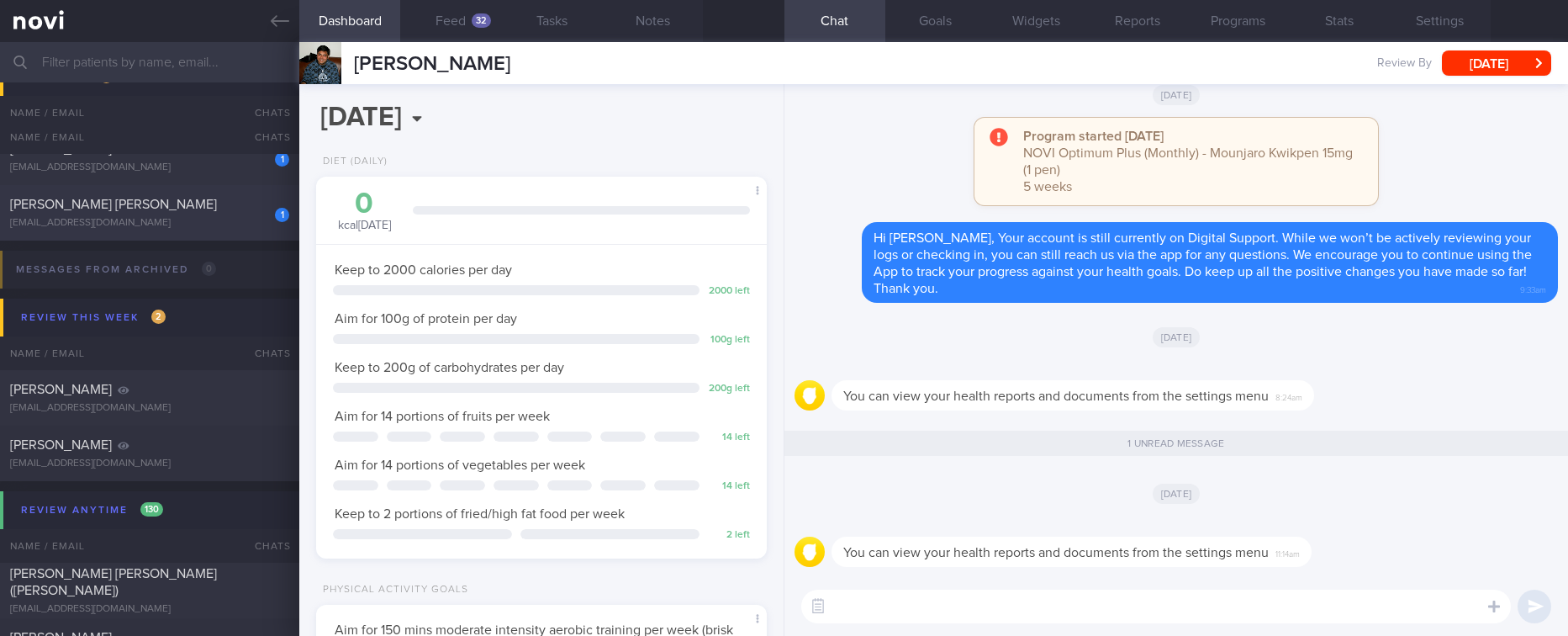
click at [216, 230] on div "[EMAIL_ADDRESS][DOMAIN_NAME]" at bounding box center [149, 223] width 279 height 13
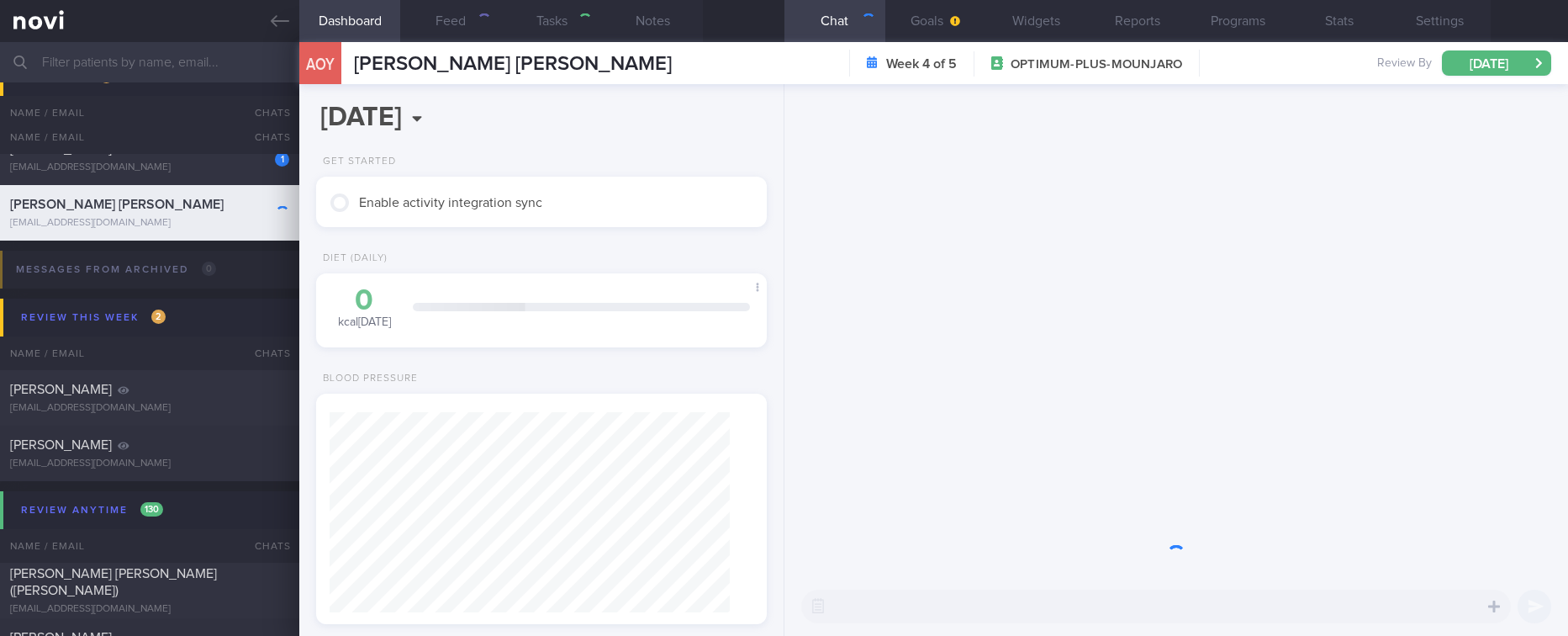
type input "tracked"
click at [231, 230] on div "[PERSON_NAME] [PERSON_NAME] [EMAIL_ADDRESS][DOMAIN_NAME]" at bounding box center [150, 212] width 300 height 34
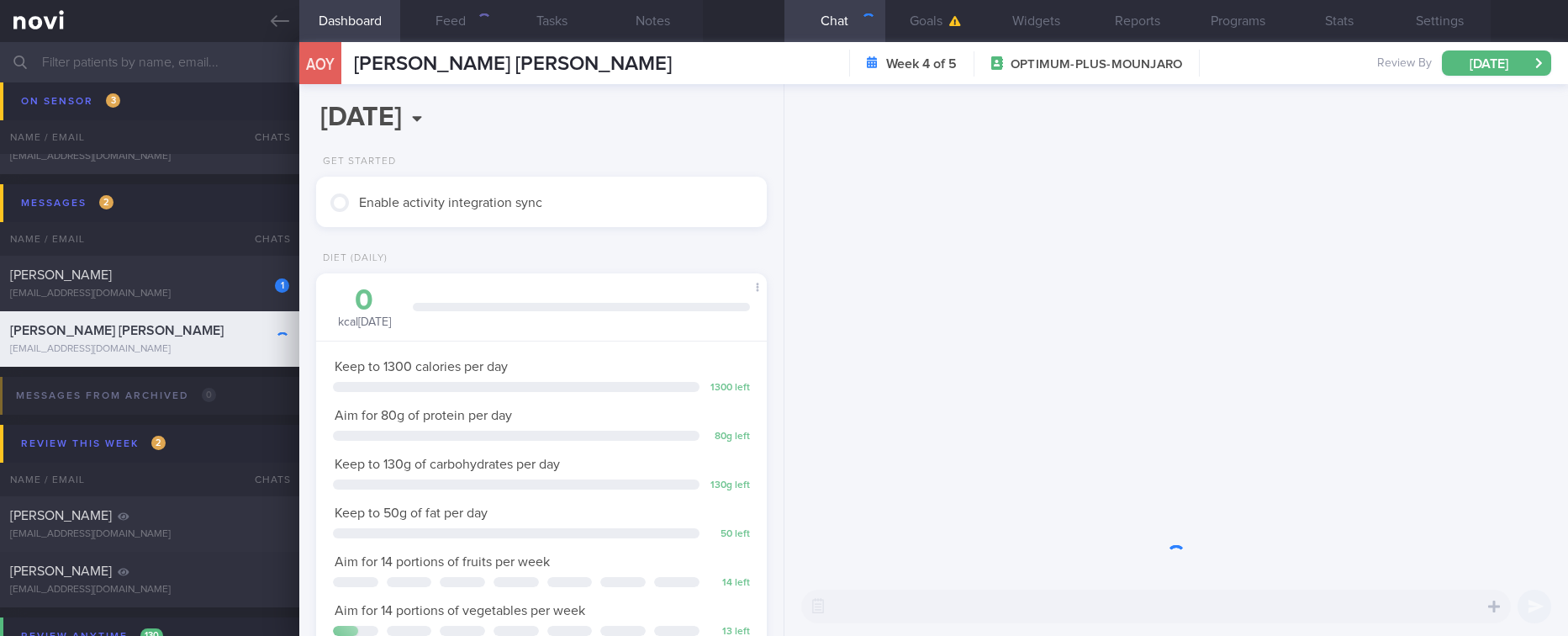
scroll to position [225, 401]
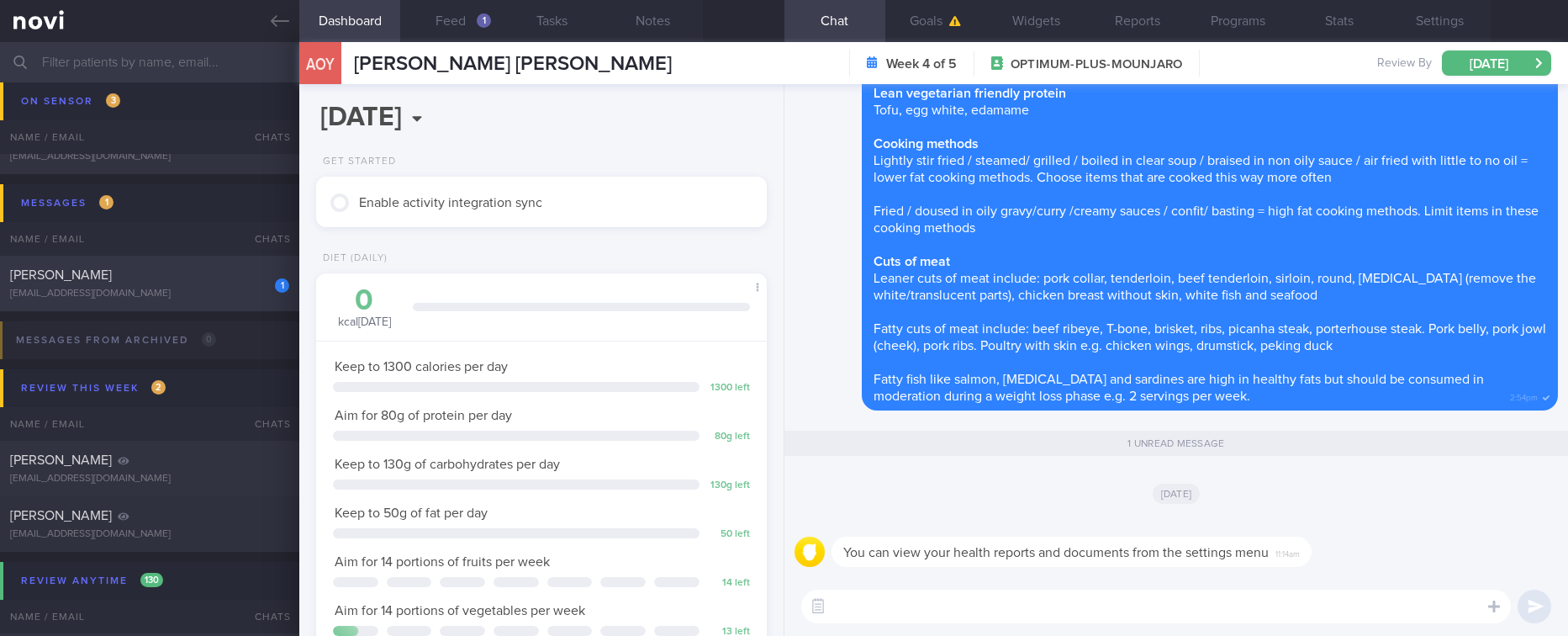
click at [157, 270] on div "[PERSON_NAME]" at bounding box center [147, 275] width 274 height 17
type textarea "38F Right [MEDICAL_DATA] - f/up GP Lua Clinic & Surgery, TCM [MEDICAL_DATA] nil…"
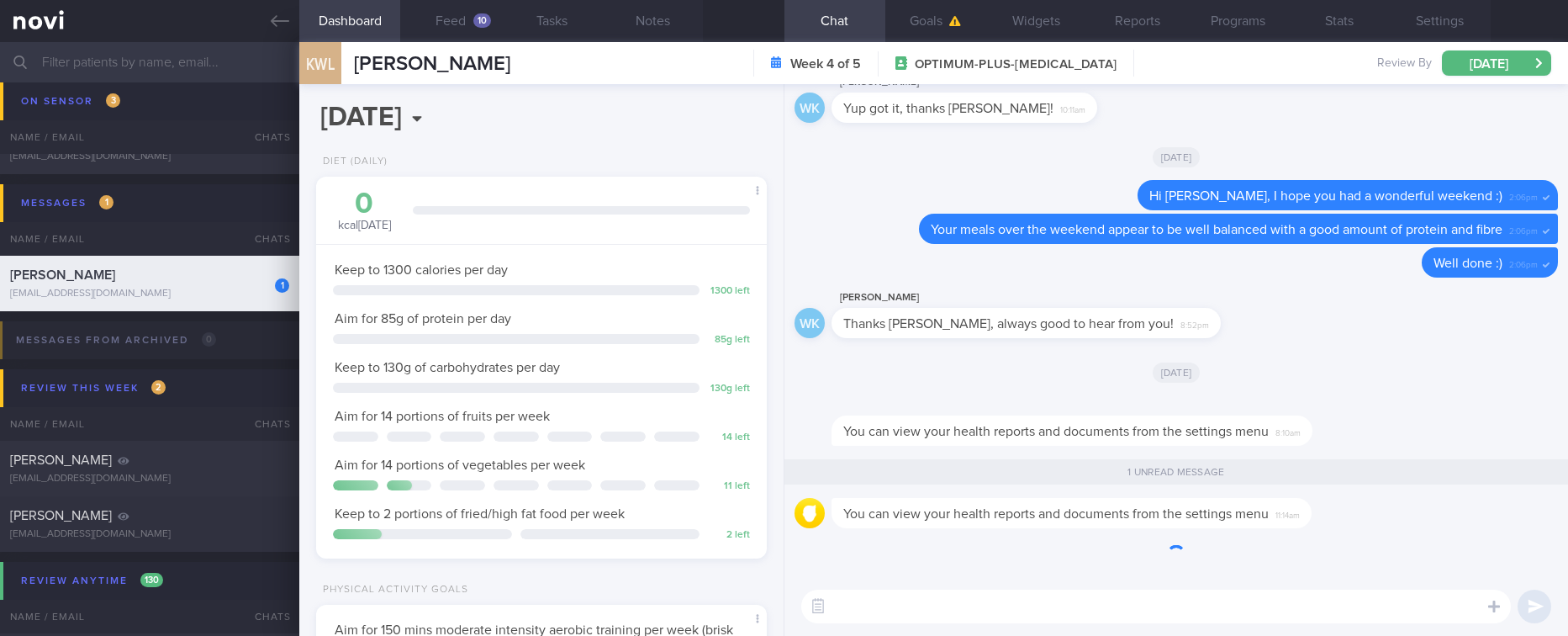
scroll to position [201, 401]
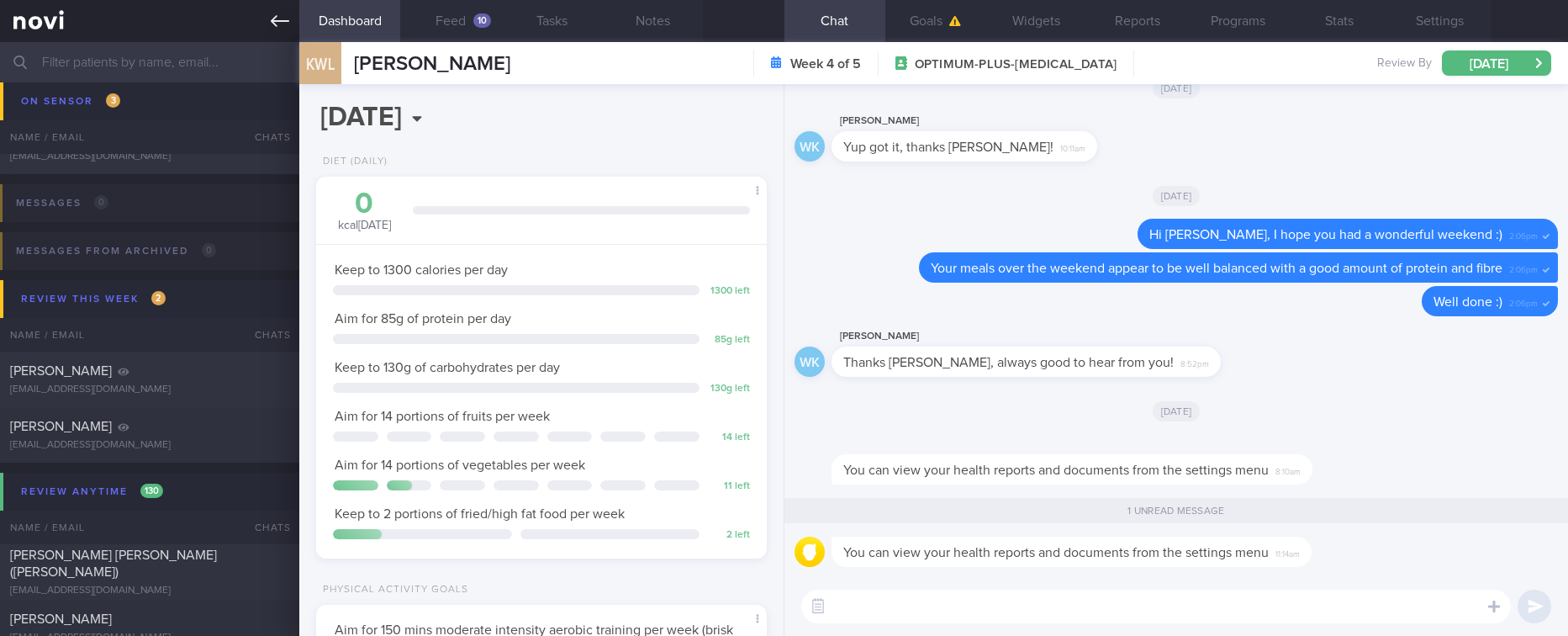
click at [281, 20] on icon at bounding box center [279, 21] width 18 height 12
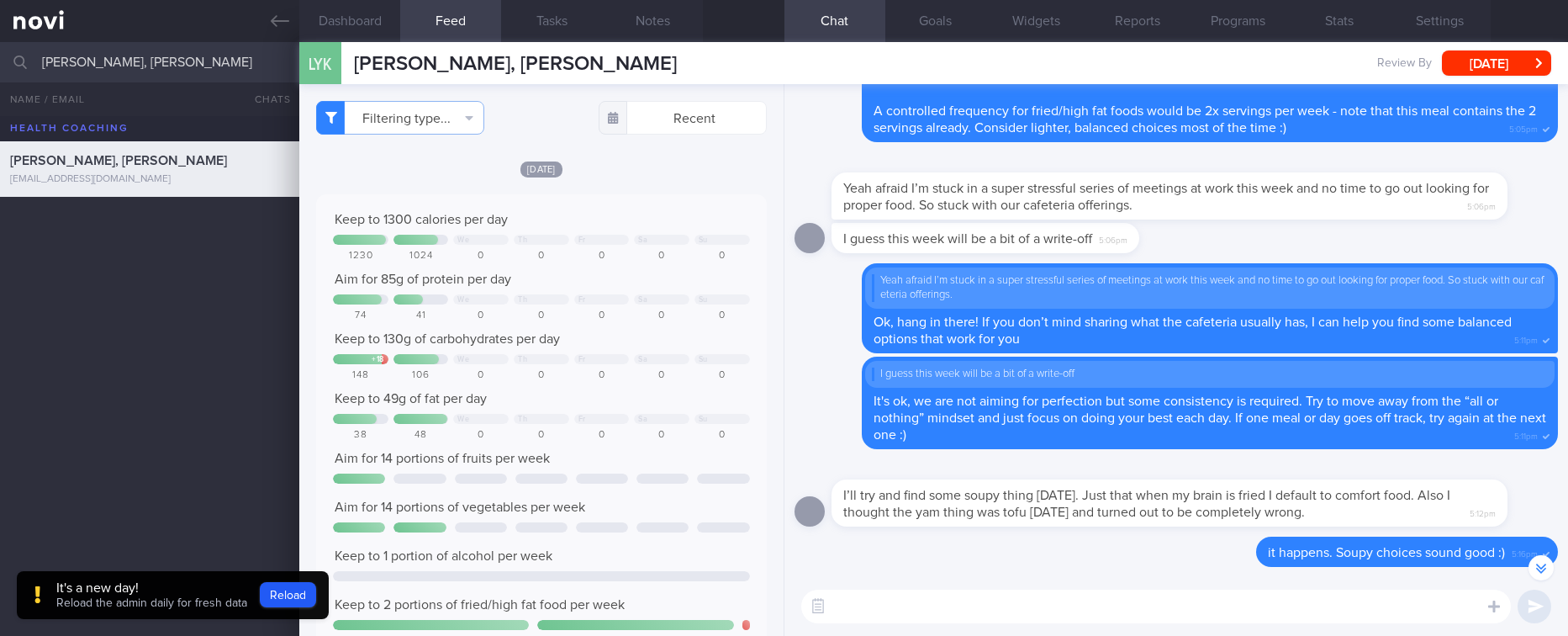
select select "7"
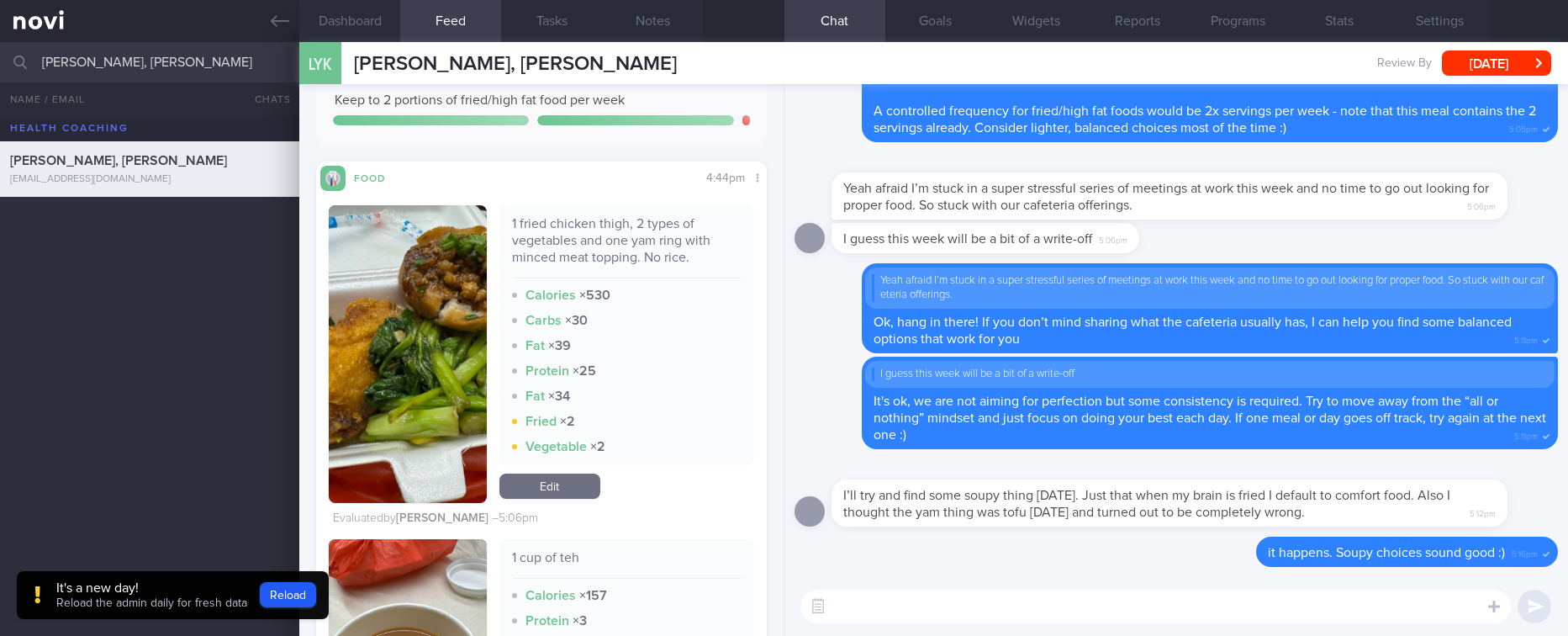
click at [94, 592] on div "It's a new day!" at bounding box center [152, 587] width 191 height 17
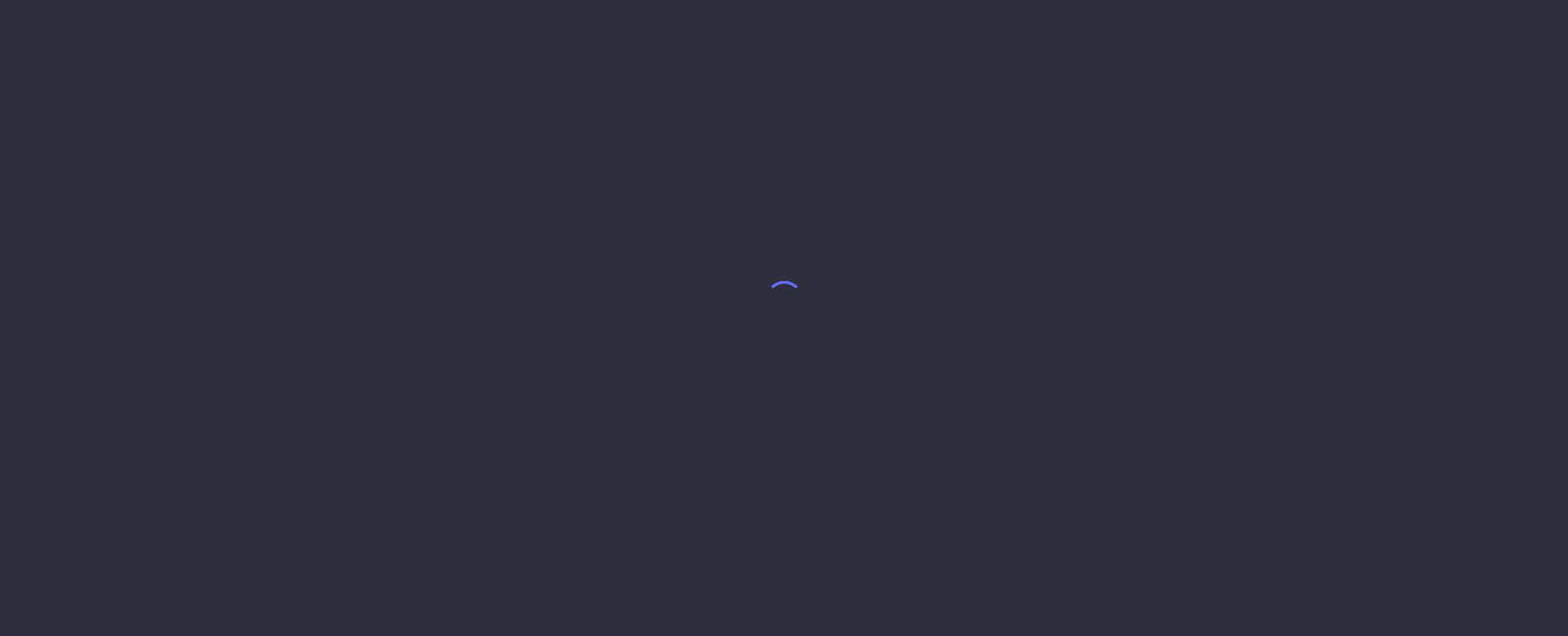
select select "7"
